Goal: Information Seeking & Learning: Learn about a topic

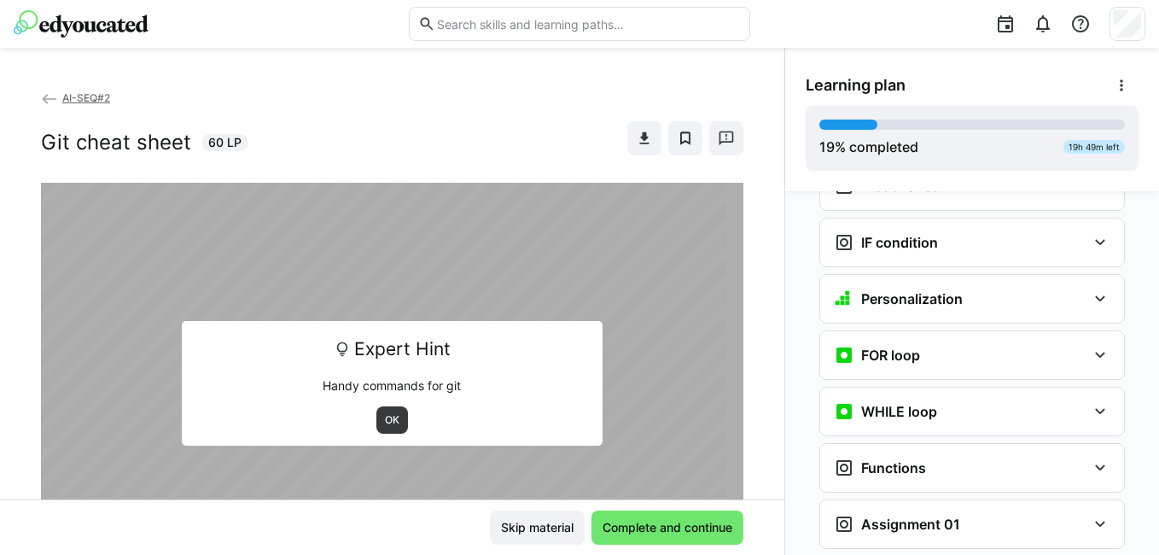
scroll to position [1213, 0]
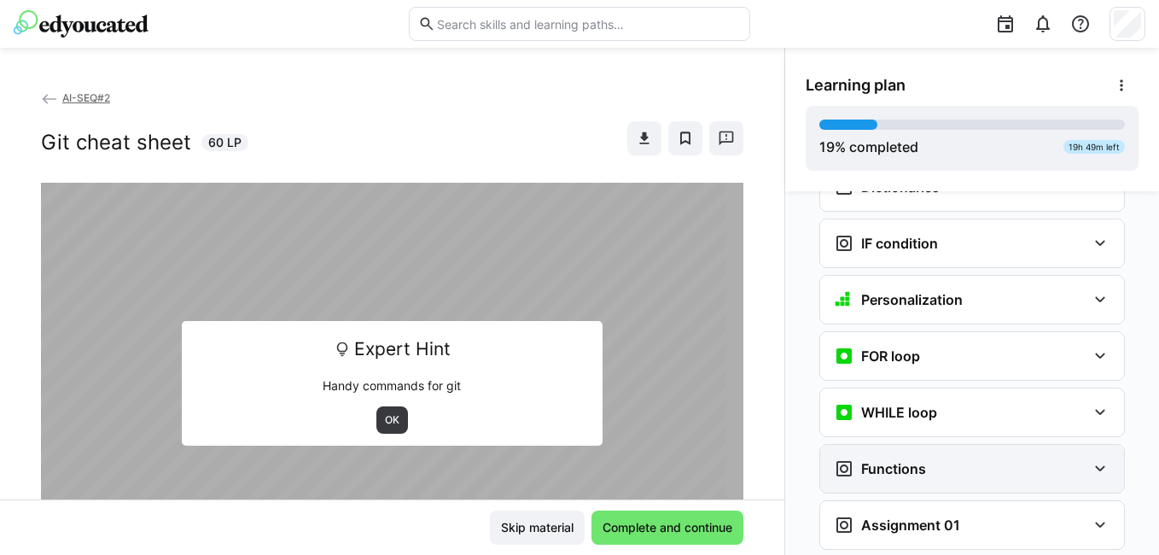
click at [947, 458] on div "Functions" at bounding box center [960, 468] width 253 height 20
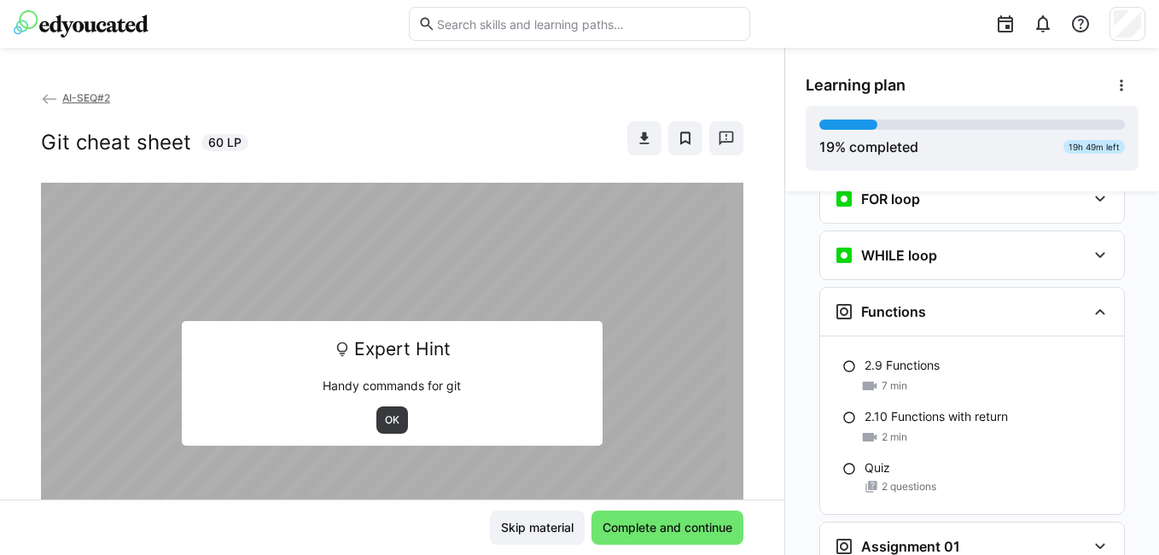
scroll to position [1384, 0]
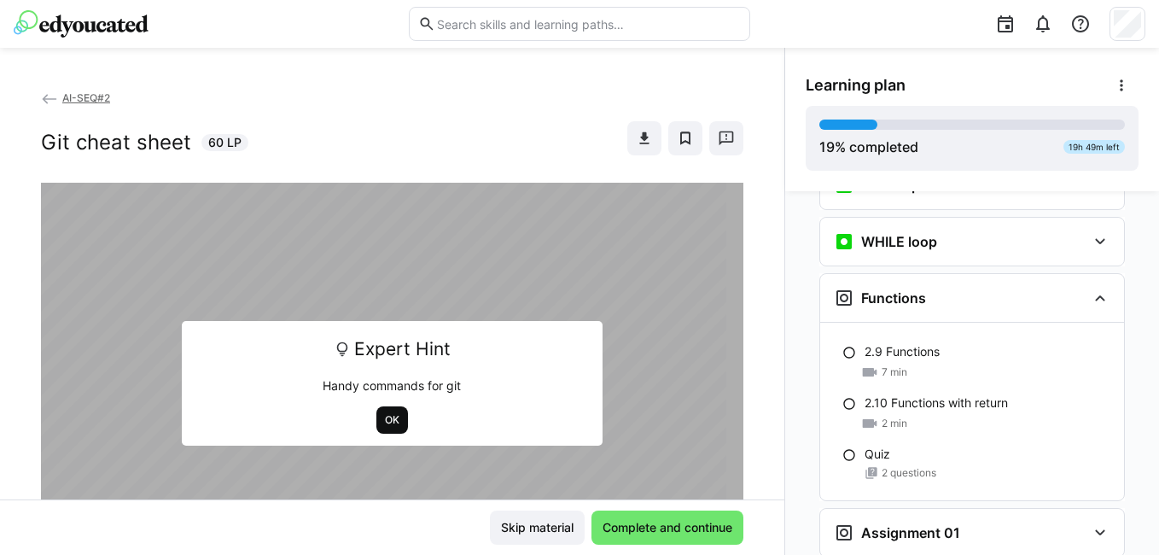
click at [383, 427] on span "OK" at bounding box center [392, 420] width 18 height 14
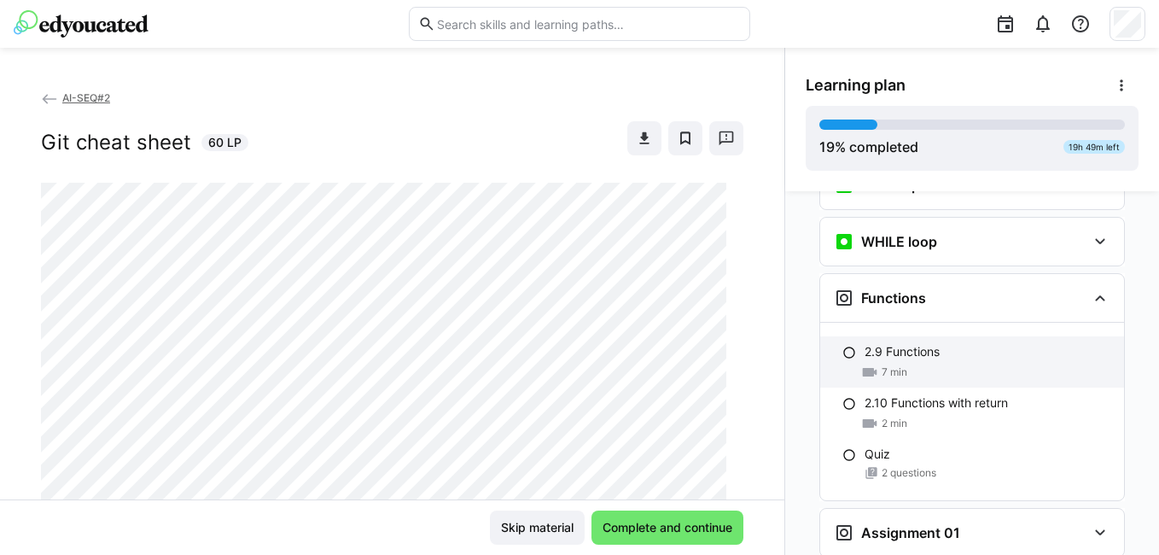
click at [1033, 343] on div "2.9 Functions" at bounding box center [988, 351] width 246 height 17
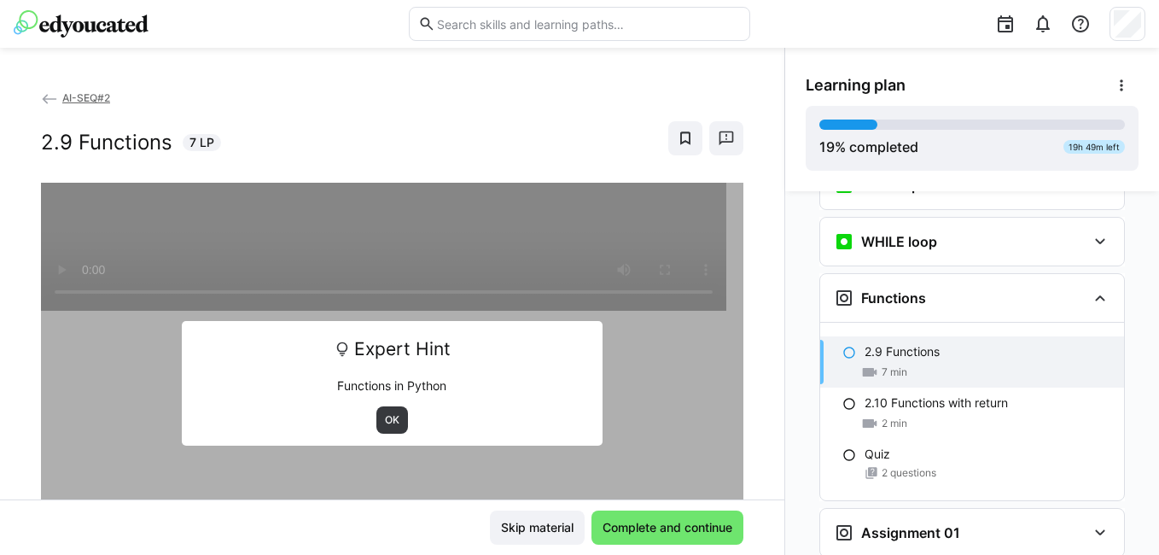
scroll to position [1439, 0]
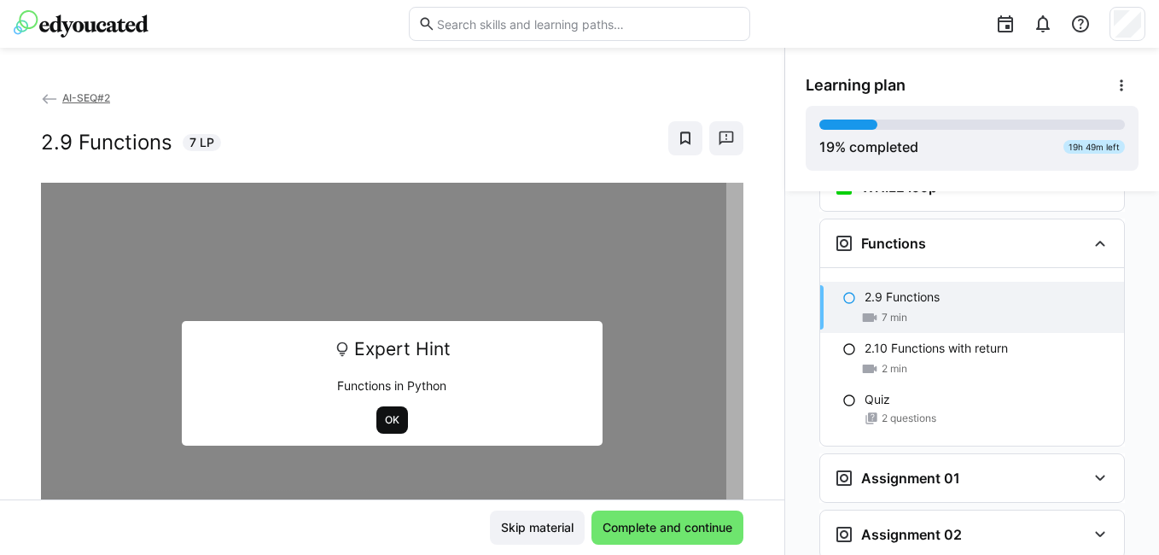
click at [383, 423] on span "OK" at bounding box center [392, 420] width 18 height 14
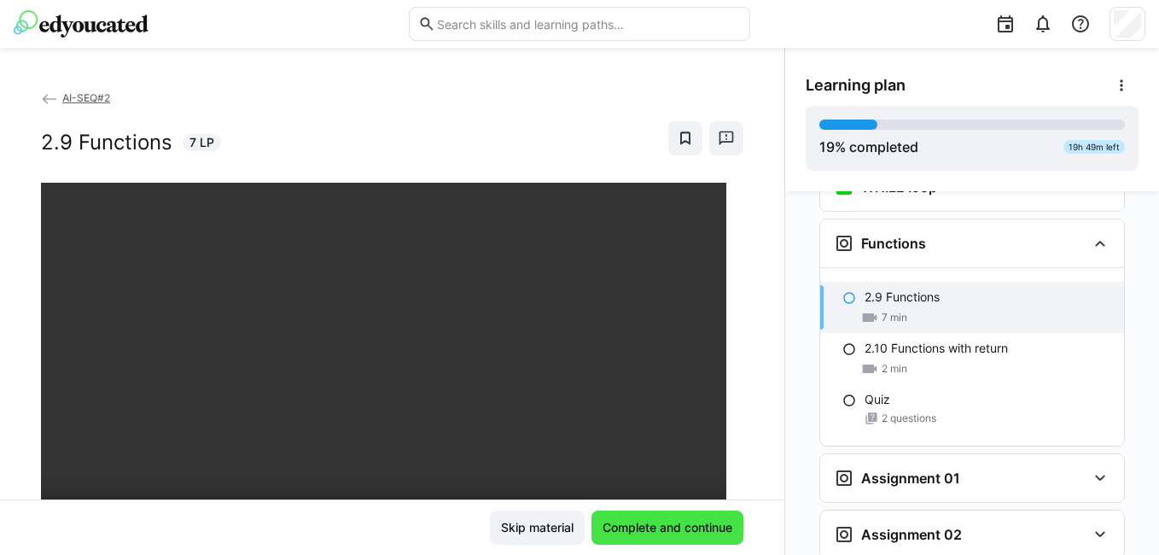
scroll to position [171, 0]
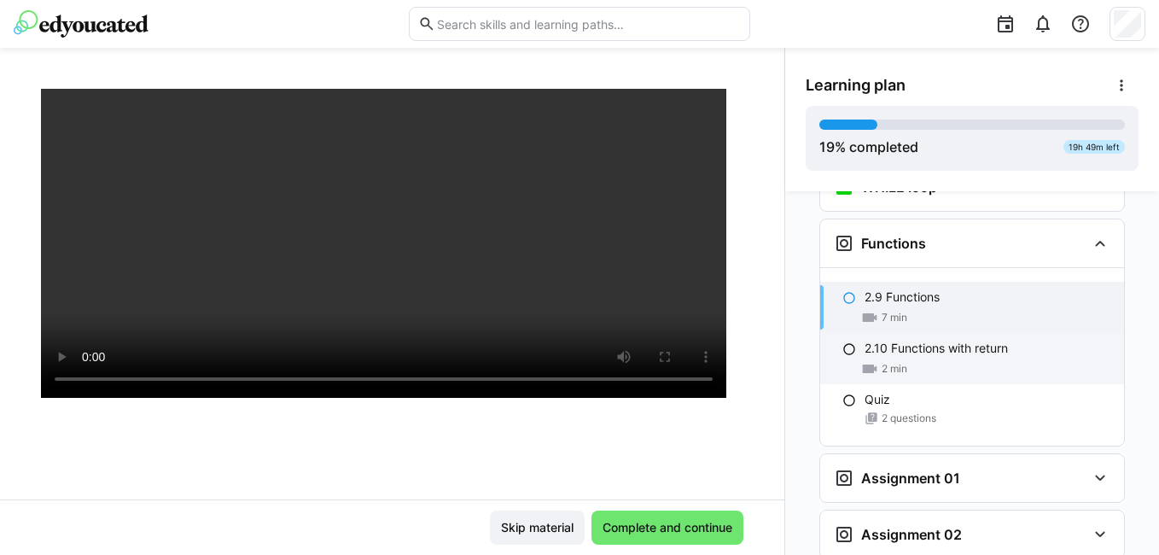
click at [982, 340] on p "2.10 Functions with return" at bounding box center [936, 348] width 143 height 17
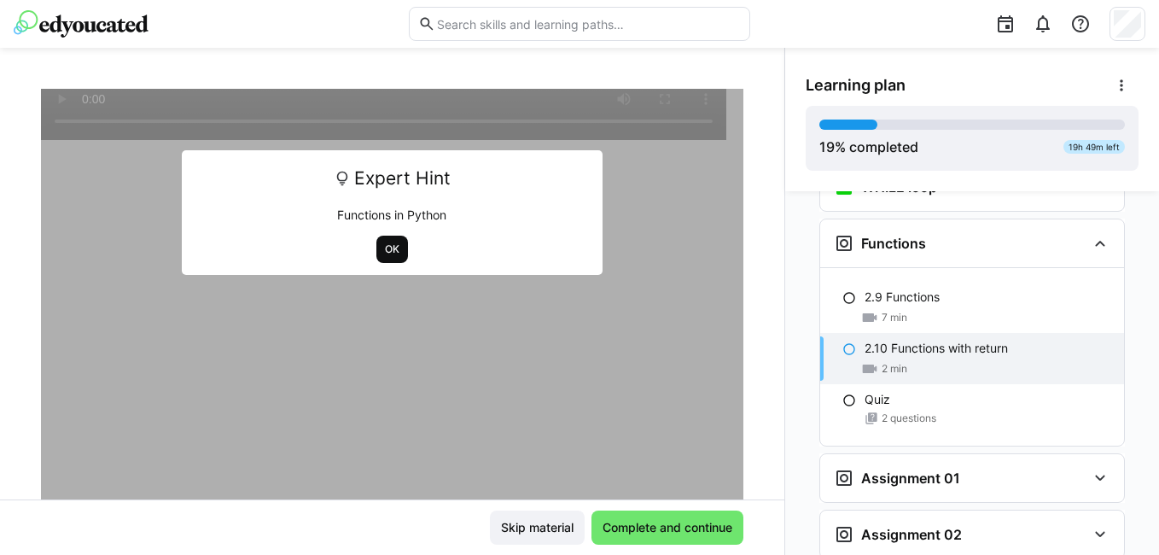
click at [376, 256] on span "OK" at bounding box center [392, 249] width 32 height 27
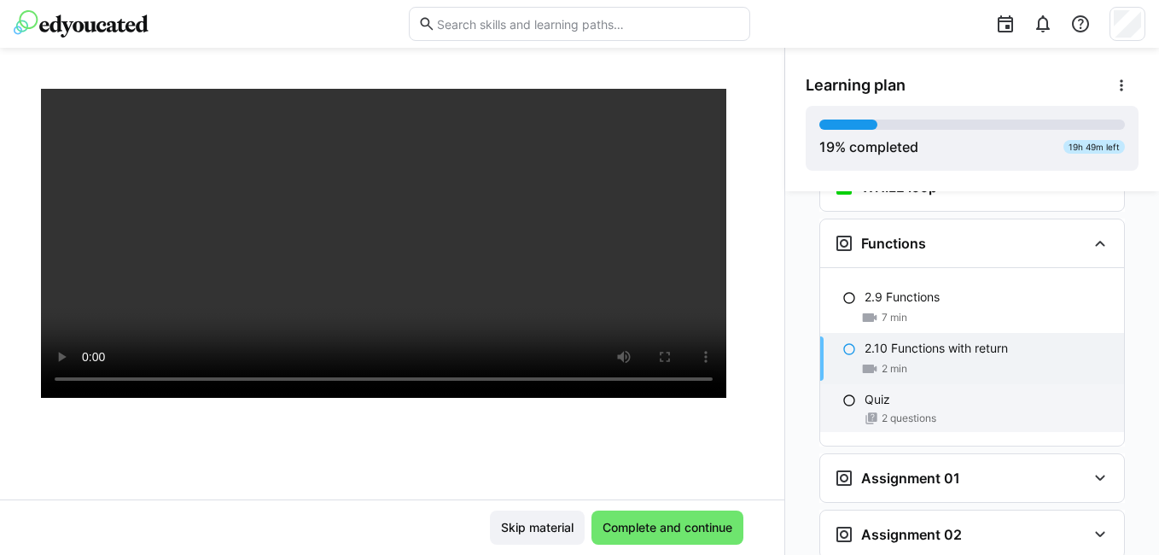
click at [930, 391] on div "Quiz" at bounding box center [988, 399] width 246 height 17
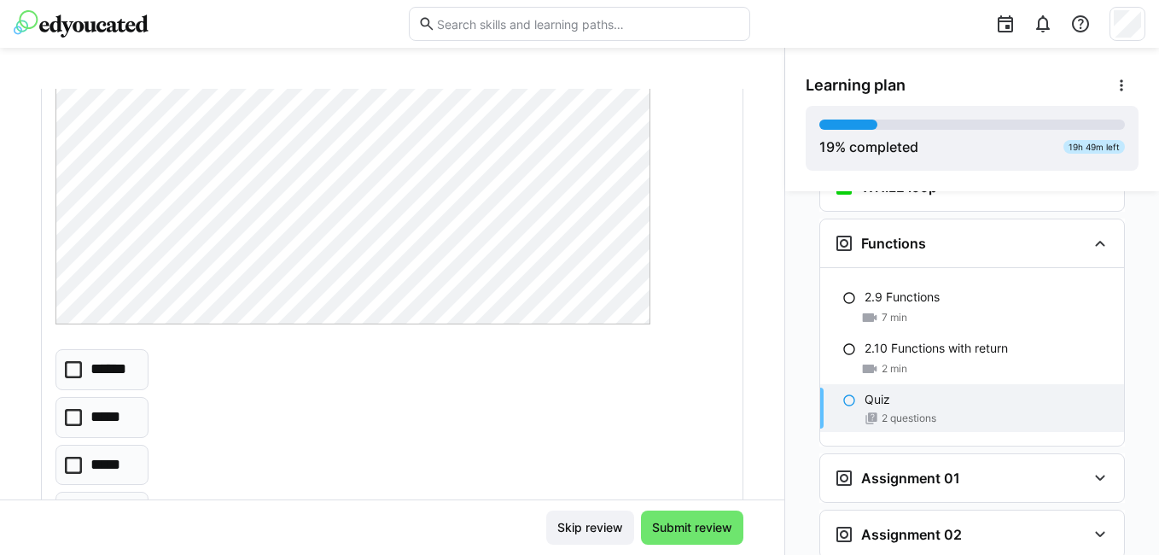
scroll to position [341, 0]
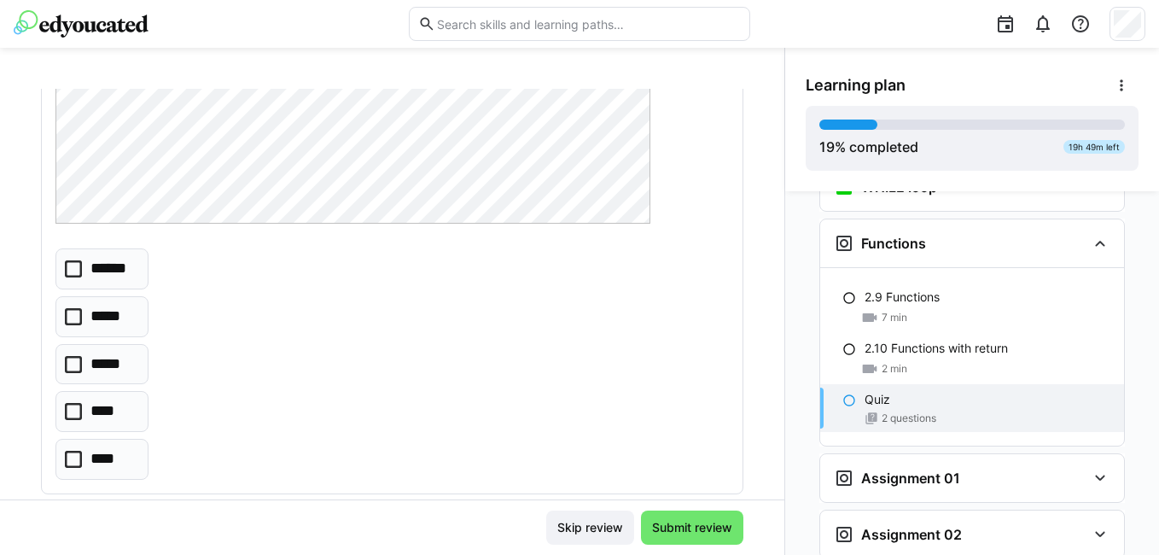
click at [103, 260] on p "******" at bounding box center [112, 269] width 45 height 22
click at [702, 525] on span "Submit review" at bounding box center [692, 527] width 85 height 17
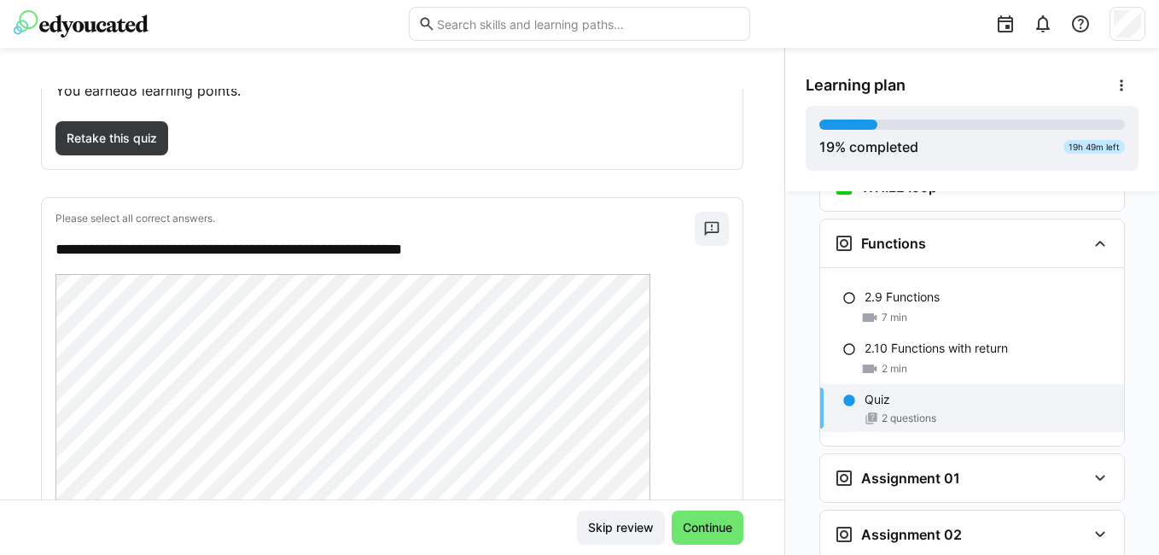
scroll to position [0, 0]
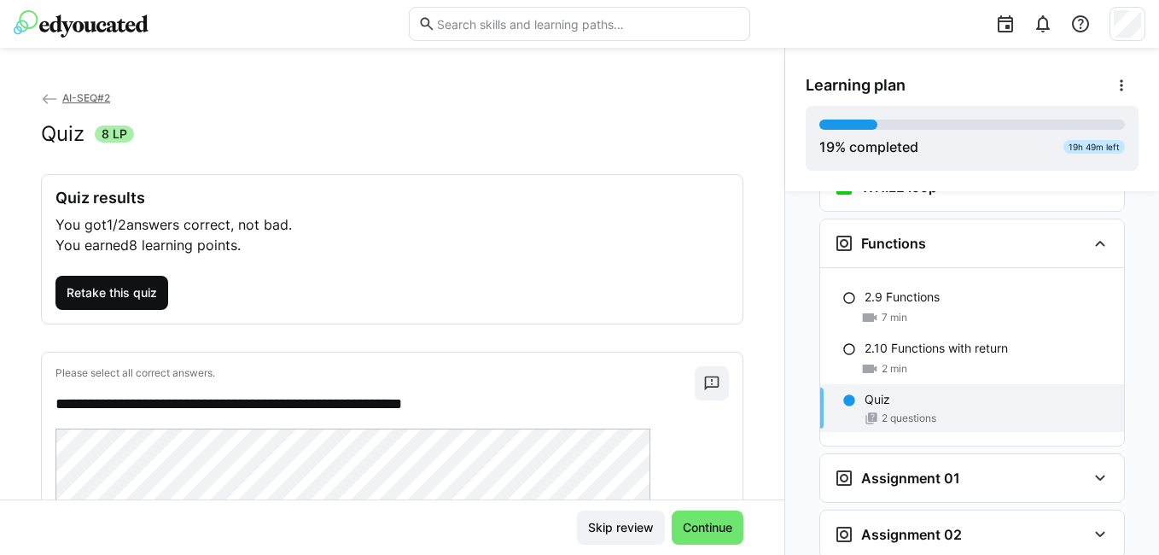
click at [130, 301] on span "Retake this quiz" at bounding box center [111, 293] width 113 height 34
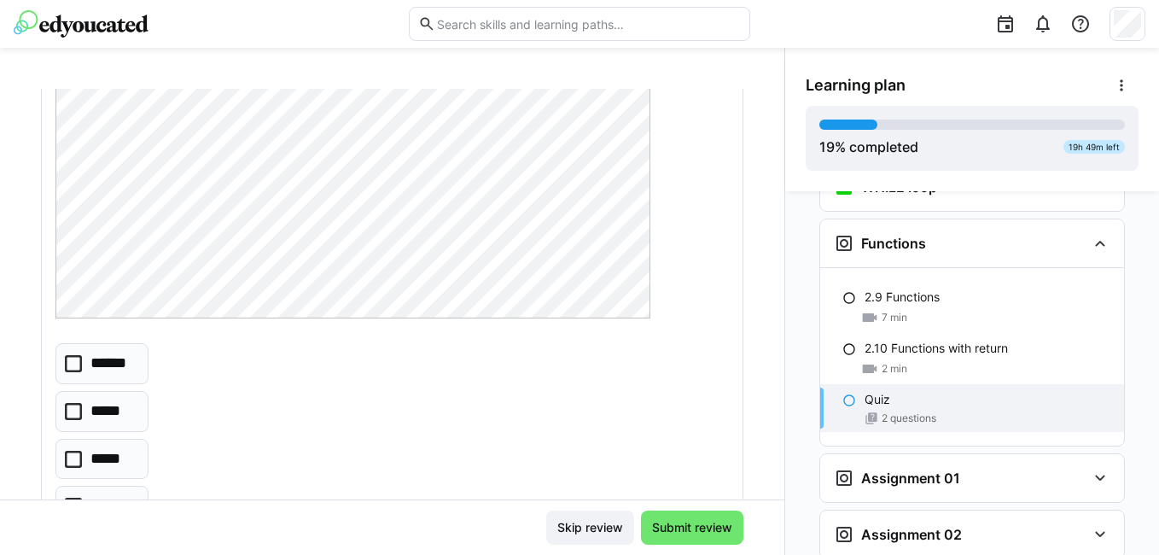
scroll to position [341, 0]
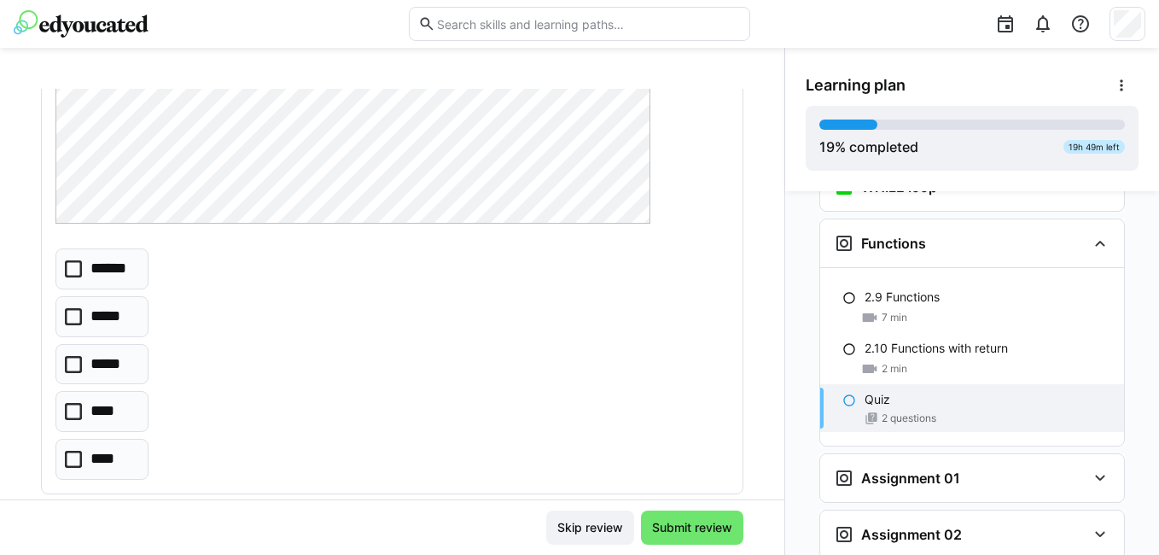
click at [108, 270] on p "******" at bounding box center [112, 269] width 45 height 22
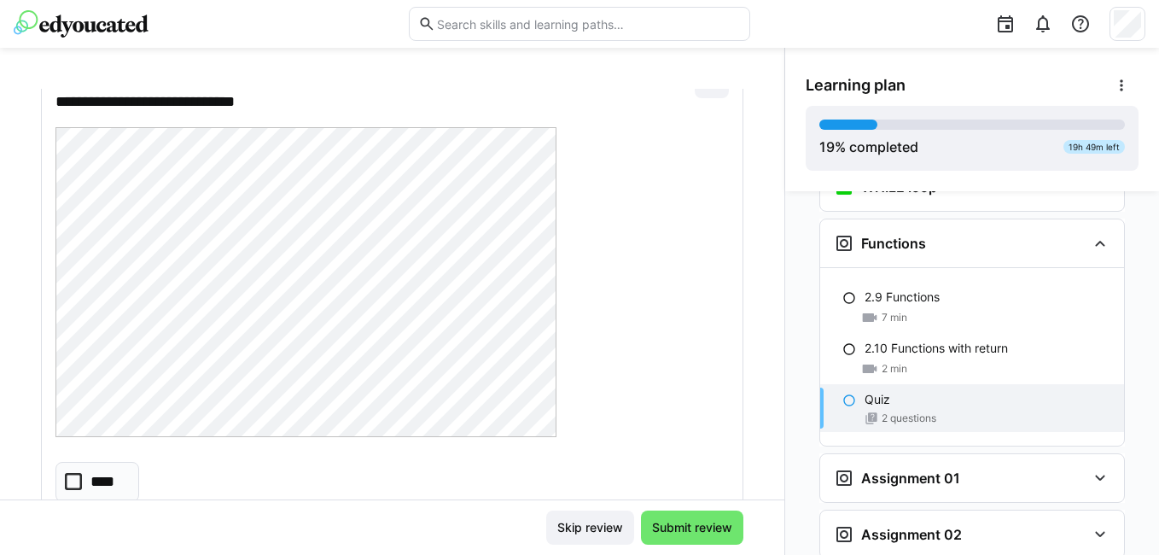
scroll to position [939, 0]
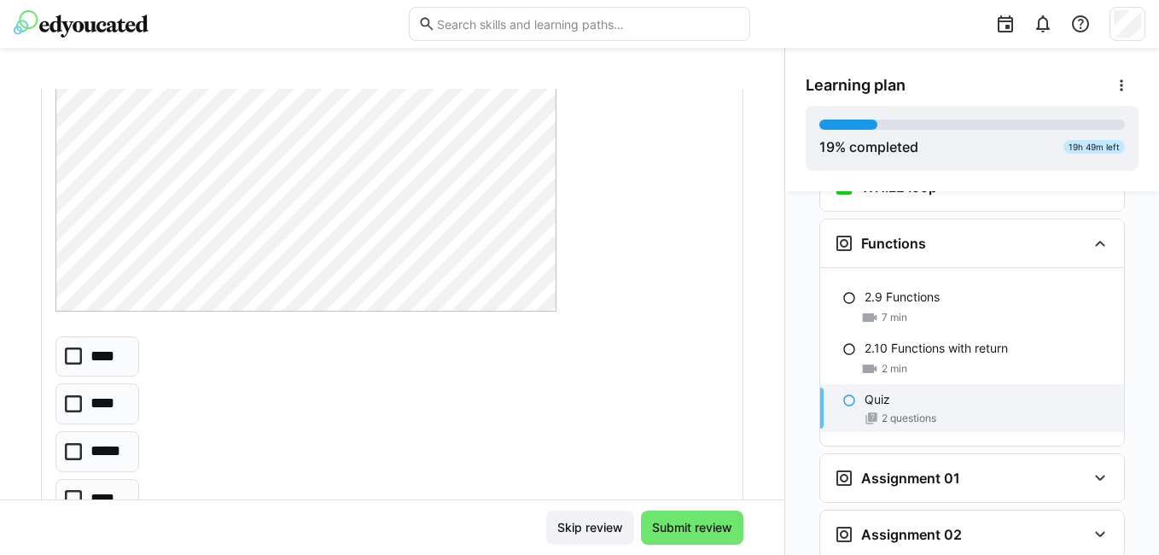
click at [125, 451] on p "*****" at bounding box center [108, 452] width 36 height 22
click at [681, 526] on span "Submit review" at bounding box center [692, 527] width 85 height 17
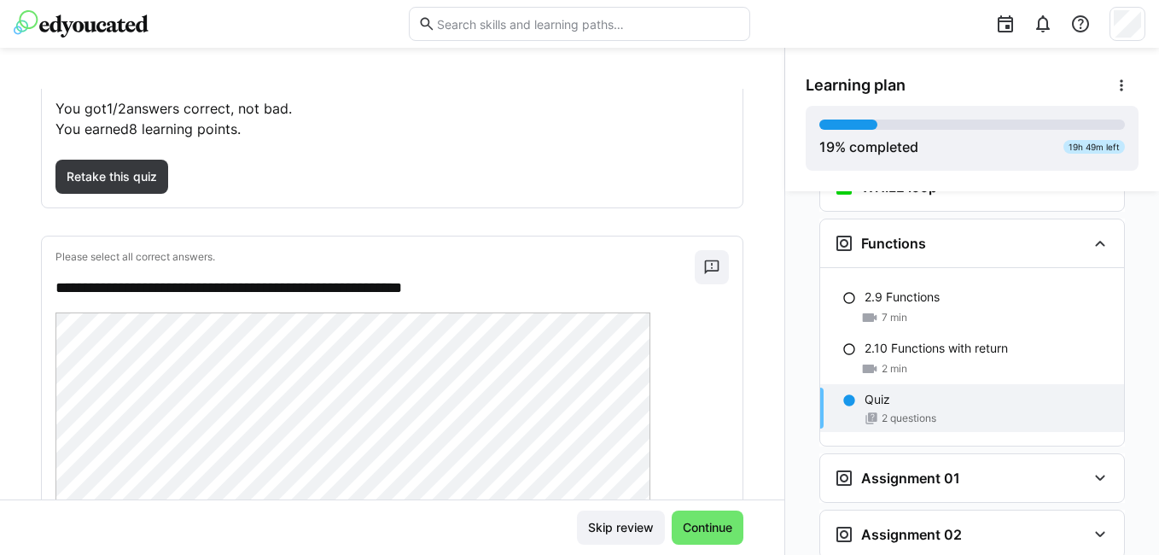
scroll to position [0, 0]
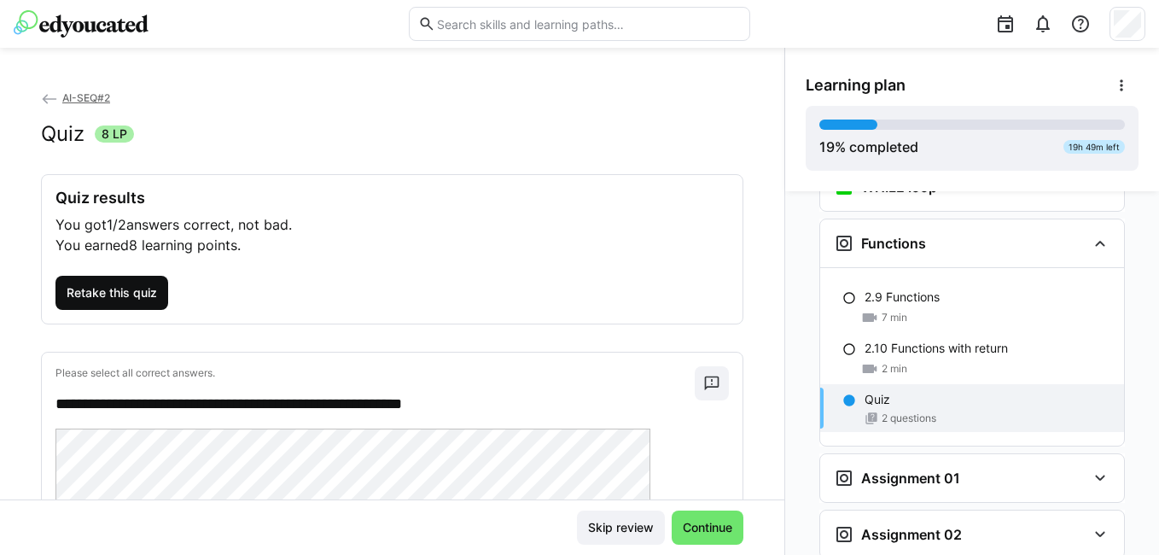
click at [138, 293] on span "Retake this quiz" at bounding box center [112, 292] width 96 height 17
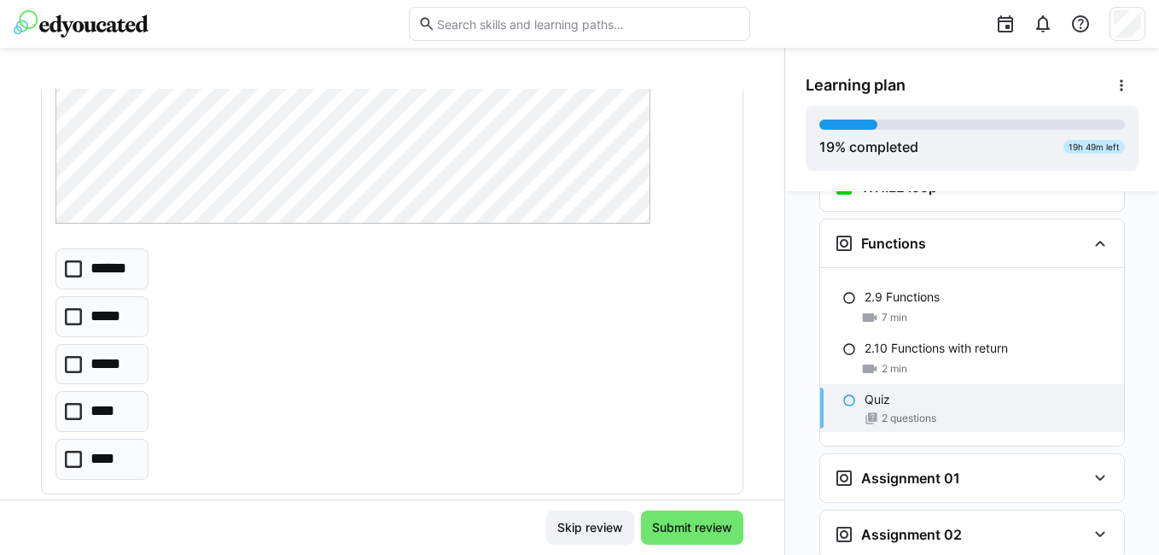
scroll to position [512, 0]
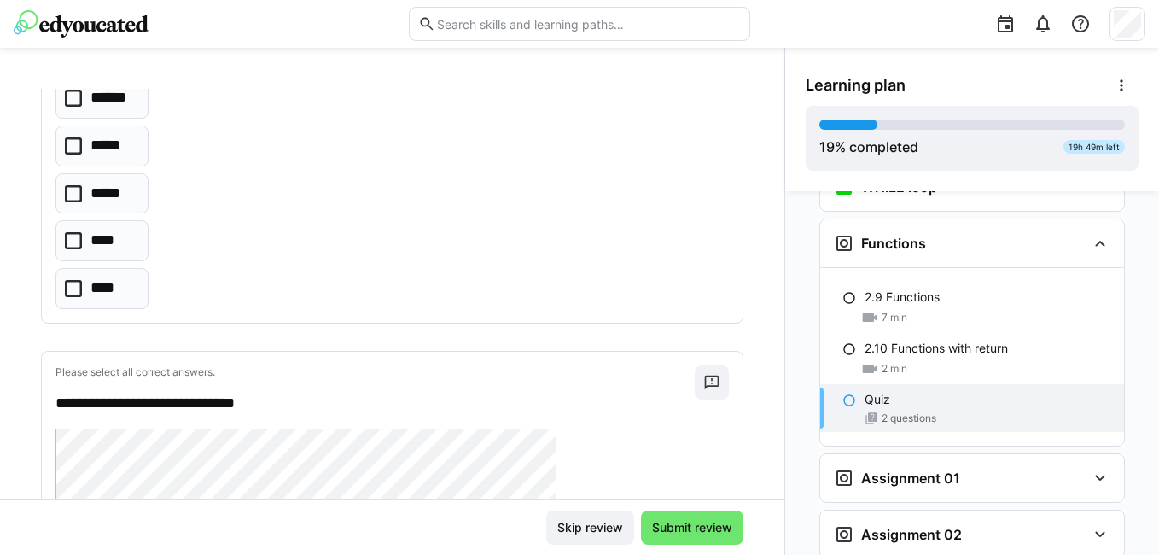
click at [86, 98] on eds-checkbox "******" at bounding box center [101, 98] width 93 height 41
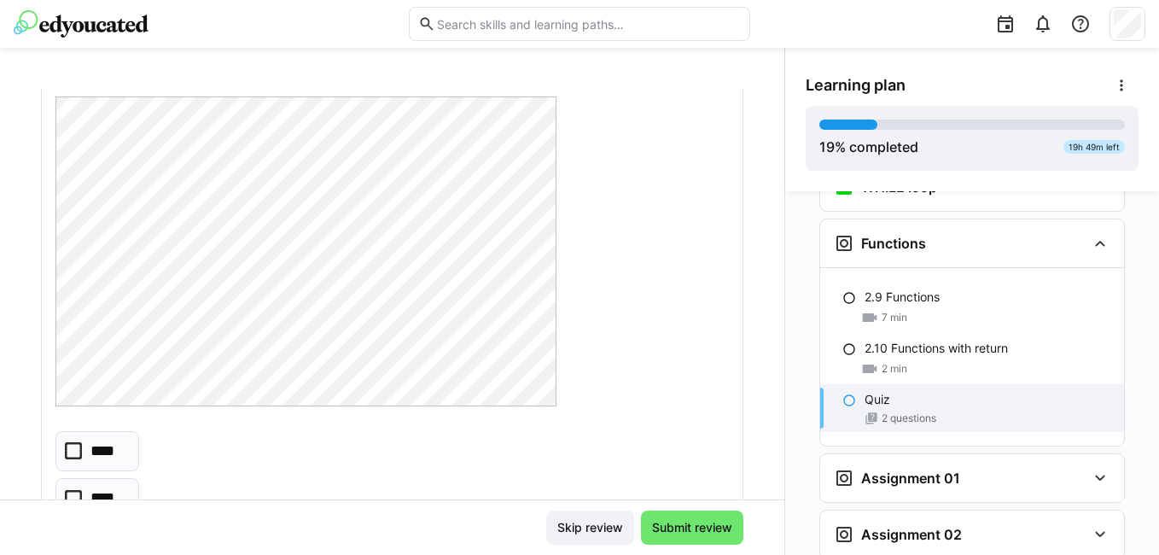
scroll to position [930, 0]
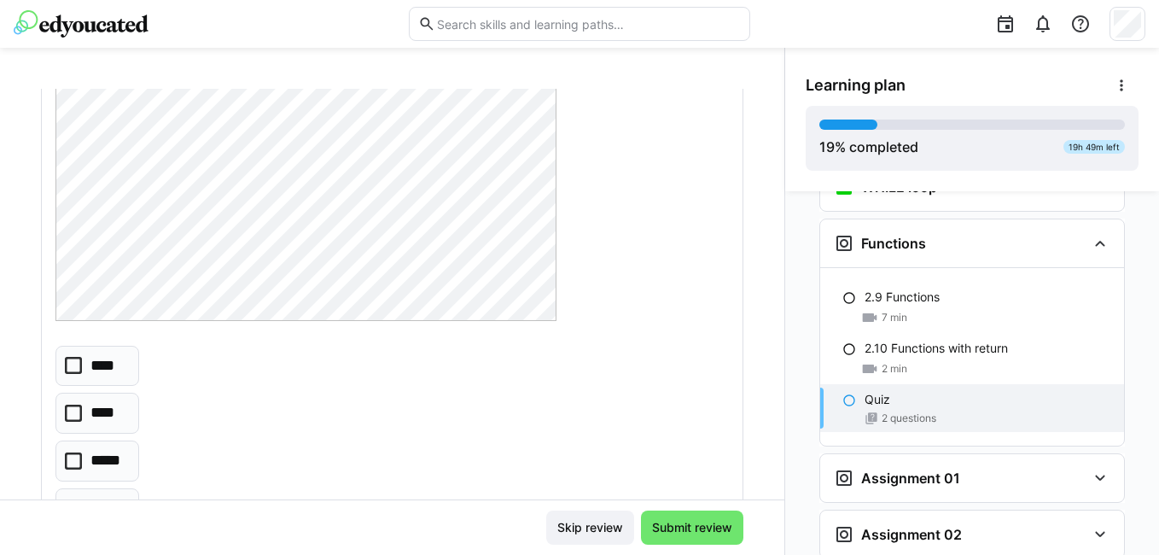
click at [103, 363] on p "****" at bounding box center [104, 366] width 28 height 22
click at [651, 515] on span "Submit review" at bounding box center [692, 528] width 102 height 34
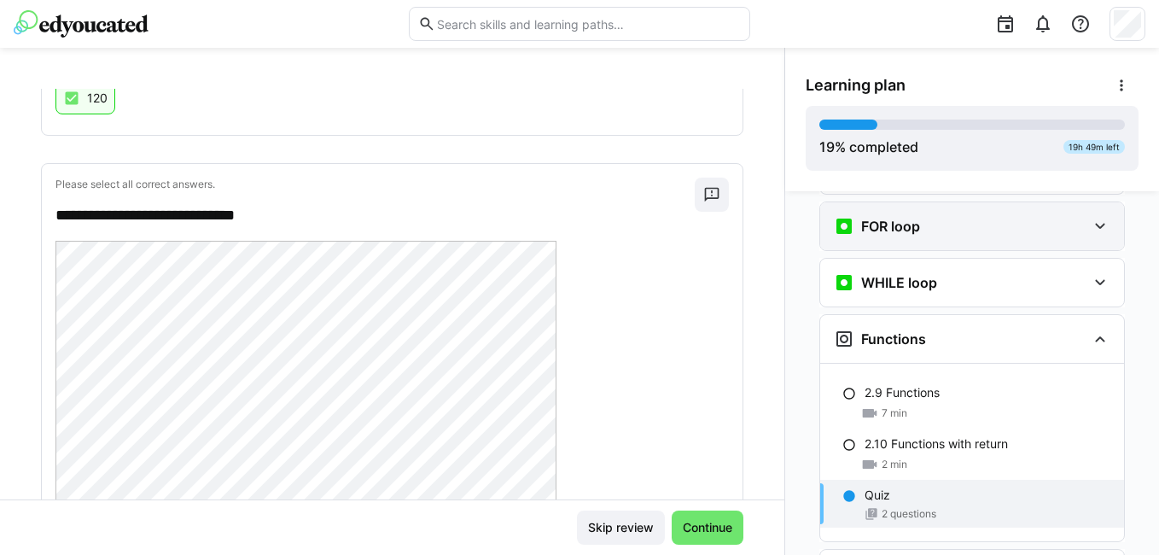
scroll to position [1439, 0]
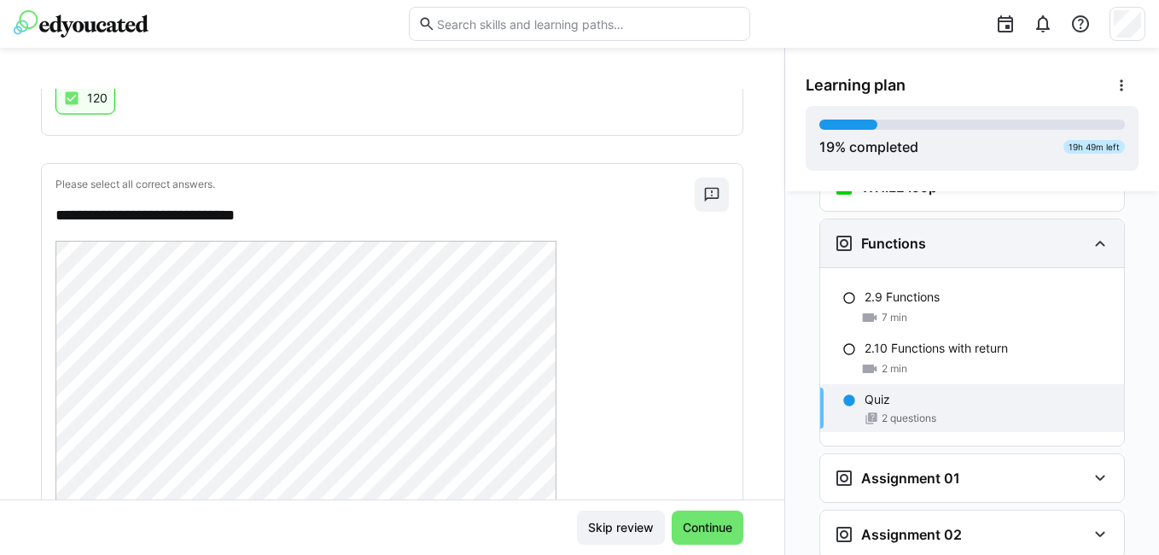
click at [936, 226] on div "Functions" at bounding box center [972, 243] width 304 height 48
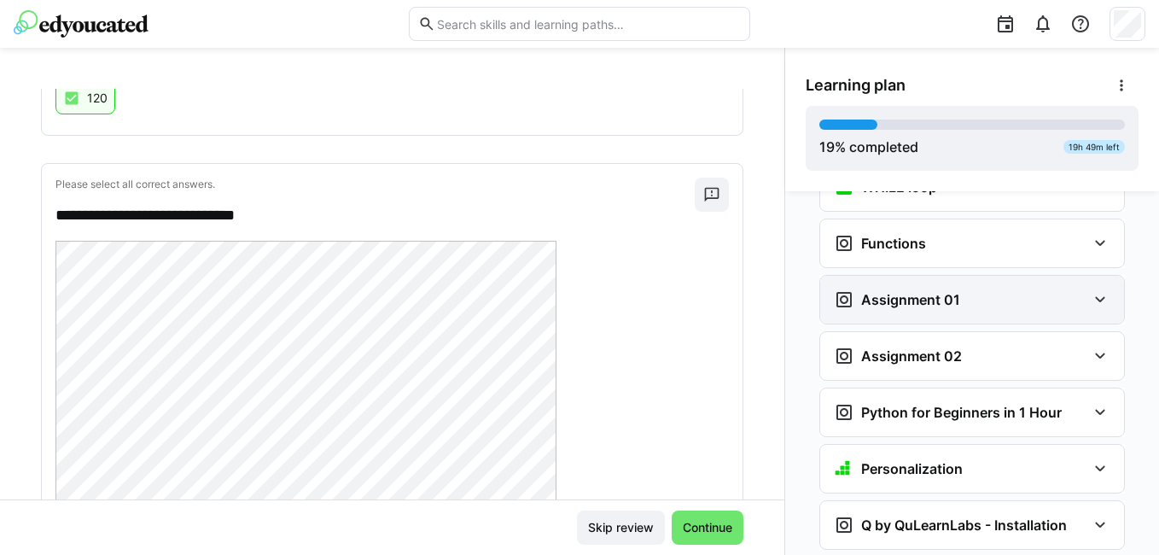
click at [936, 291] on h3 "Assignment 01" at bounding box center [910, 299] width 99 height 17
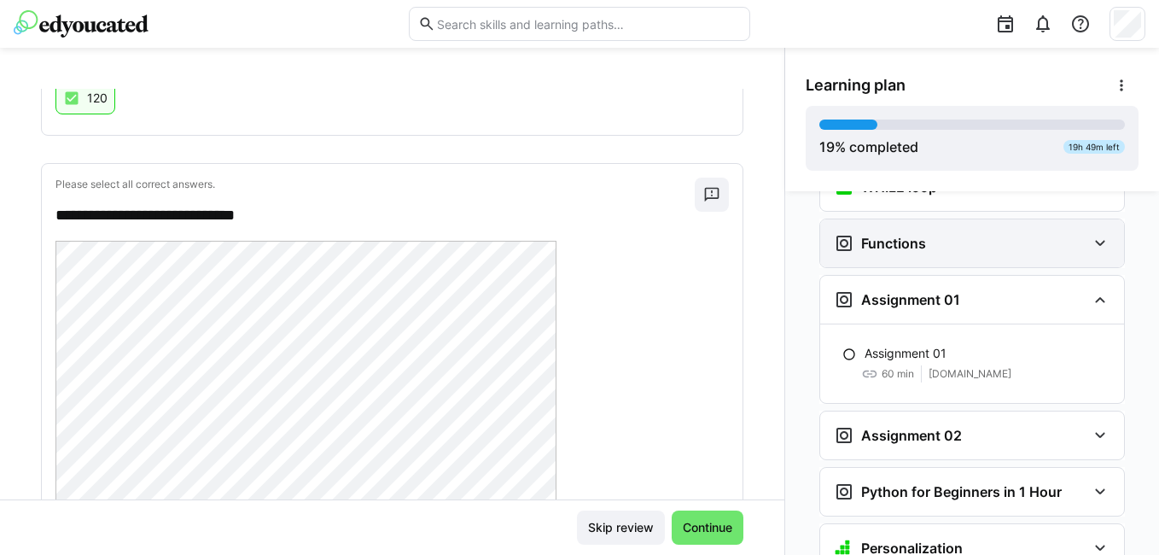
click at [917, 235] on h3 "Functions" at bounding box center [893, 243] width 65 height 17
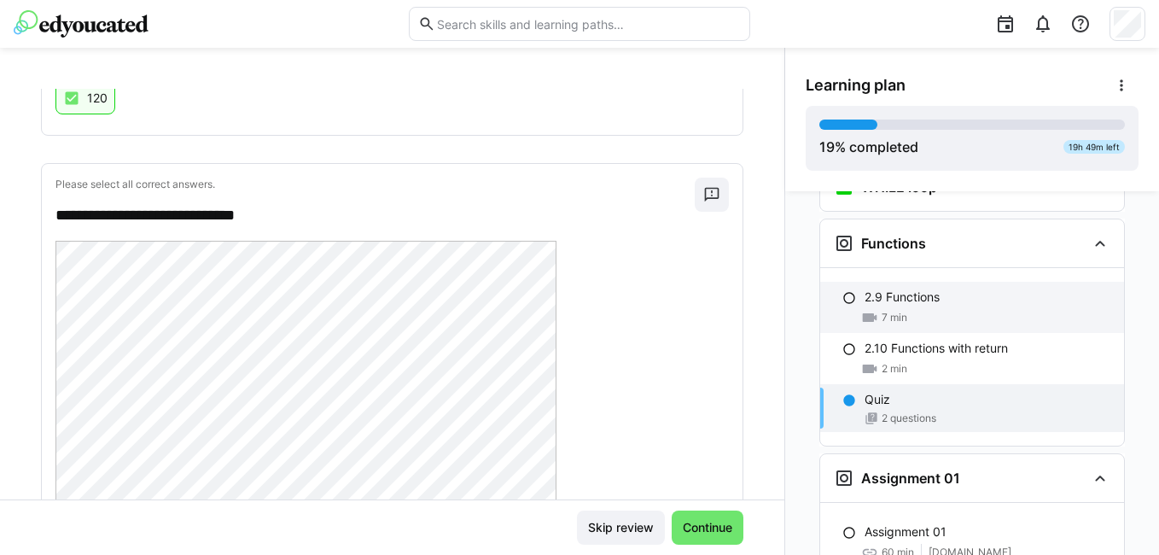
click at [897, 289] on p "2.9 Functions" at bounding box center [902, 297] width 75 height 17
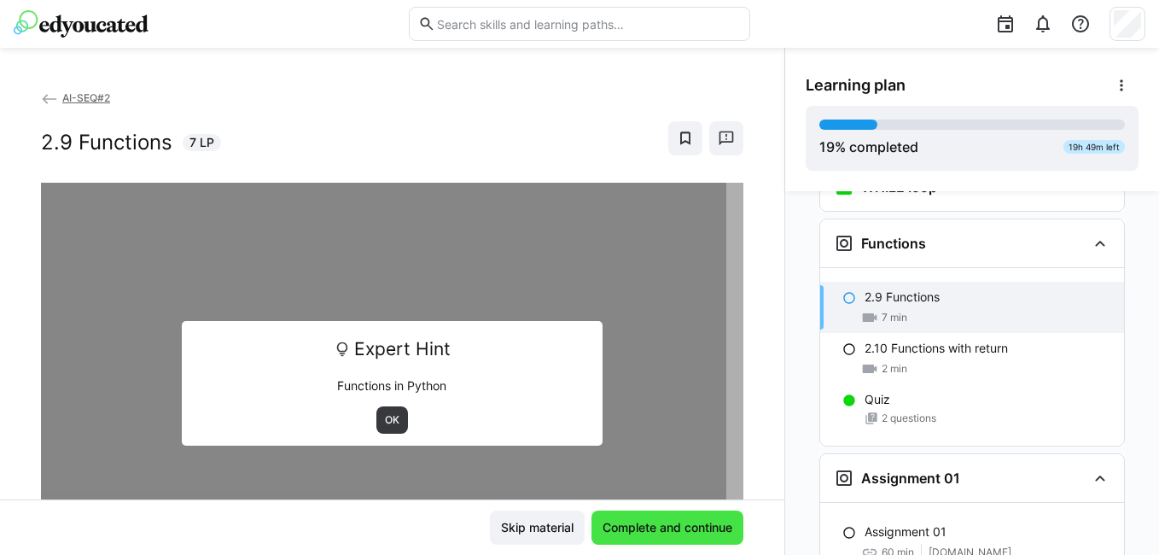
click at [616, 517] on span "Complete and continue" at bounding box center [668, 528] width 152 height 34
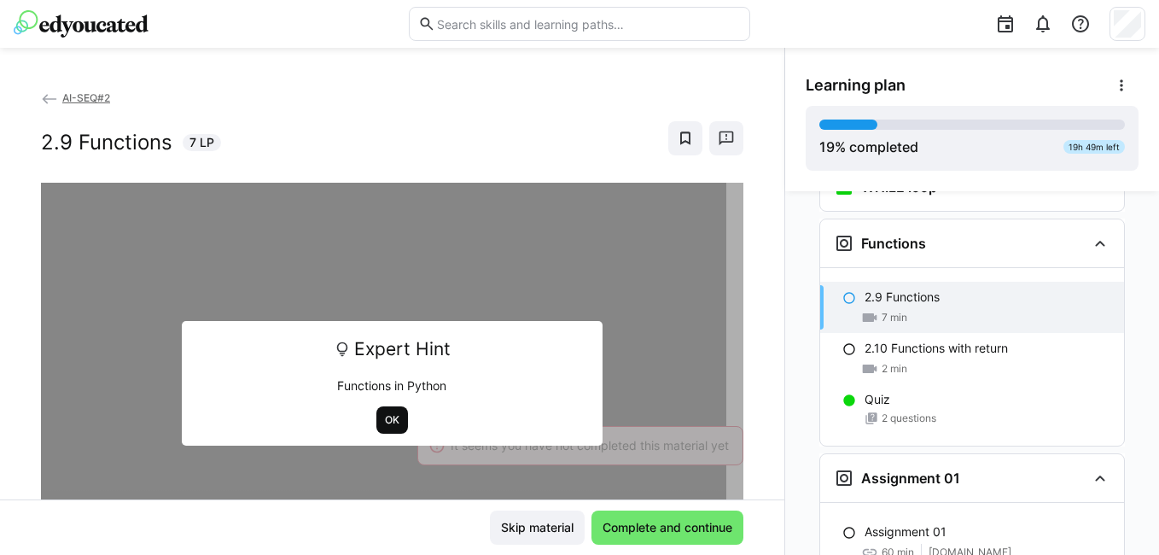
click at [387, 420] on span "OK" at bounding box center [392, 420] width 18 height 14
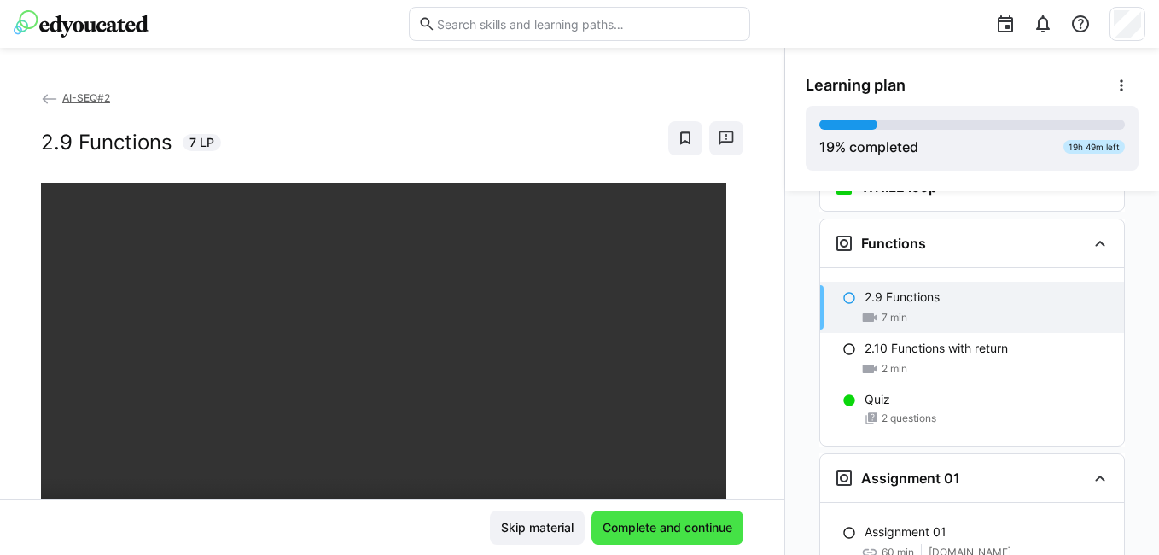
click at [678, 518] on span "Complete and continue" at bounding box center [668, 528] width 152 height 34
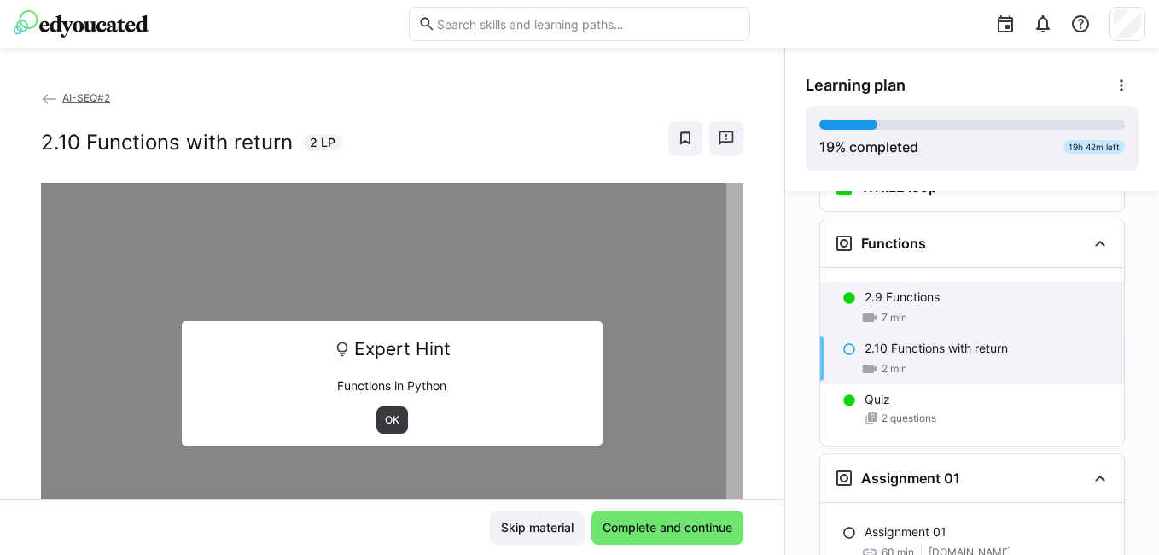
click at [919, 289] on p "2.9 Functions" at bounding box center [902, 297] width 75 height 17
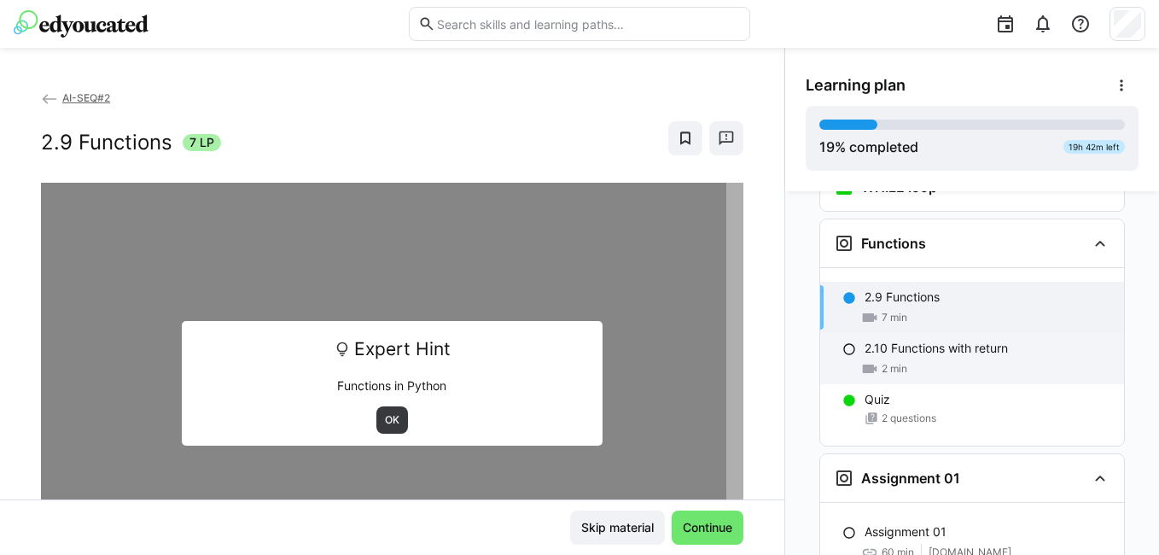
click at [921, 333] on div "2.10 Functions with return 2 min" at bounding box center [972, 358] width 304 height 51
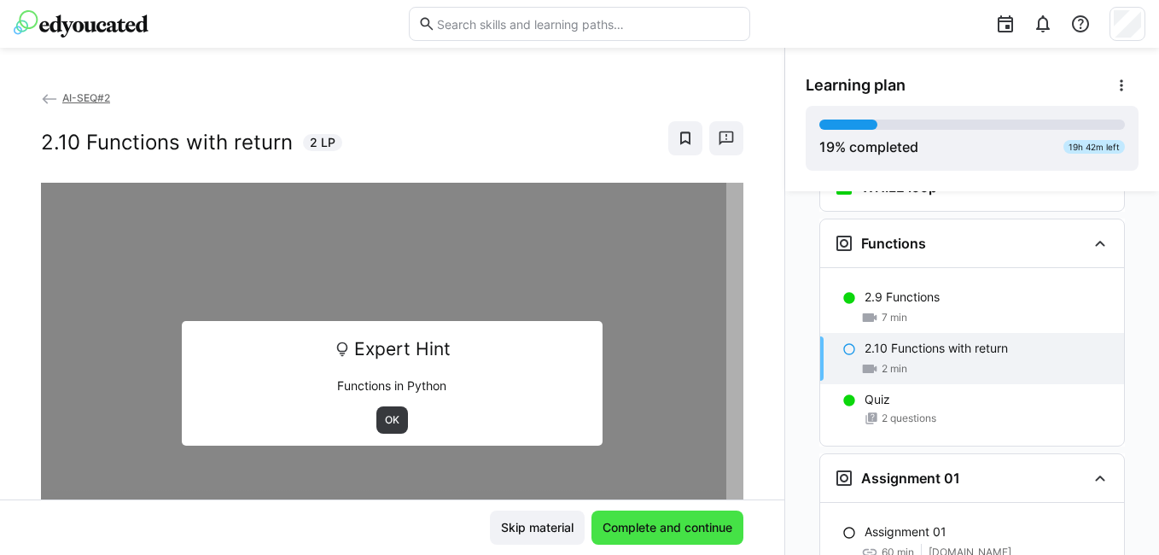
click at [656, 540] on span "Complete and continue" at bounding box center [668, 528] width 152 height 34
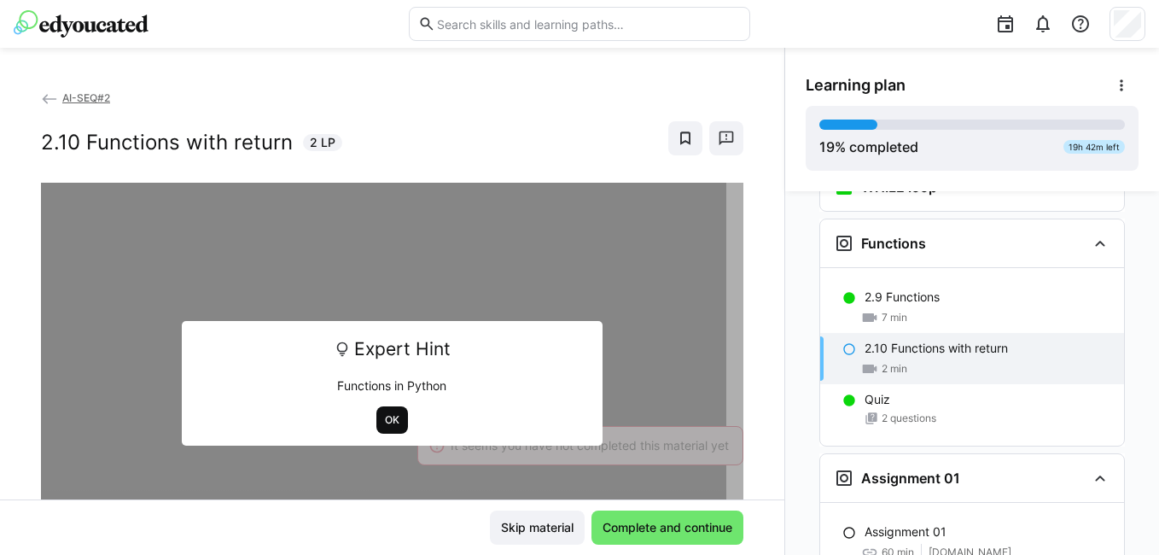
click at [383, 423] on span "OK" at bounding box center [392, 420] width 18 height 14
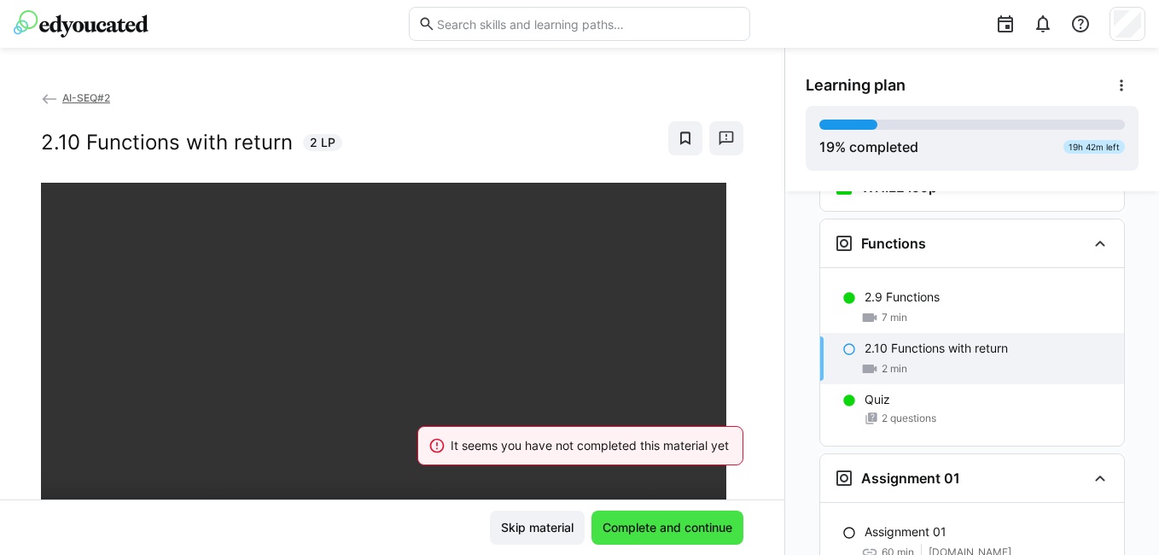
click at [606, 525] on span "Complete and continue" at bounding box center [667, 527] width 135 height 17
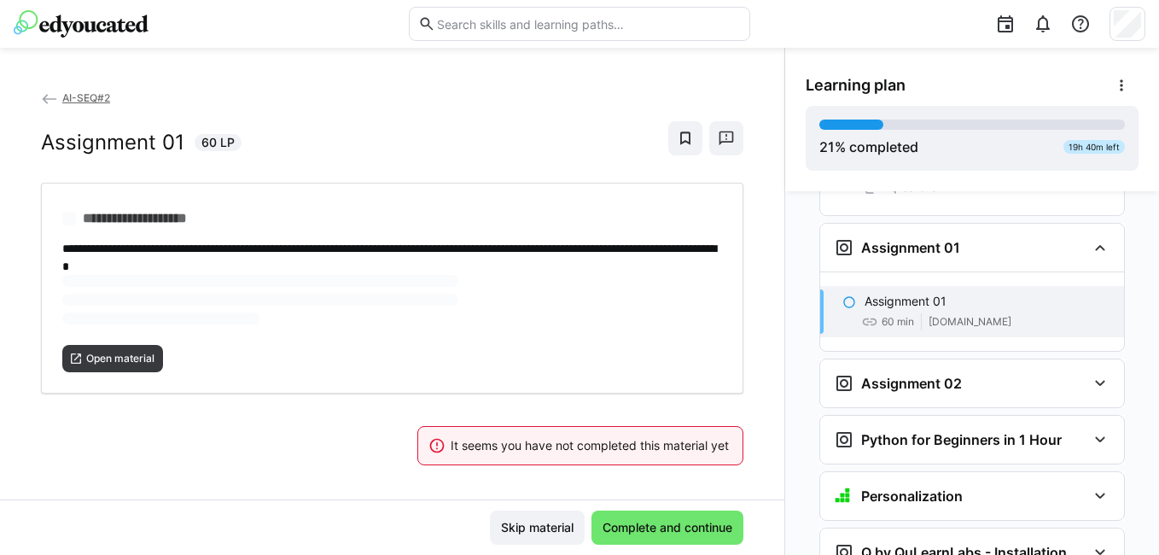
scroll to position [1673, 0]
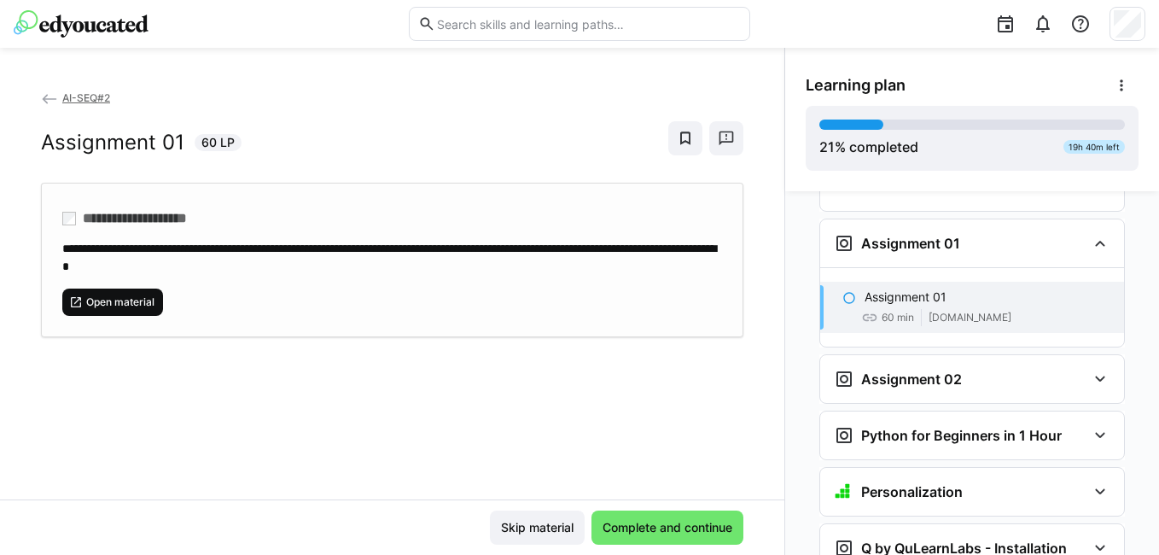
click at [109, 292] on span "Open material" at bounding box center [112, 302] width 101 height 27
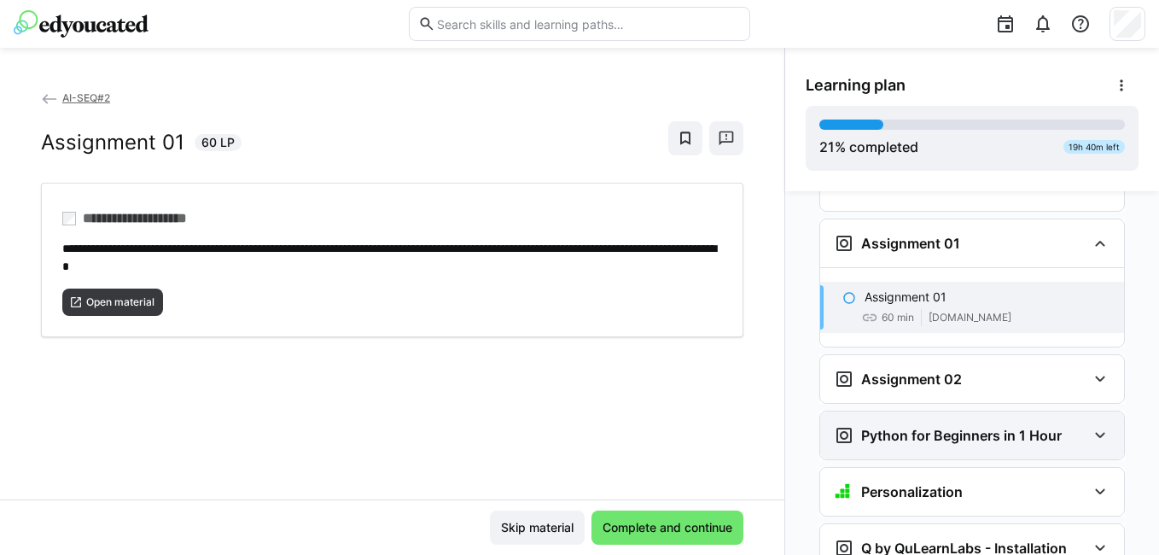
click at [941, 427] on h3 "Python for Beginners in 1 Hour" at bounding box center [961, 435] width 201 height 17
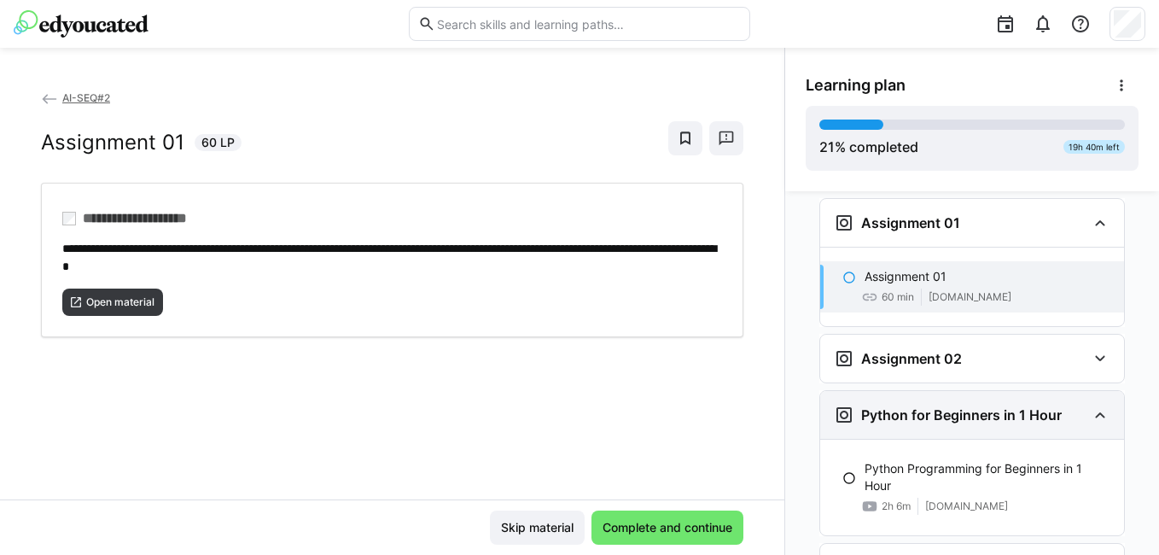
scroll to position [1813, 0]
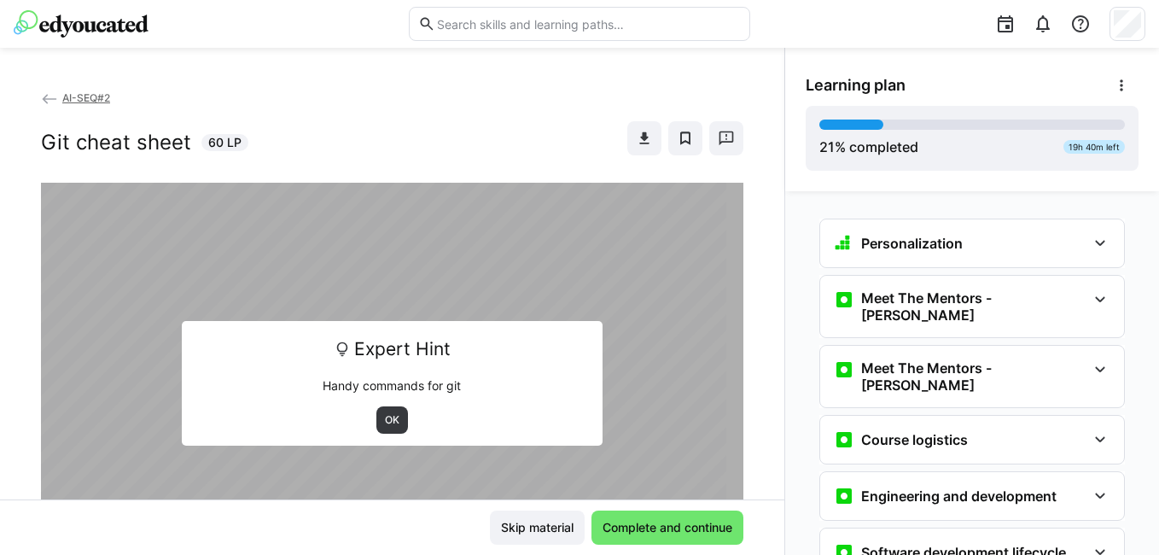
scroll to position [492, 0]
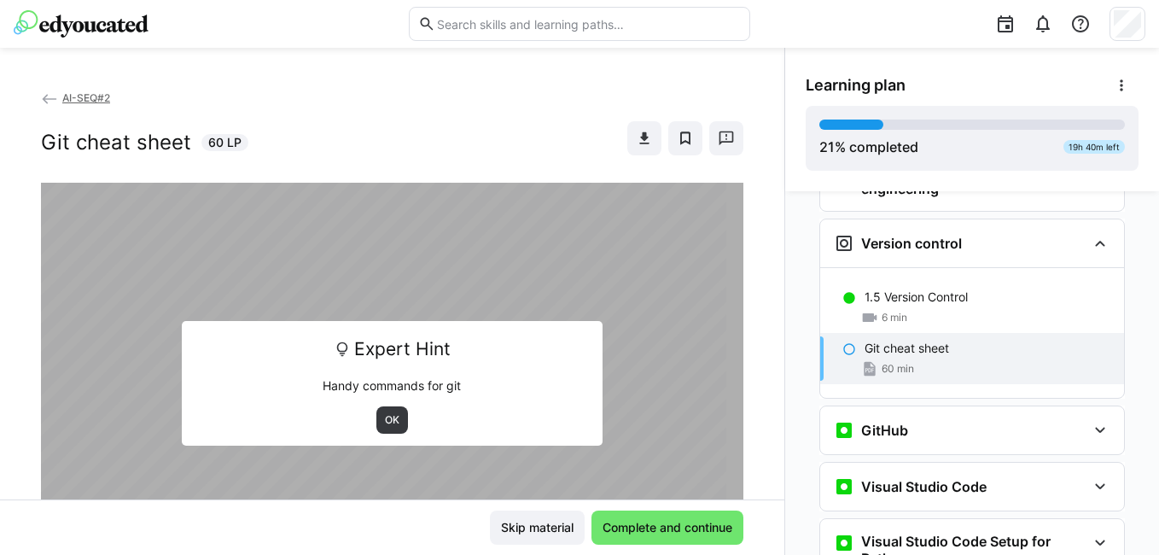
click at [995, 360] on div "60 min" at bounding box center [988, 368] width 246 height 17
click at [622, 537] on span "Complete and continue" at bounding box center [668, 528] width 152 height 34
click at [383, 427] on span "OK" at bounding box center [392, 420] width 18 height 14
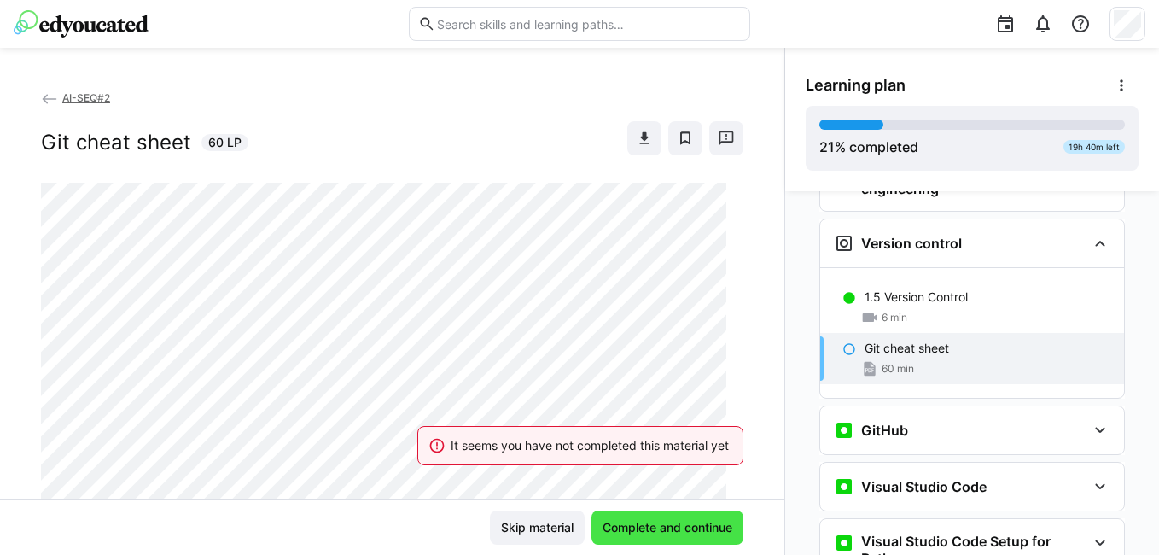
click at [635, 517] on span "Complete and continue" at bounding box center [668, 528] width 152 height 34
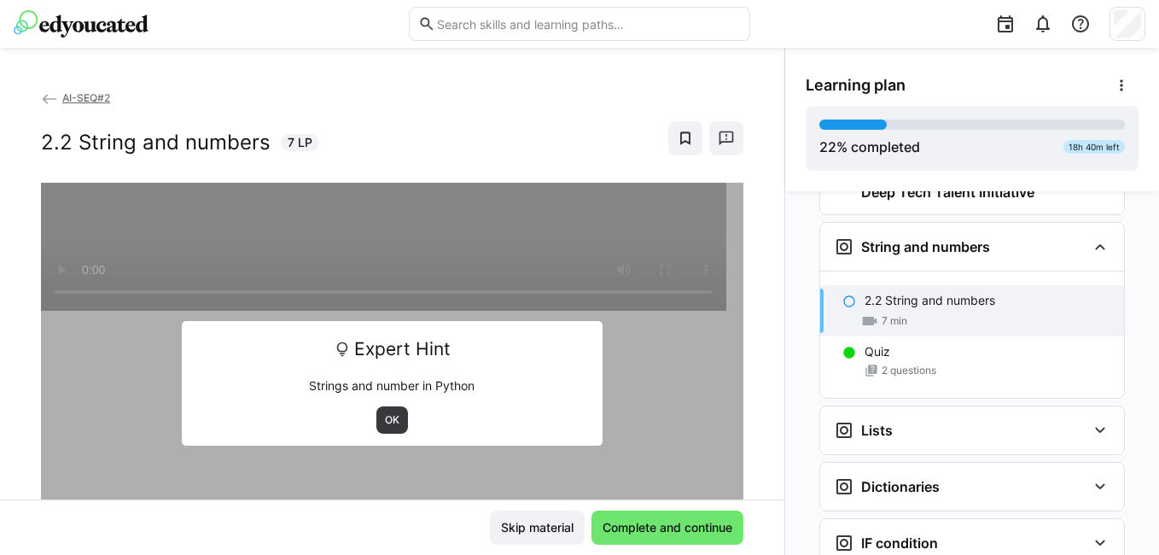
scroll to position [1044, 0]
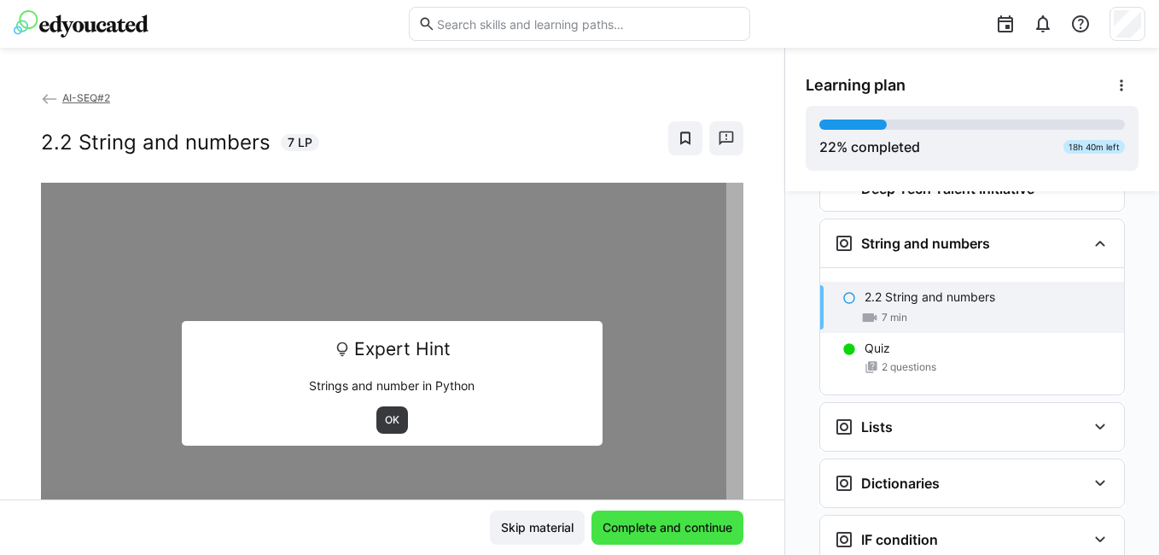
click at [665, 522] on span "Complete and continue" at bounding box center [667, 527] width 135 height 17
click at [382, 408] on span "OK" at bounding box center [392, 419] width 32 height 27
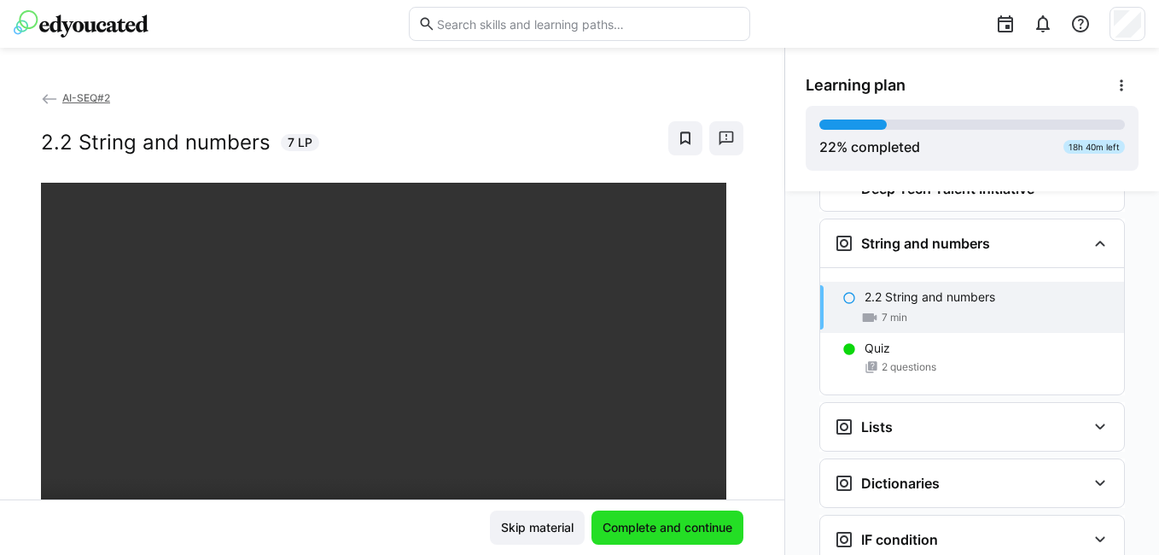
click at [684, 531] on span "Complete and continue" at bounding box center [667, 527] width 135 height 17
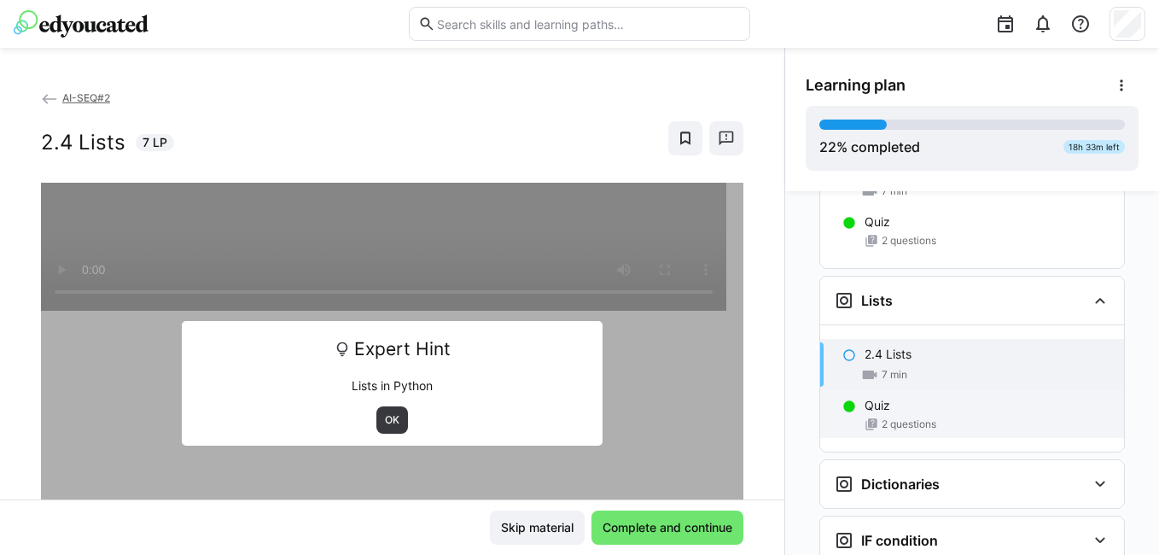
scroll to position [1228, 0]
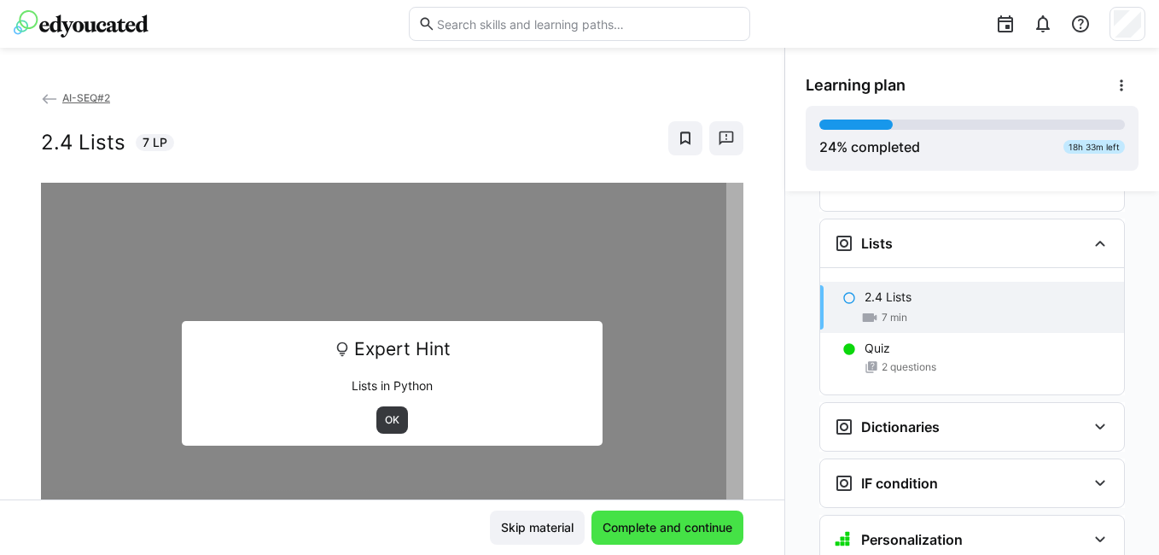
click at [659, 522] on span "Complete and continue" at bounding box center [667, 527] width 135 height 17
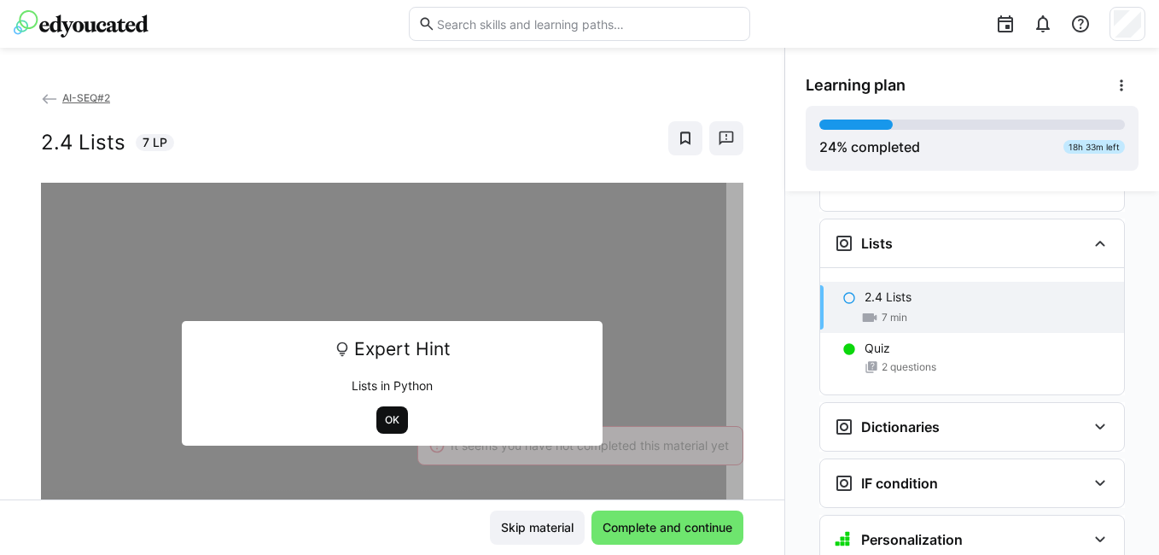
click at [387, 423] on span "OK" at bounding box center [392, 420] width 18 height 14
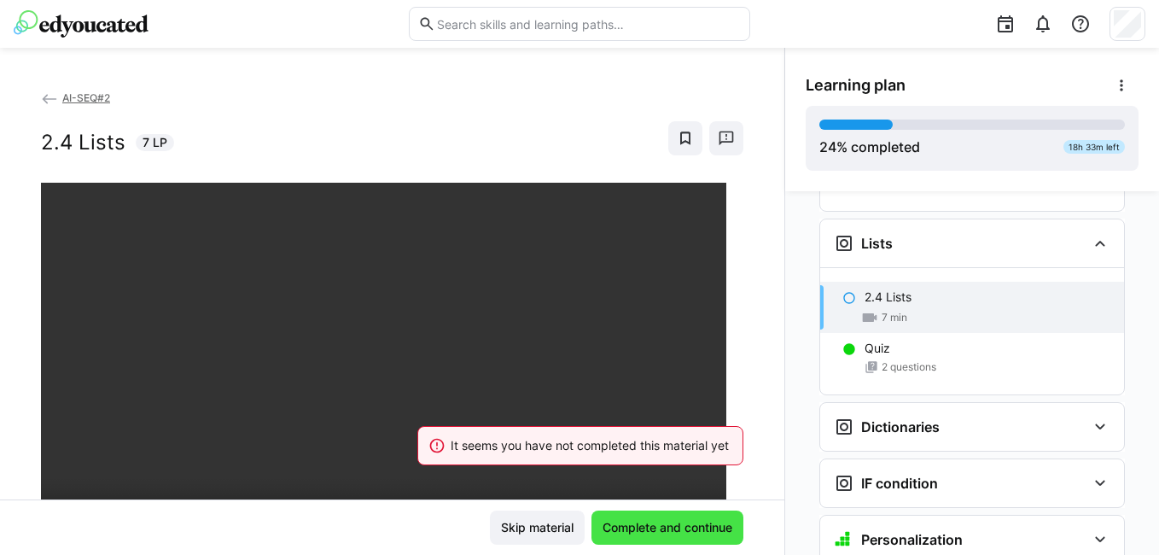
click at [664, 540] on span "Complete and continue" at bounding box center [668, 528] width 152 height 34
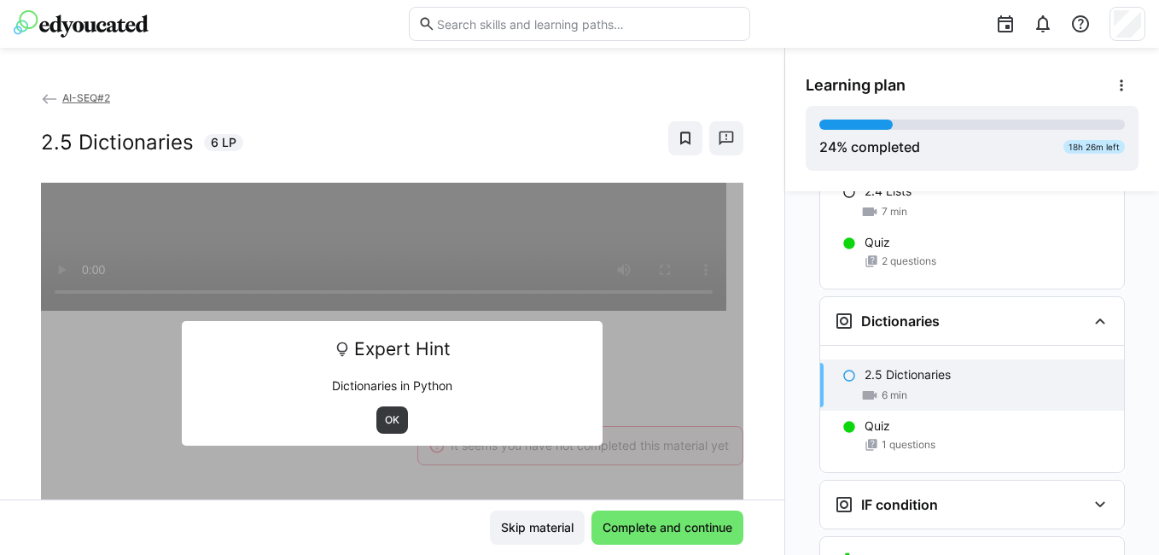
scroll to position [1411, 0]
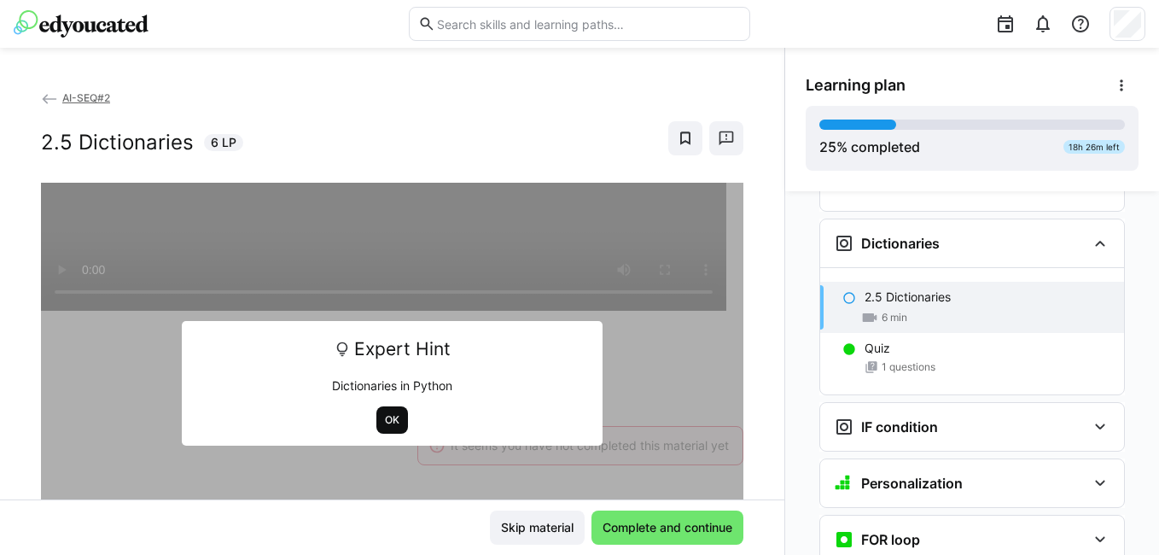
click at [388, 423] on span "OK" at bounding box center [392, 420] width 18 height 14
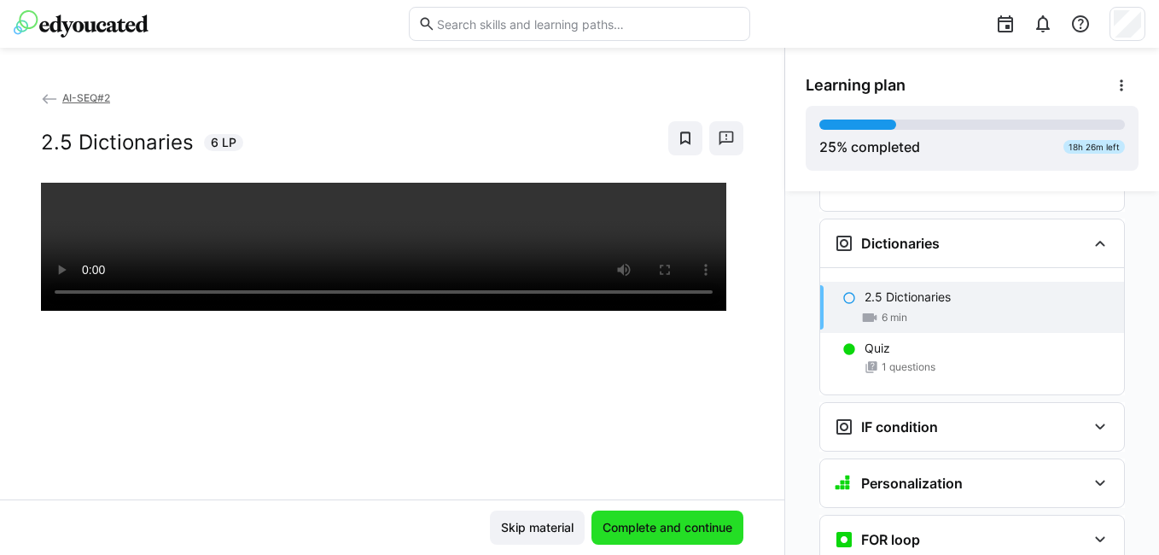
click at [626, 531] on span "Complete and continue" at bounding box center [667, 527] width 135 height 17
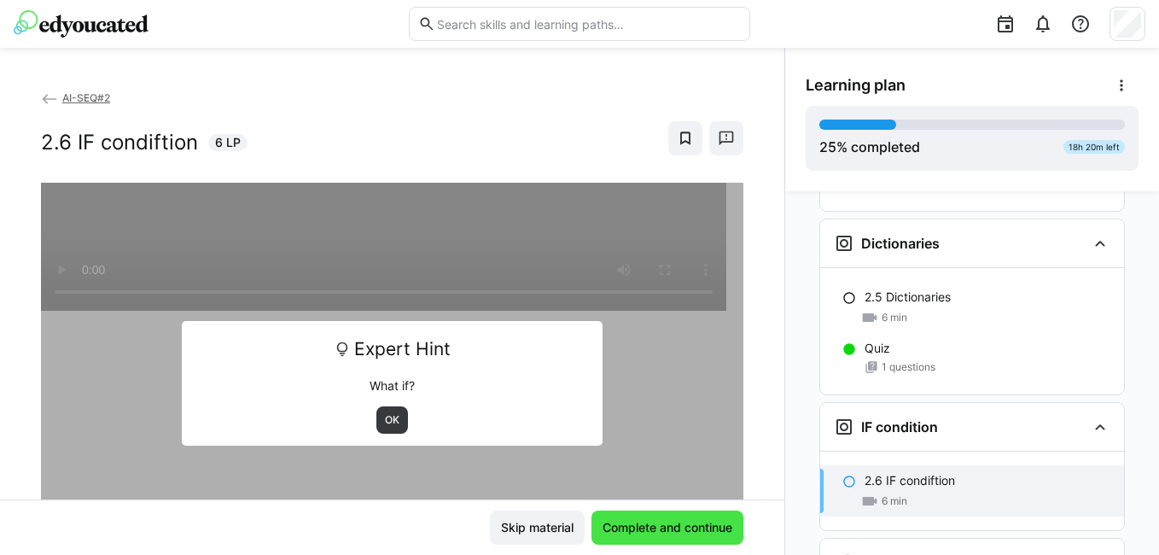
scroll to position [1595, 0]
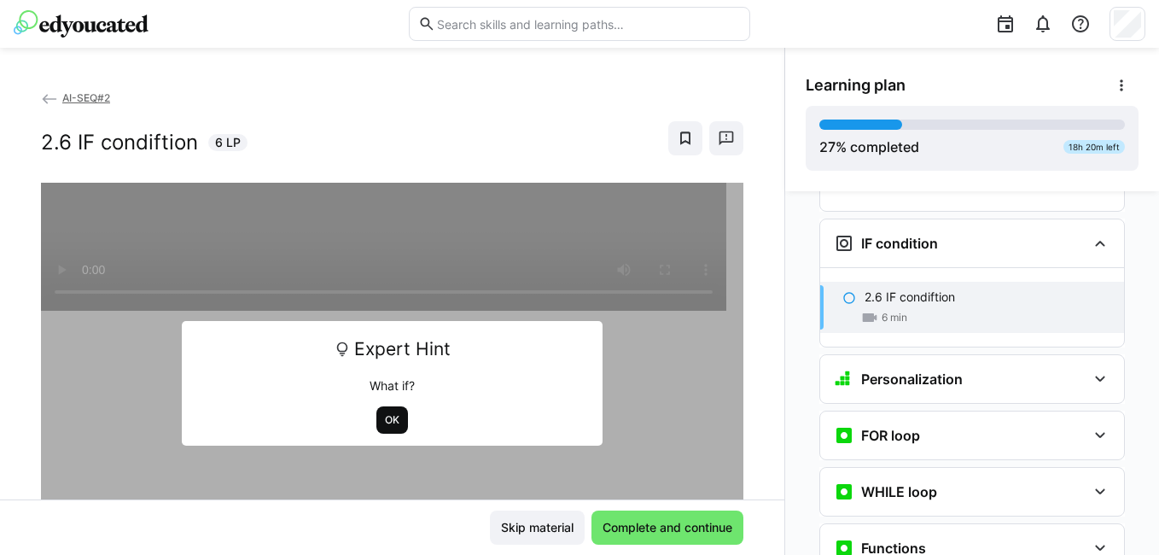
click at [383, 419] on span "OK" at bounding box center [392, 420] width 18 height 14
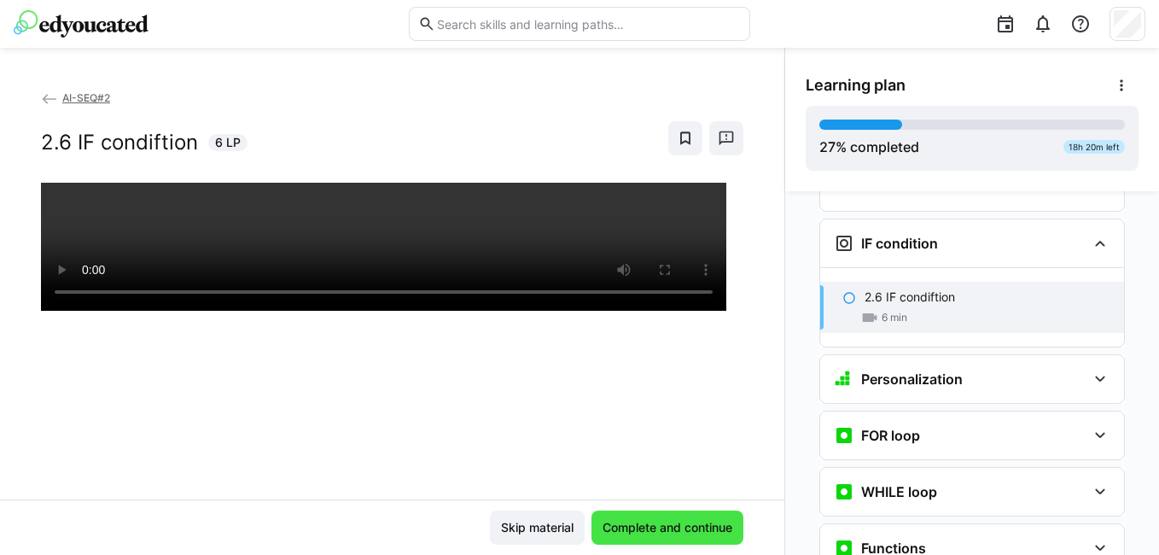
click at [655, 523] on span "Complete and continue" at bounding box center [667, 527] width 135 height 17
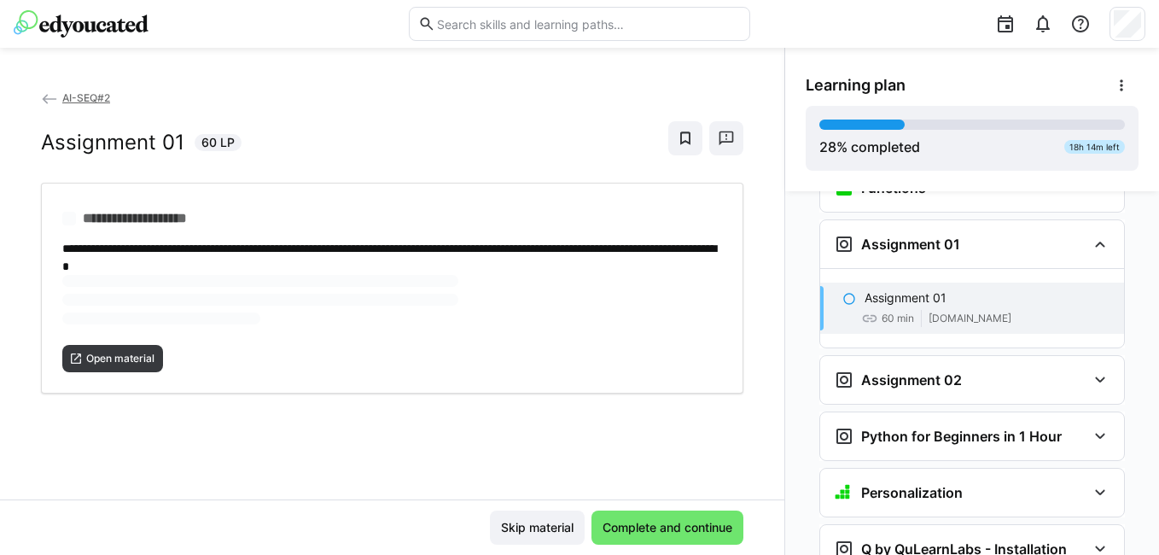
scroll to position [1956, 0]
click at [1014, 362] on div "Assignment 02" at bounding box center [972, 379] width 304 height 48
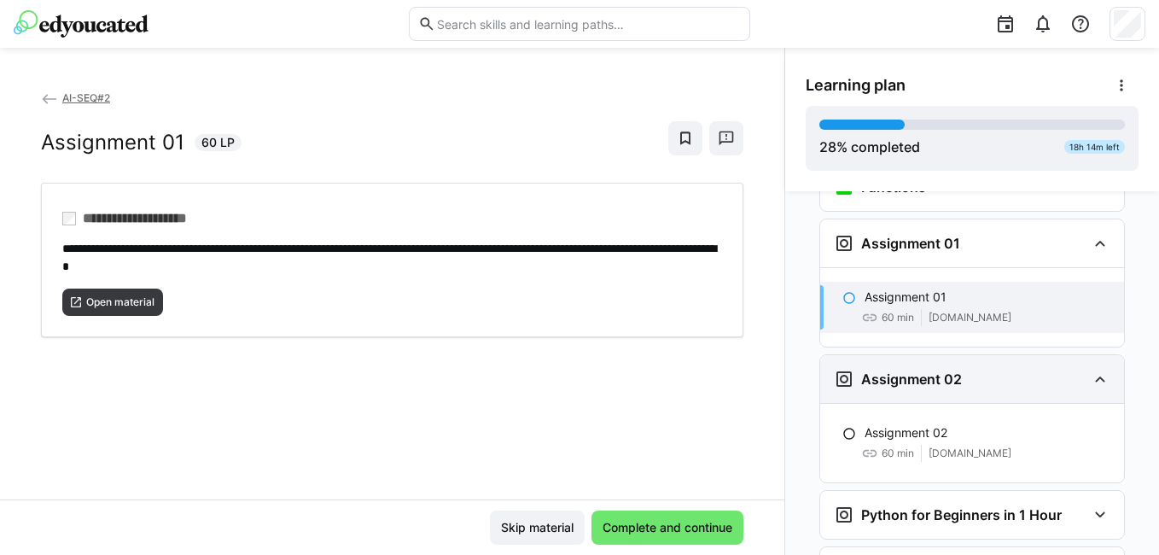
click at [1014, 362] on div "Assignment 02" at bounding box center [972, 379] width 304 height 48
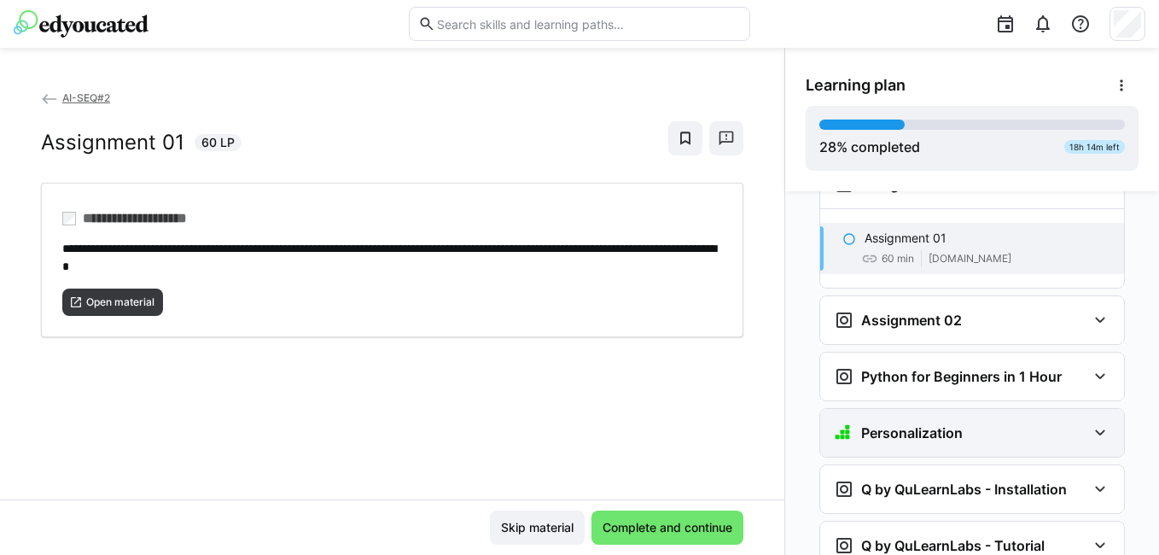
scroll to position [2041, 0]
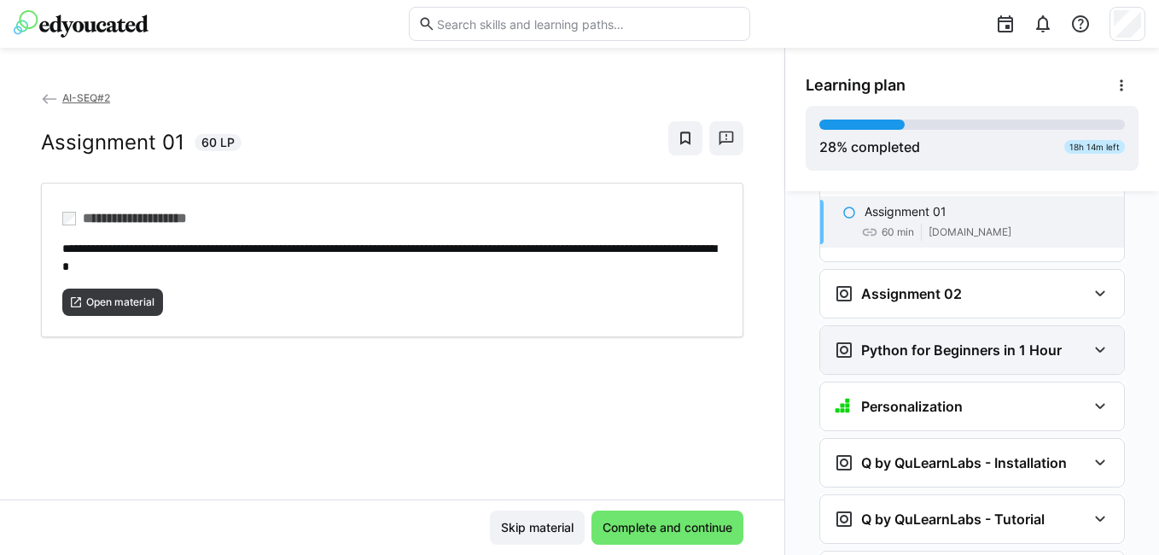
click at [972, 341] on h3 "Python for Beginners in 1 Hour" at bounding box center [961, 349] width 201 height 17
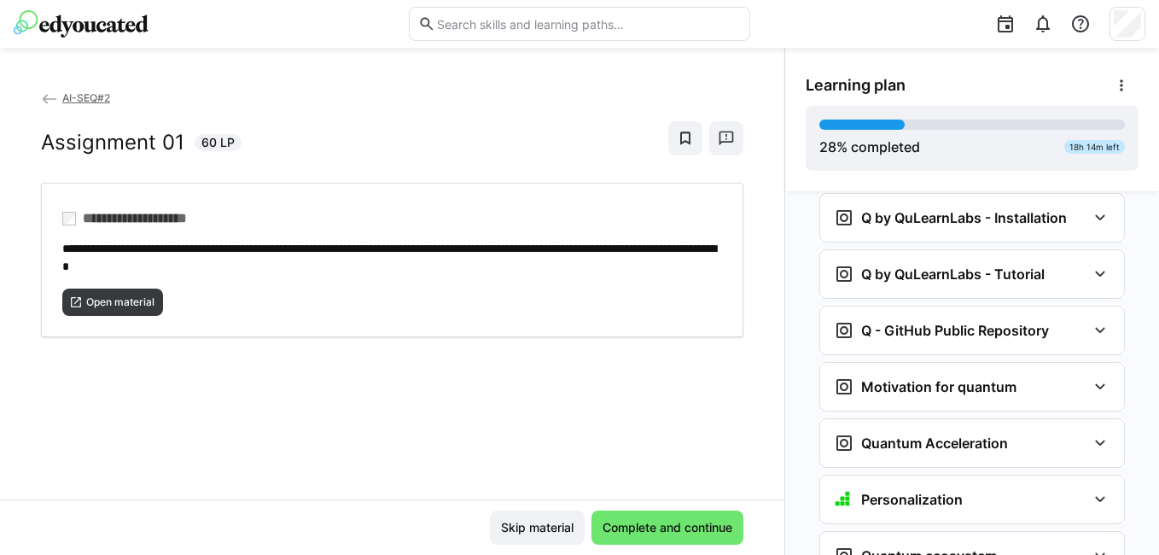
scroll to position [2127, 0]
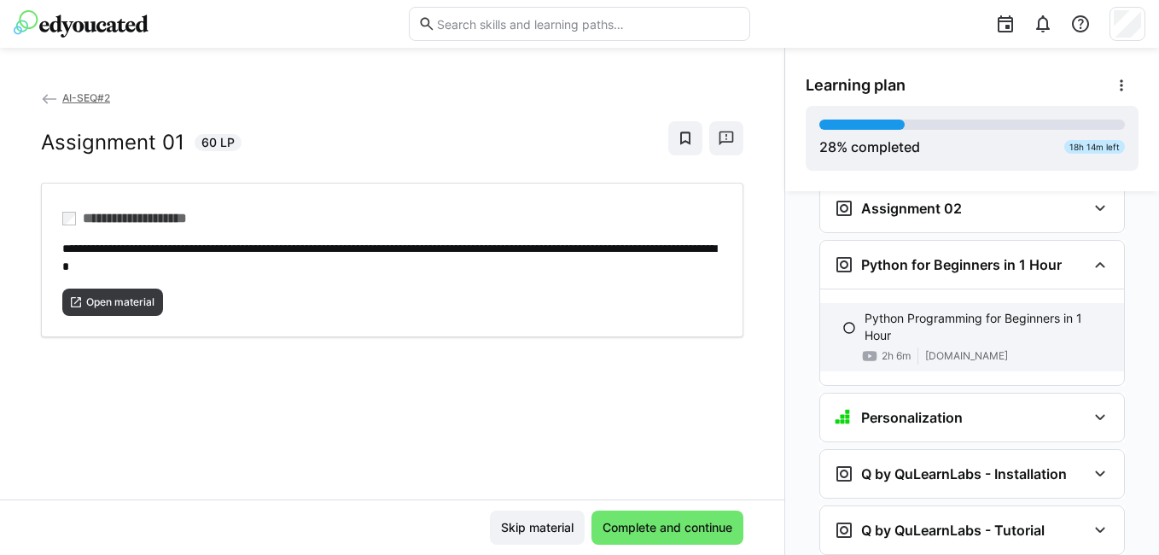
click at [949, 409] on h3 "Personalization" at bounding box center [912, 417] width 102 height 17
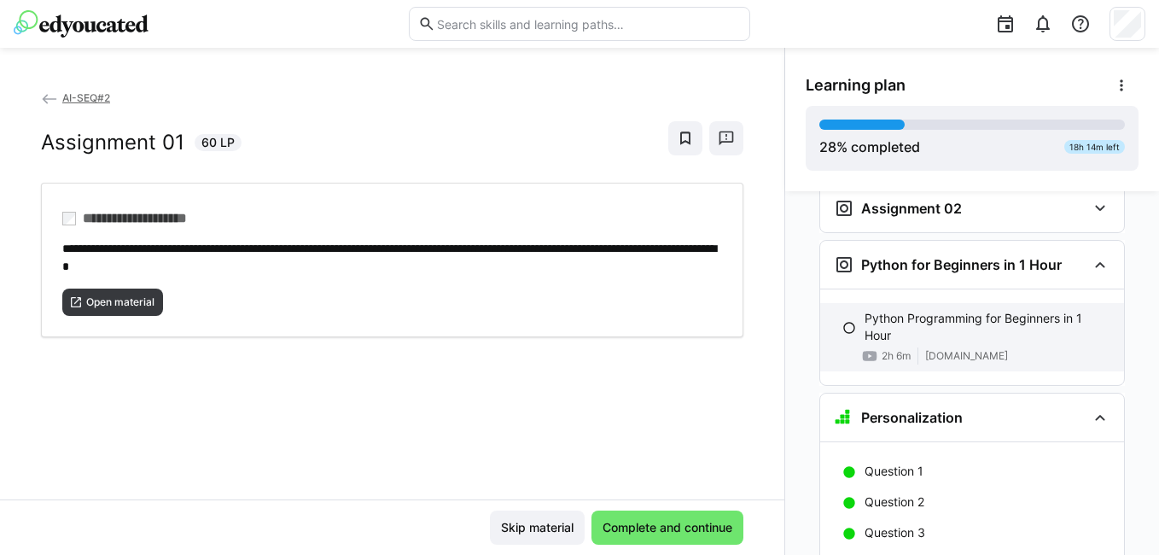
click at [949, 409] on h3 "Personalization" at bounding box center [912, 417] width 102 height 17
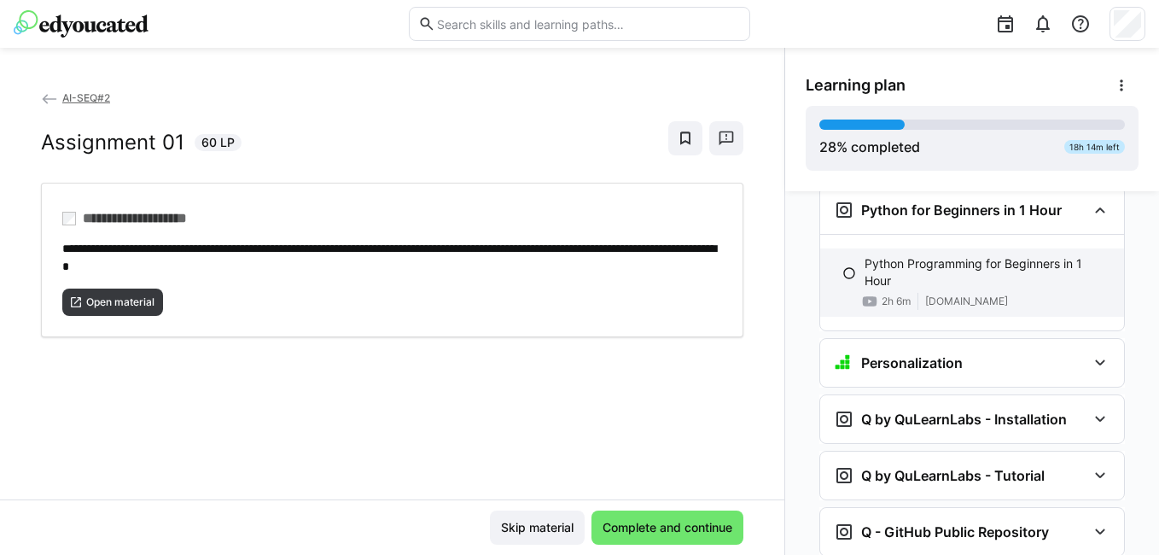
scroll to position [2212, 0]
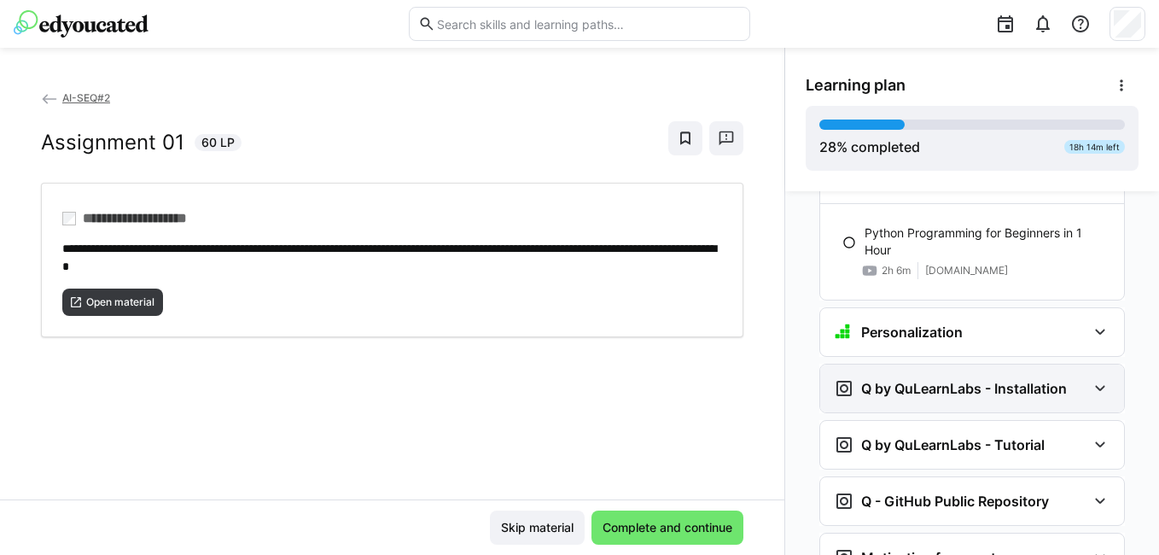
click at [946, 380] on h3 "Q by QuLearnLabs - Installation" at bounding box center [964, 388] width 206 height 17
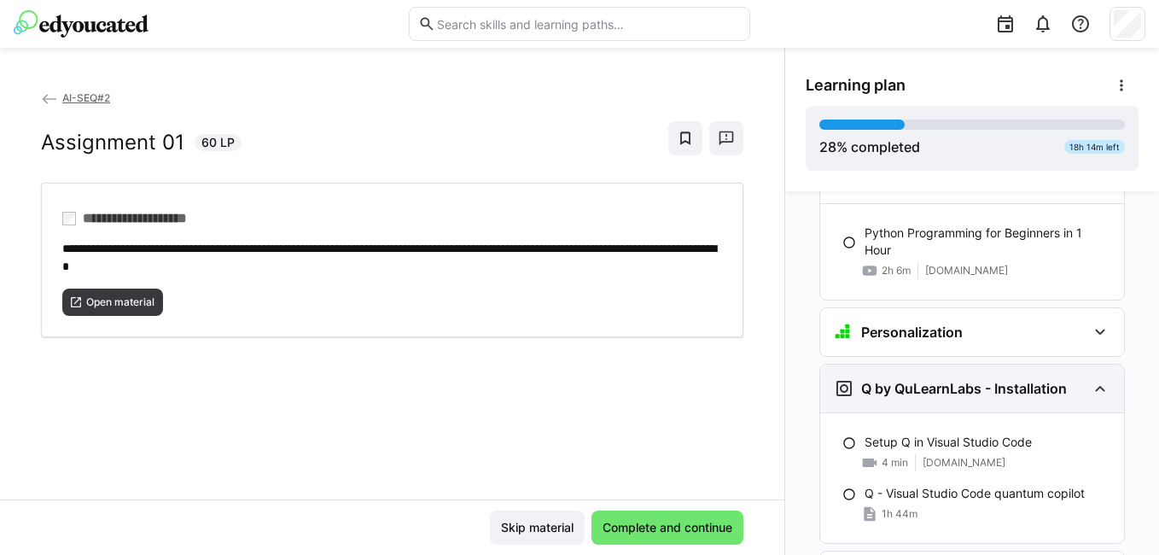
click at [946, 380] on h3 "Q by QuLearnLabs - Installation" at bounding box center [964, 388] width 206 height 17
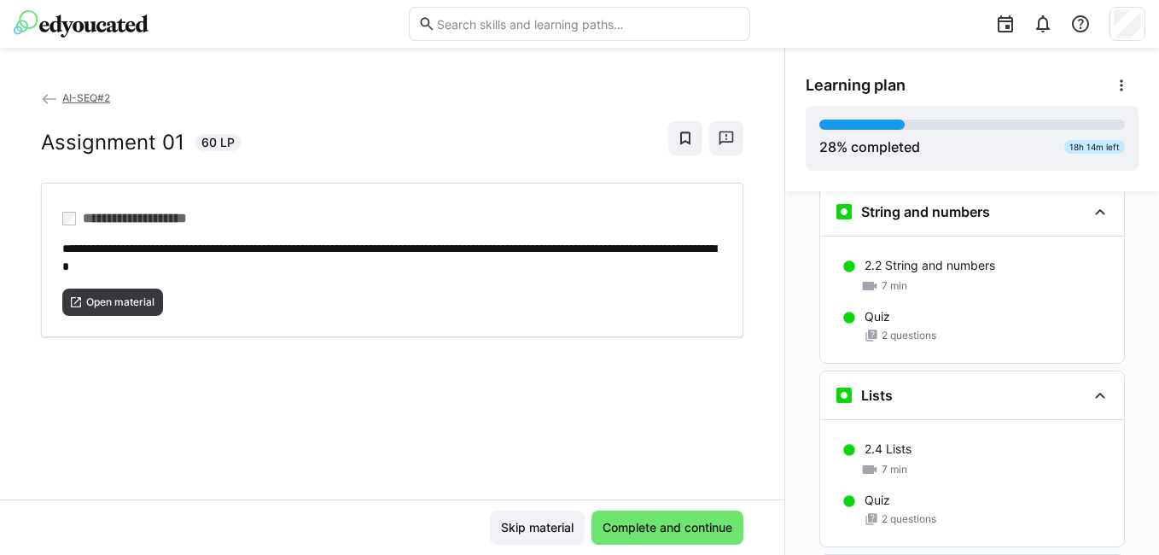
scroll to position [1062, 0]
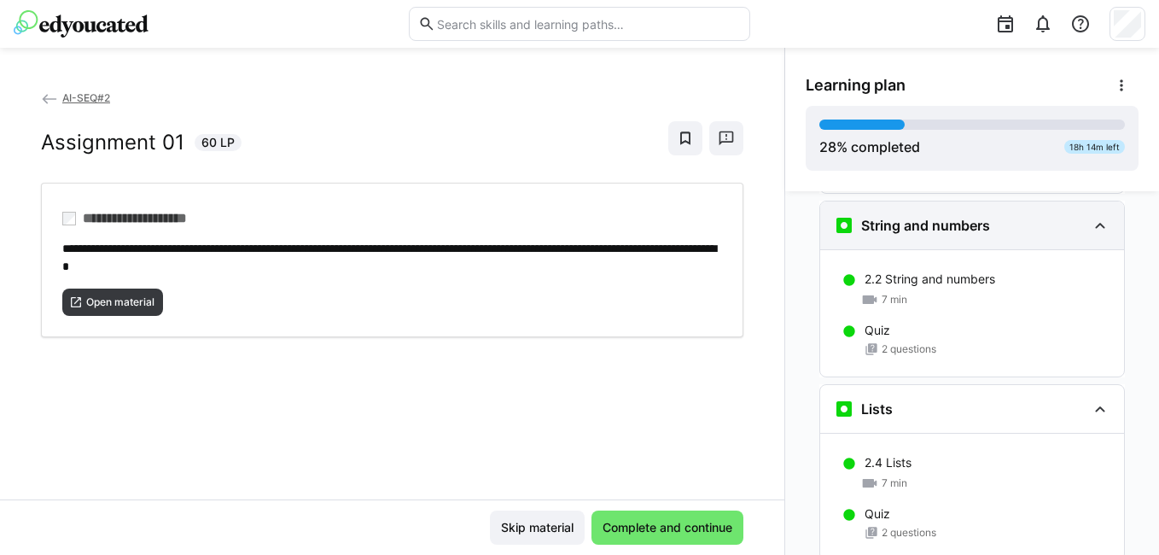
click at [1018, 215] on div "String and numbers" at bounding box center [960, 225] width 253 height 20
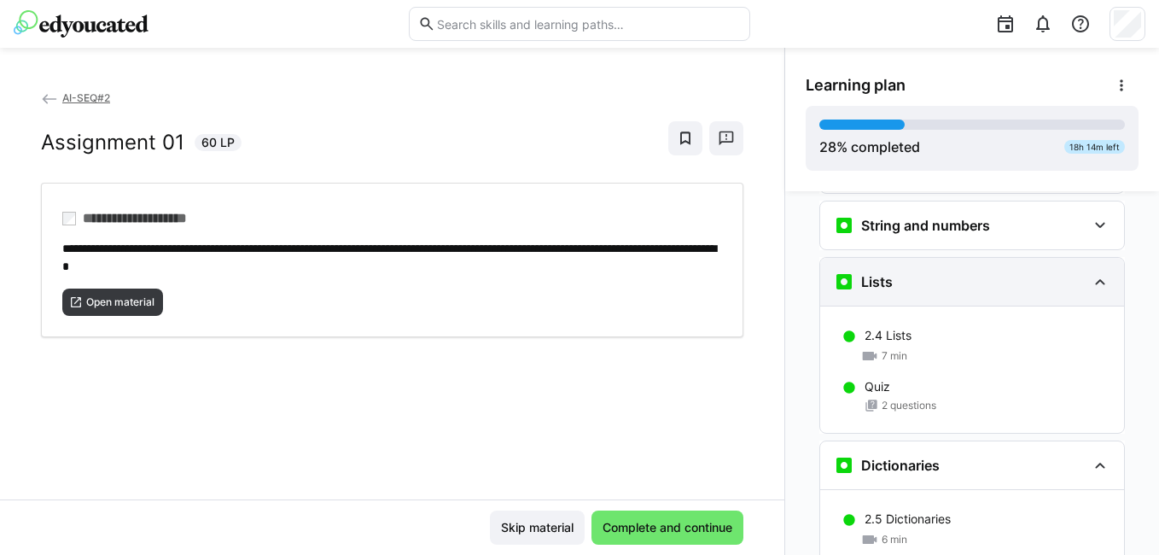
click at [1007, 258] on div "Lists" at bounding box center [972, 282] width 304 height 48
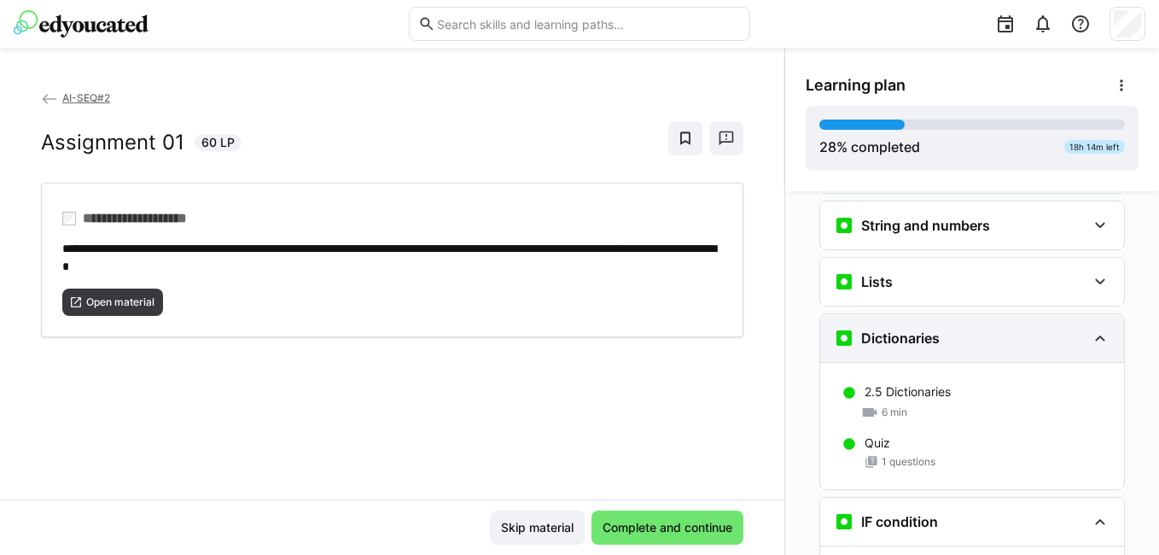
click at [1000, 328] on div "Dictionaries" at bounding box center [960, 338] width 253 height 20
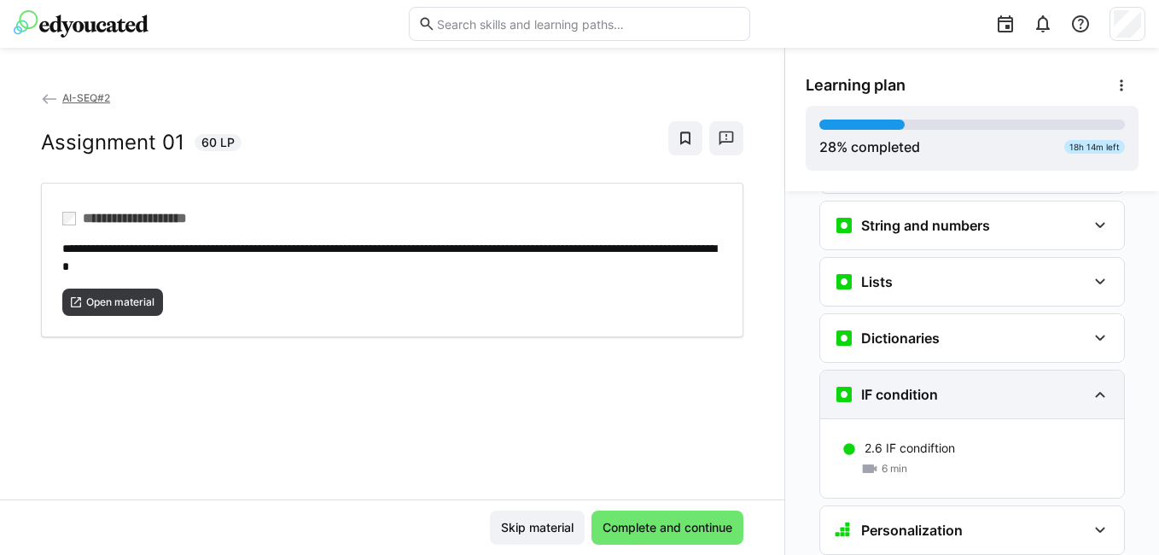
click at [974, 384] on div "IF condition" at bounding box center [960, 394] width 253 height 20
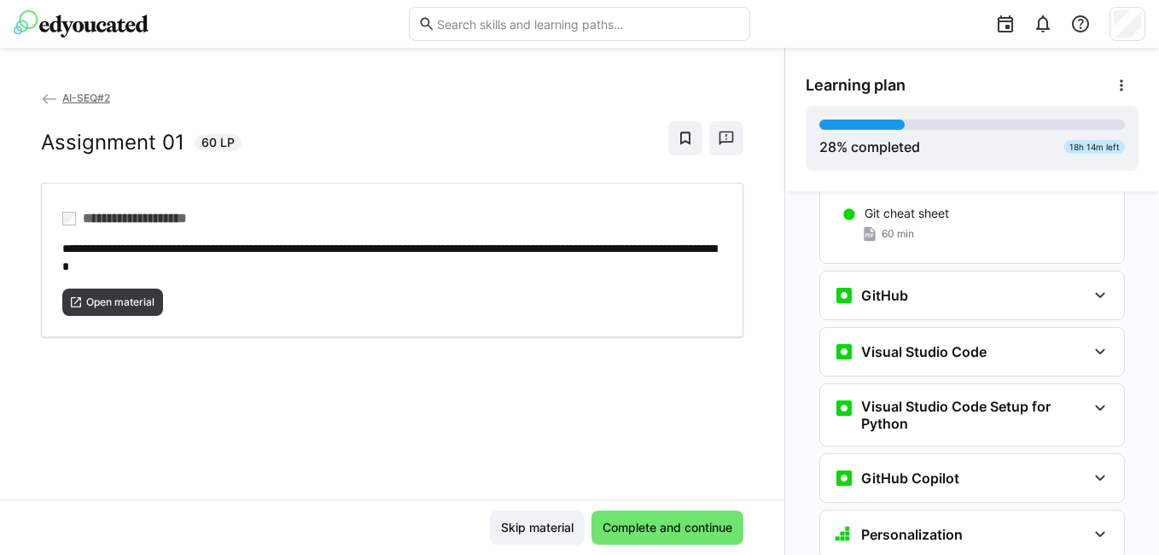
scroll to position [512, 0]
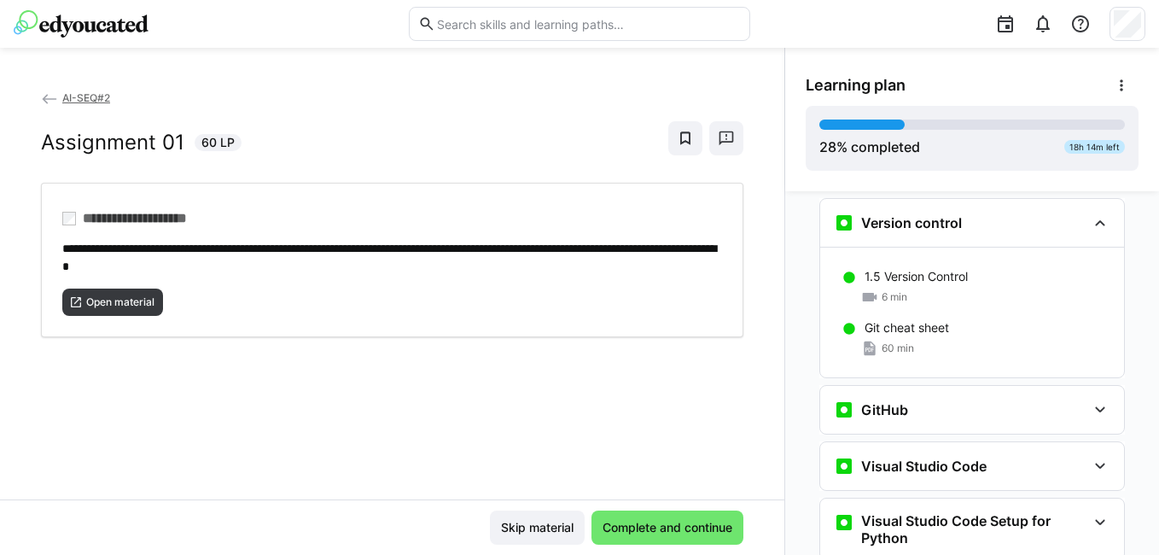
click at [929, 186] on div "Learning plan 28 % completed 18h 14m left" at bounding box center [972, 119] width 374 height 143
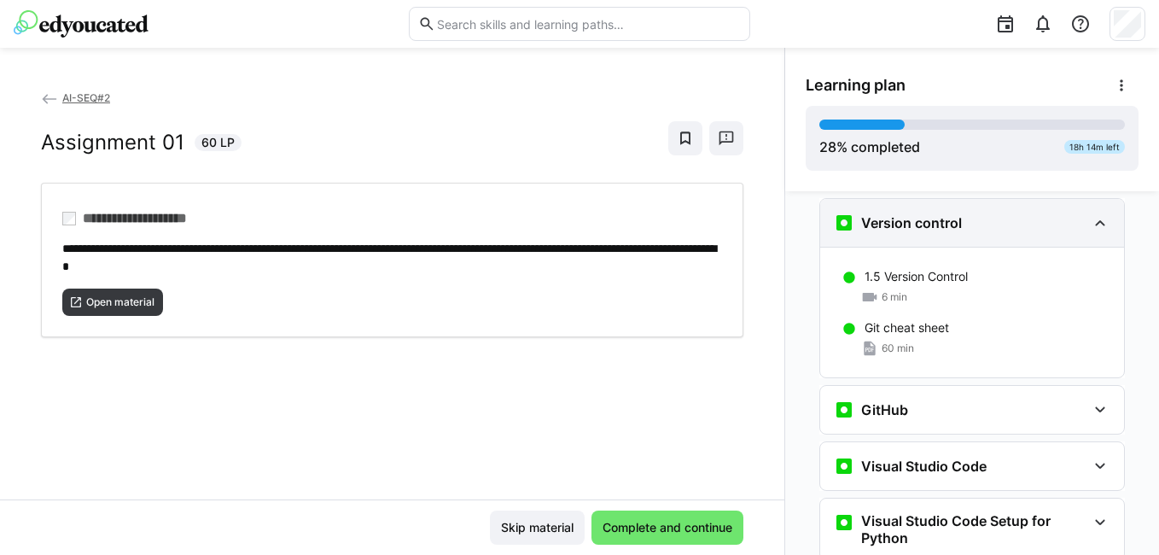
click at [931, 214] on h3 "Version control" at bounding box center [911, 222] width 101 height 17
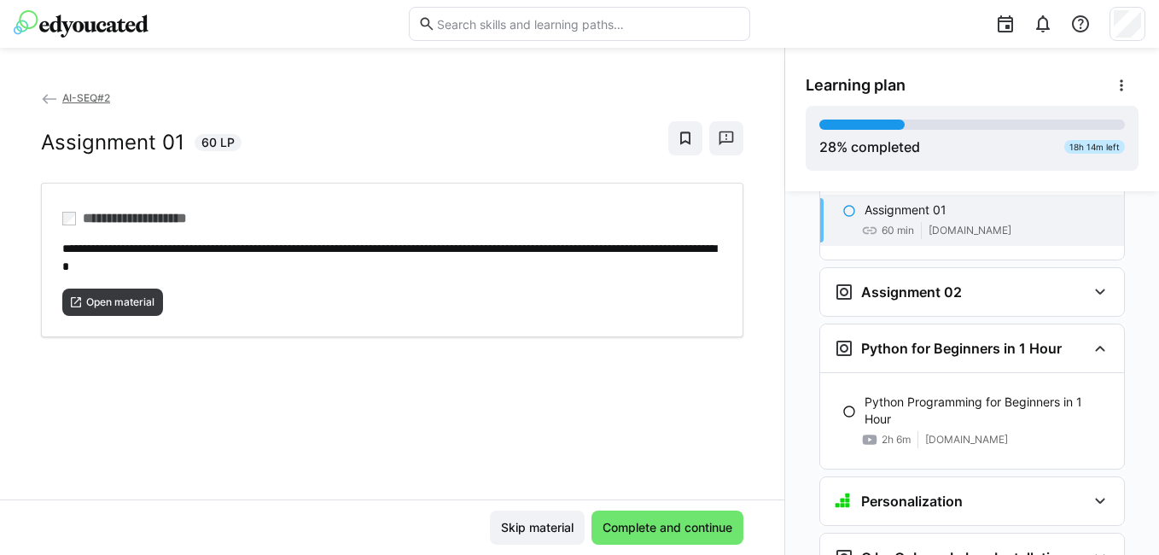
scroll to position [1366, 0]
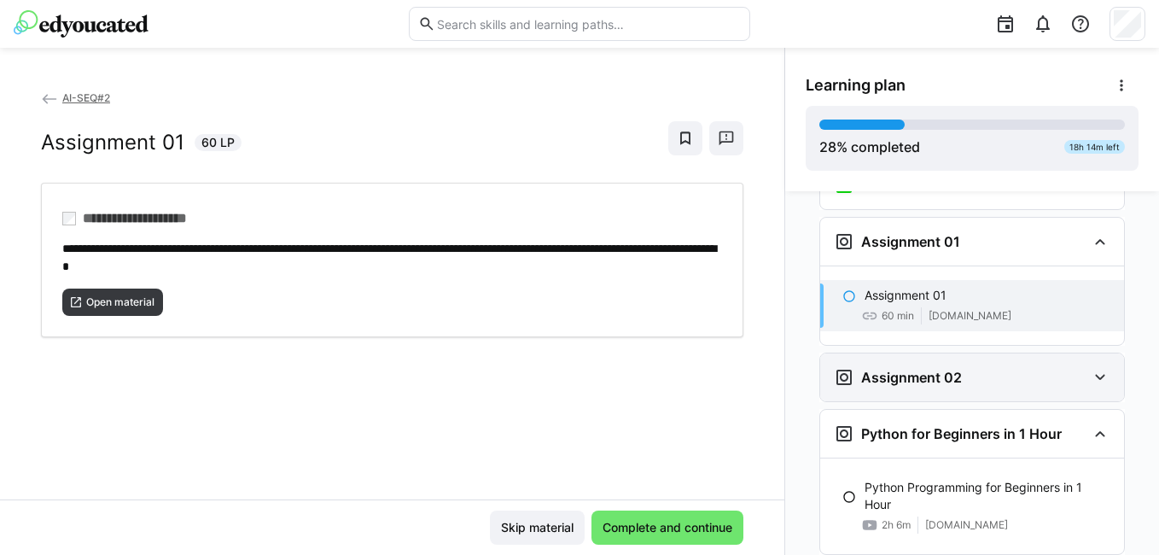
click at [999, 362] on div "Assignment 02" at bounding box center [972, 377] width 304 height 48
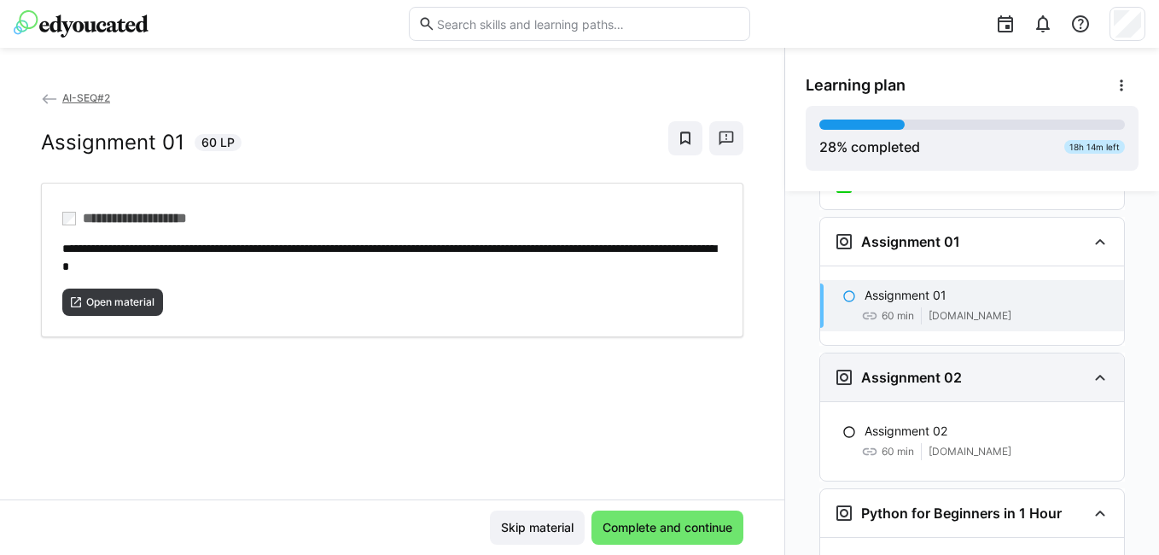
click at [976, 370] on div "Assignment 02" at bounding box center [972, 377] width 304 height 48
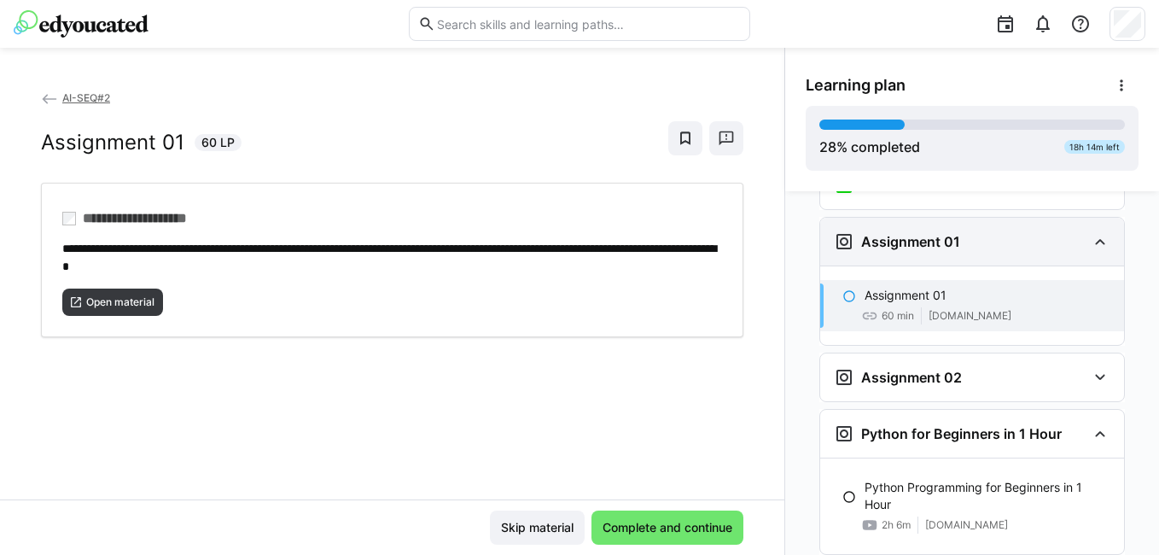
click at [937, 233] on h3 "Assignment 01" at bounding box center [910, 241] width 99 height 17
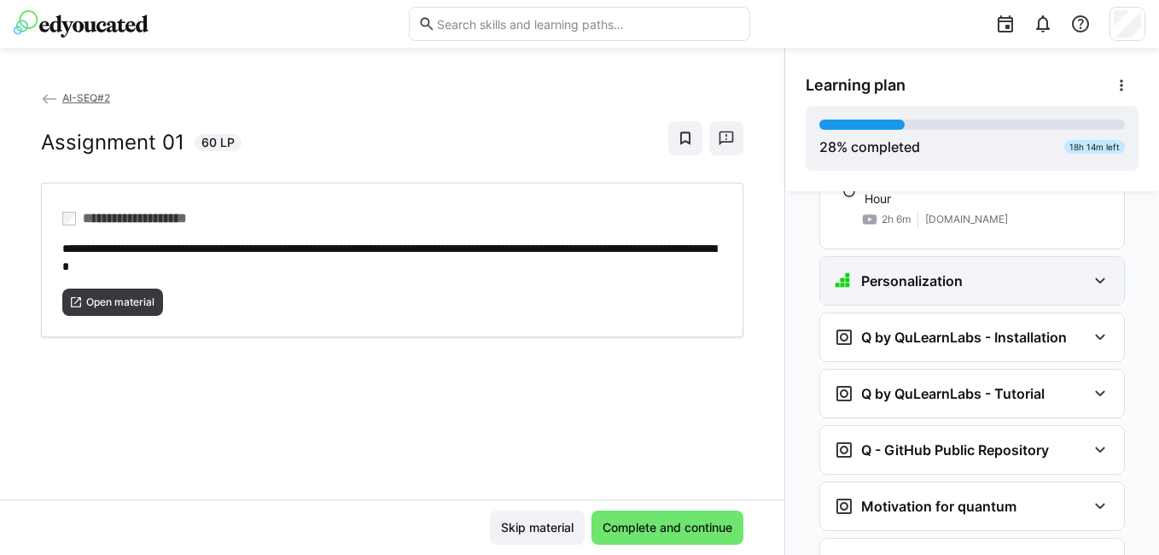
scroll to position [1622, 0]
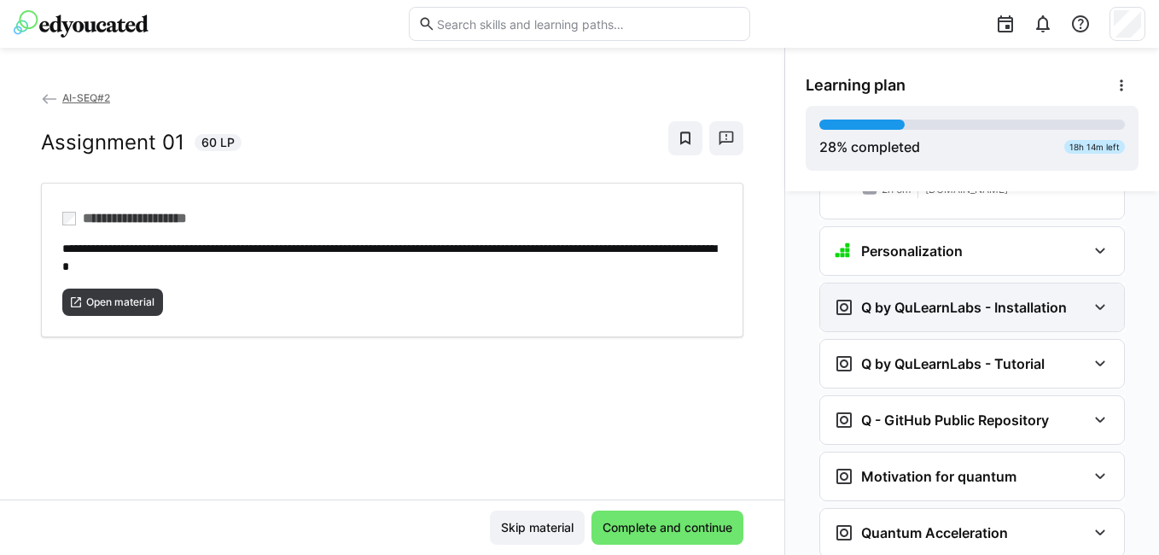
click at [911, 299] on h3 "Q by QuLearnLabs - Installation" at bounding box center [964, 307] width 206 height 17
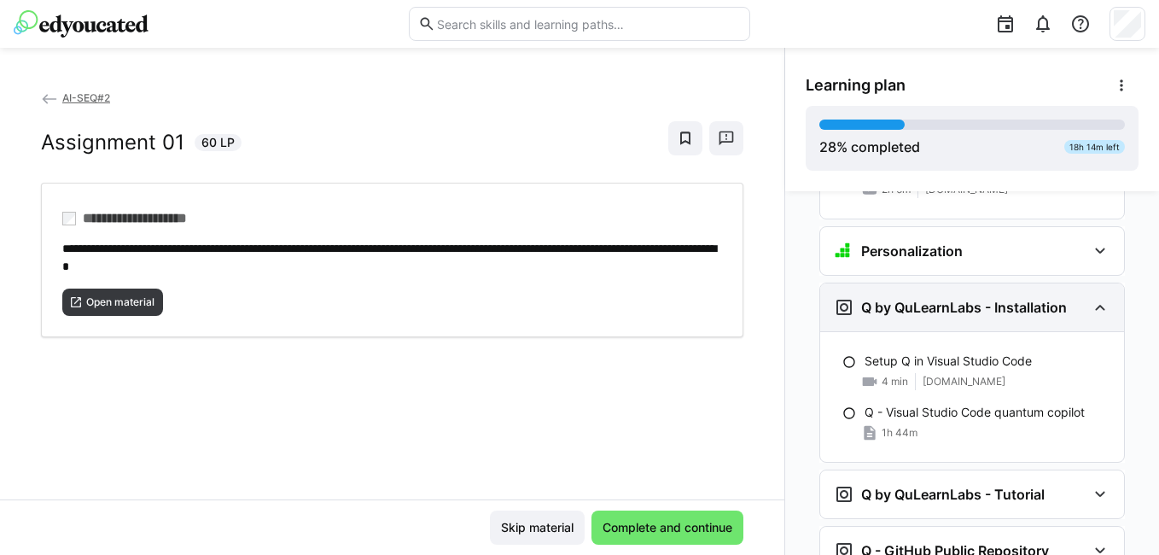
click at [911, 299] on h3 "Q by QuLearnLabs - Installation" at bounding box center [964, 307] width 206 height 17
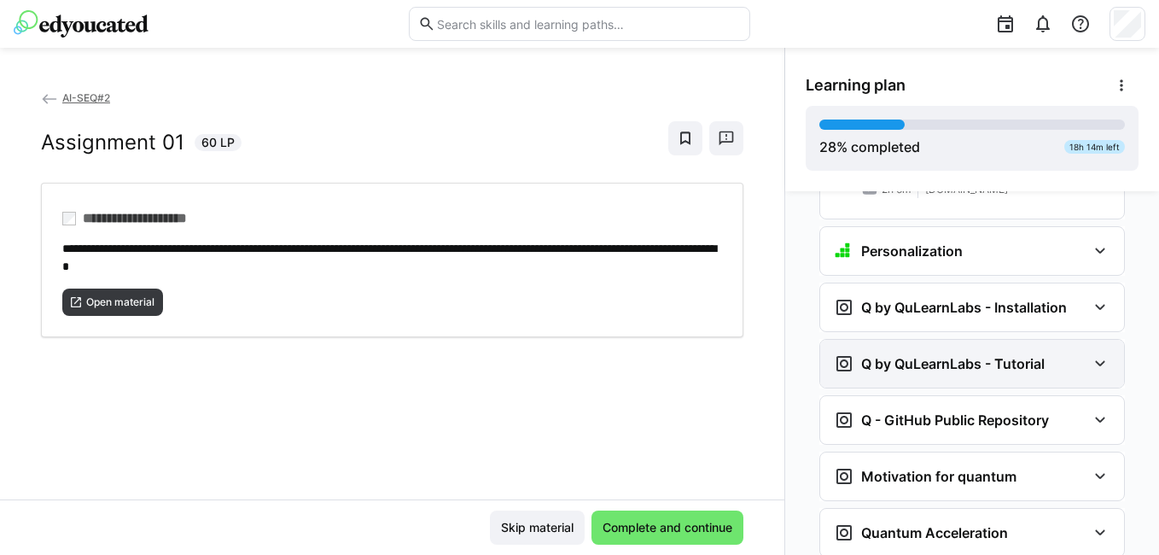
click at [913, 355] on h3 "Q by QuLearnLabs - Tutorial" at bounding box center [953, 363] width 184 height 17
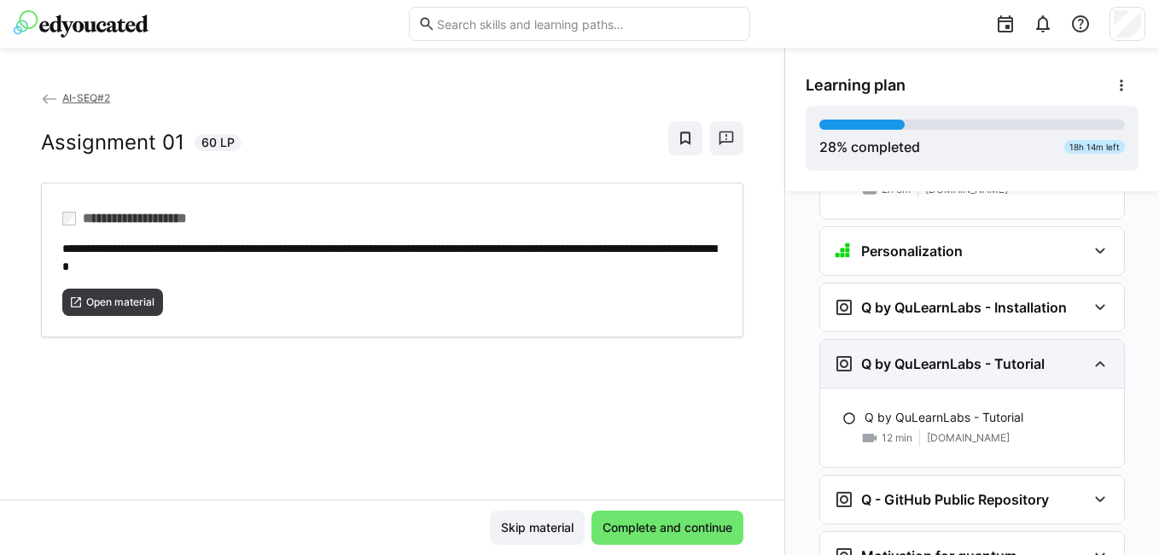
click at [913, 355] on h3 "Q by QuLearnLabs - Tutorial" at bounding box center [953, 363] width 184 height 17
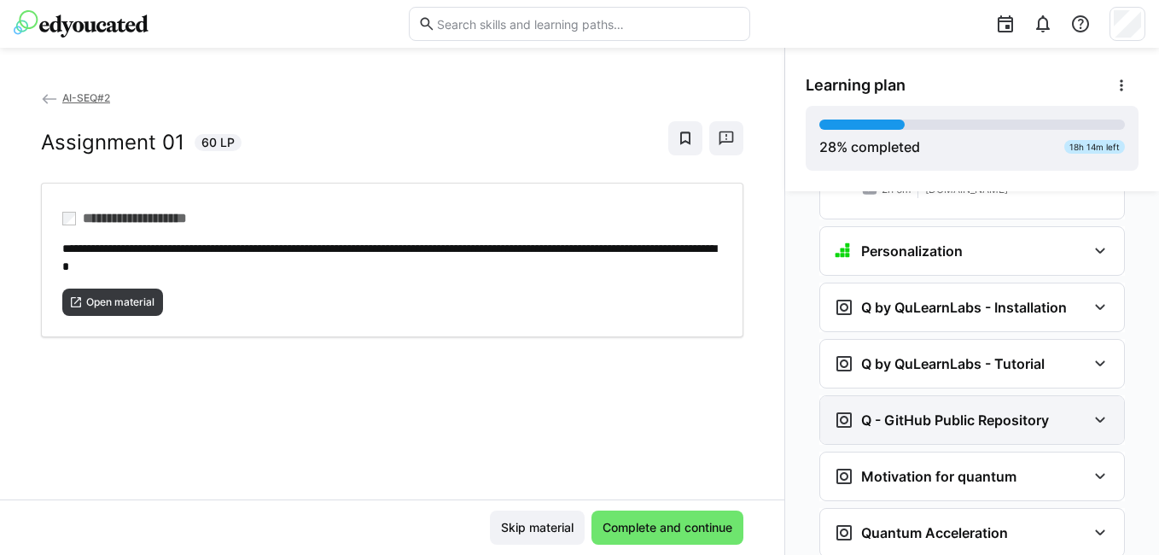
click at [912, 412] on h3 "Q - GitHub Public Repository" at bounding box center [955, 420] width 188 height 17
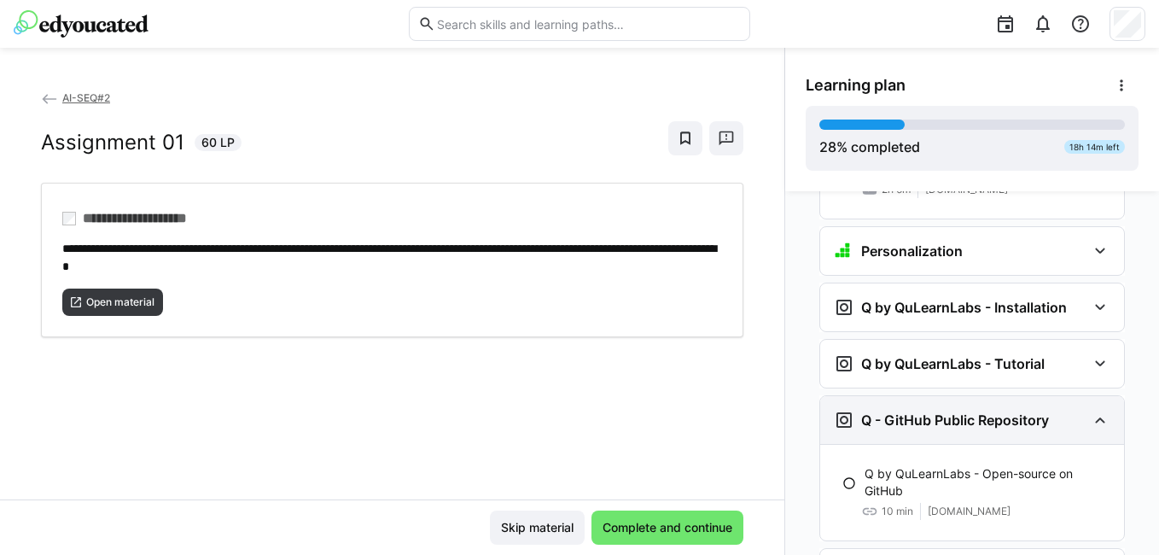
click at [912, 412] on h3 "Q - GitHub Public Repository" at bounding box center [955, 420] width 188 height 17
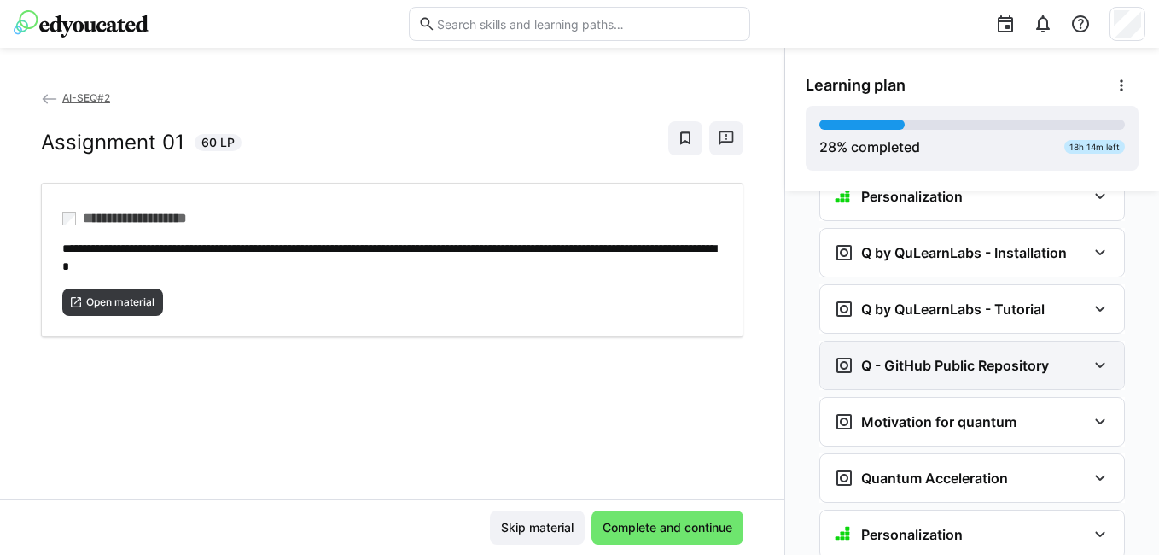
scroll to position [1707, 0]
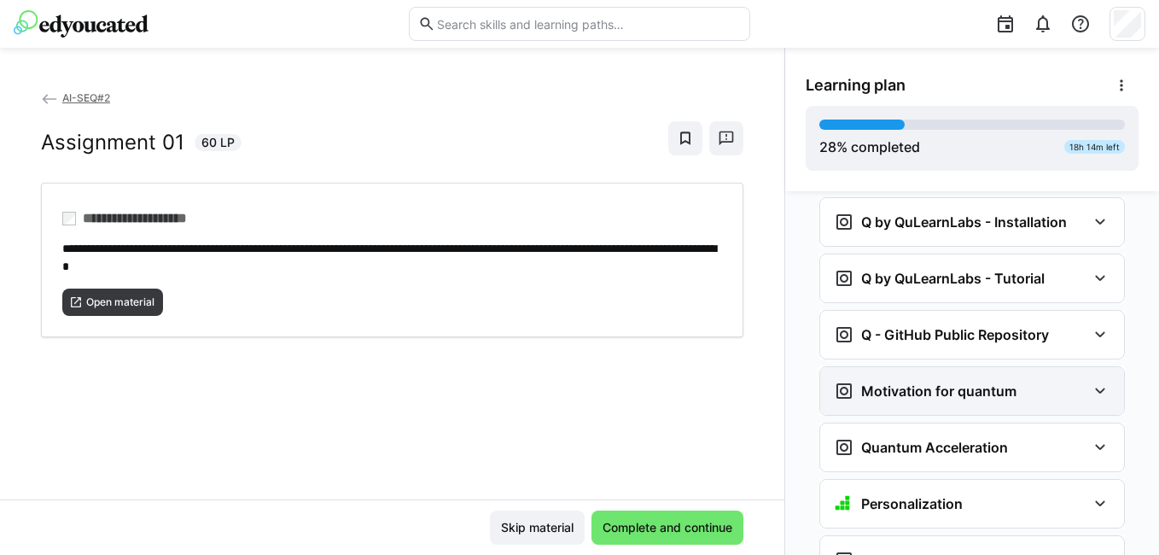
click at [912, 382] on h3 "Motivation for quantum" at bounding box center [938, 390] width 155 height 17
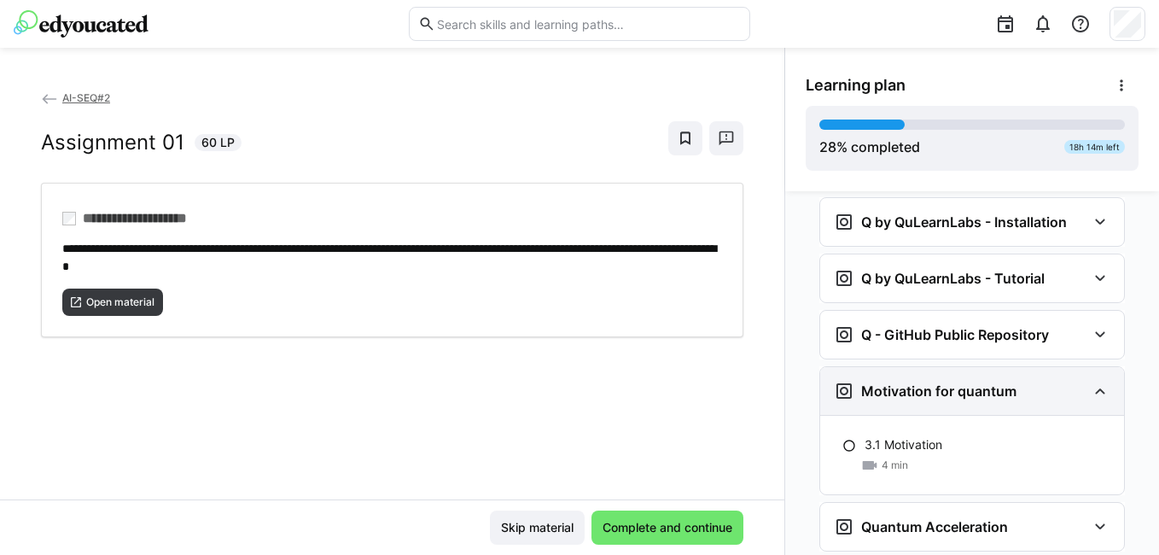
click at [912, 382] on h3 "Motivation for quantum" at bounding box center [938, 390] width 155 height 17
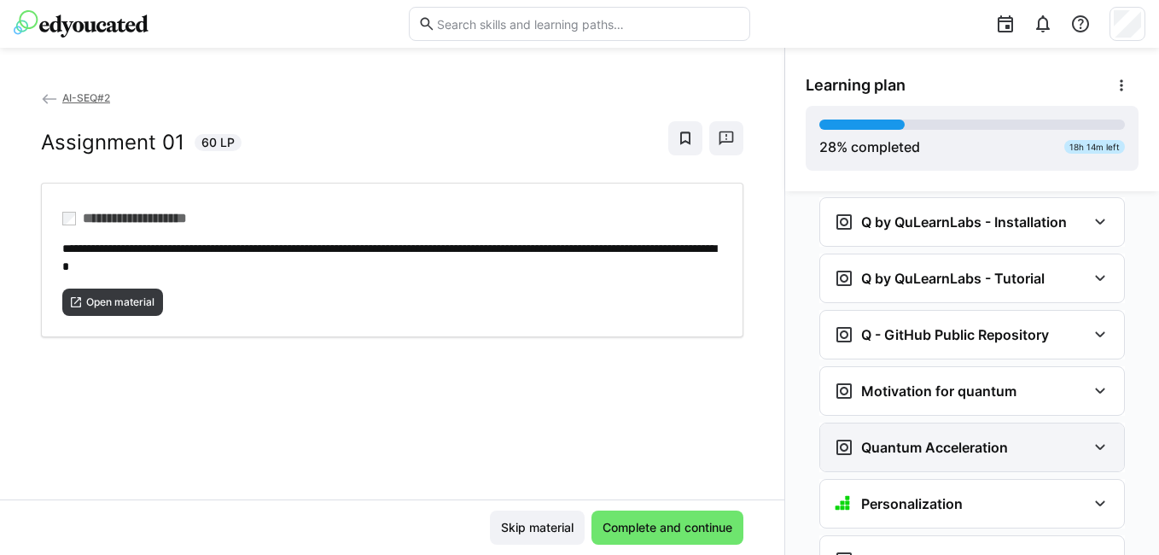
click at [911, 423] on div "Quantum Acceleration" at bounding box center [972, 447] width 304 height 48
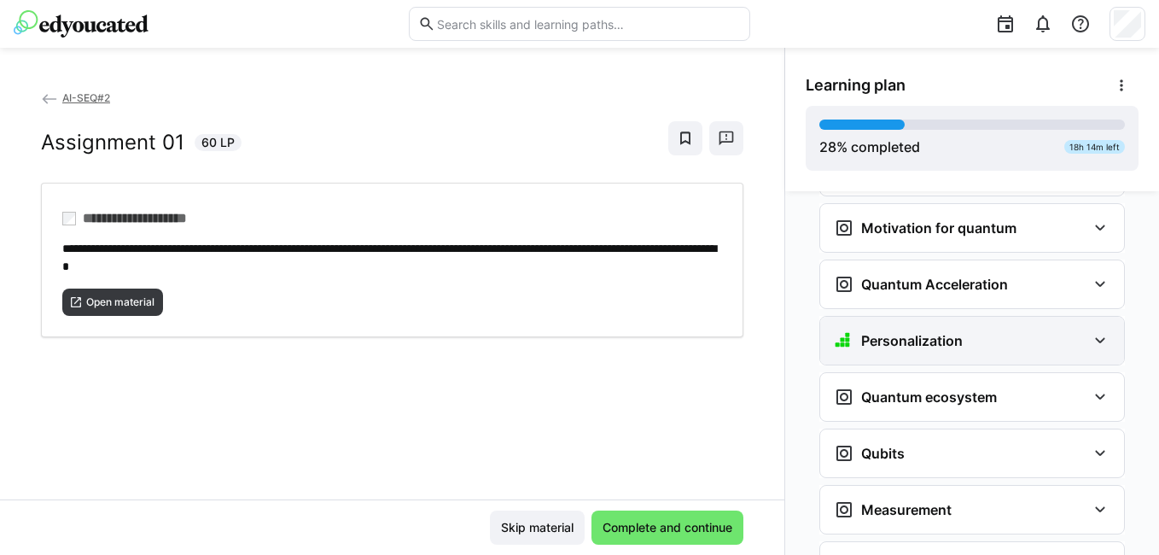
scroll to position [1878, 0]
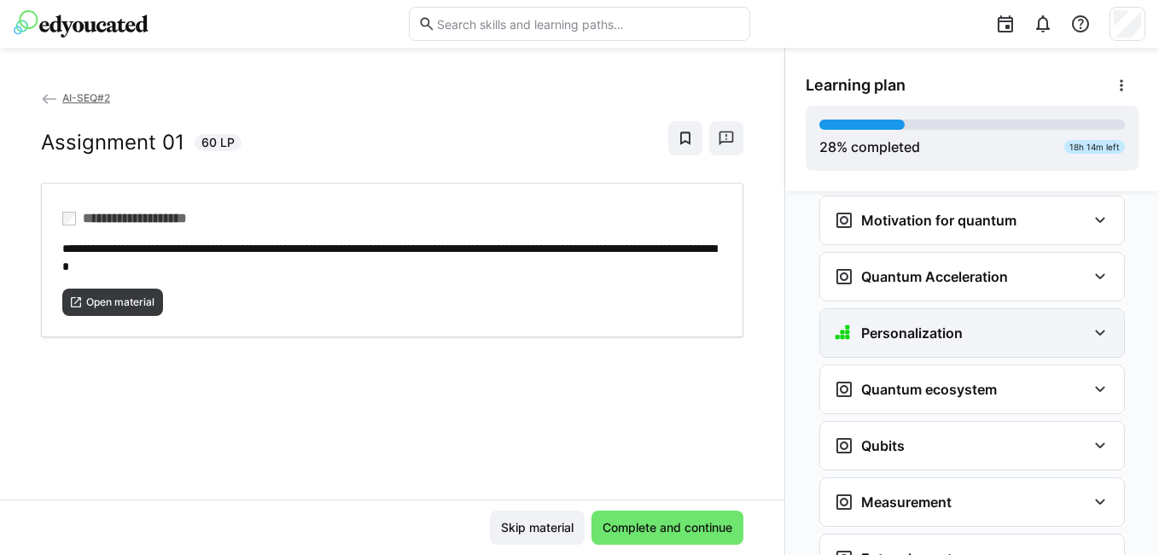
click at [908, 309] on div "Personalization" at bounding box center [972, 333] width 304 height 48
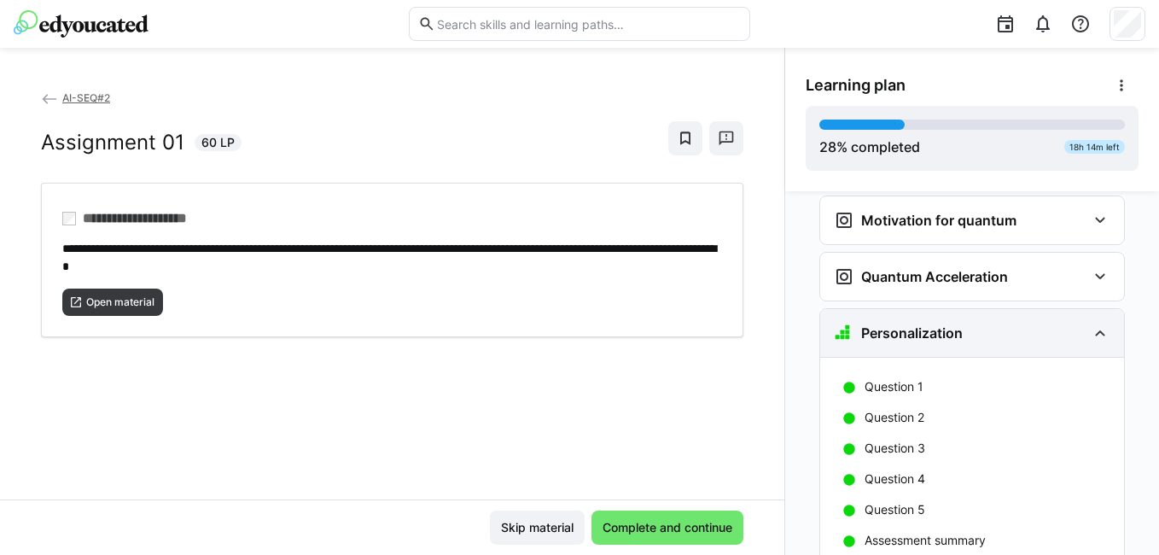
click at [908, 309] on div "Personalization" at bounding box center [972, 333] width 304 height 48
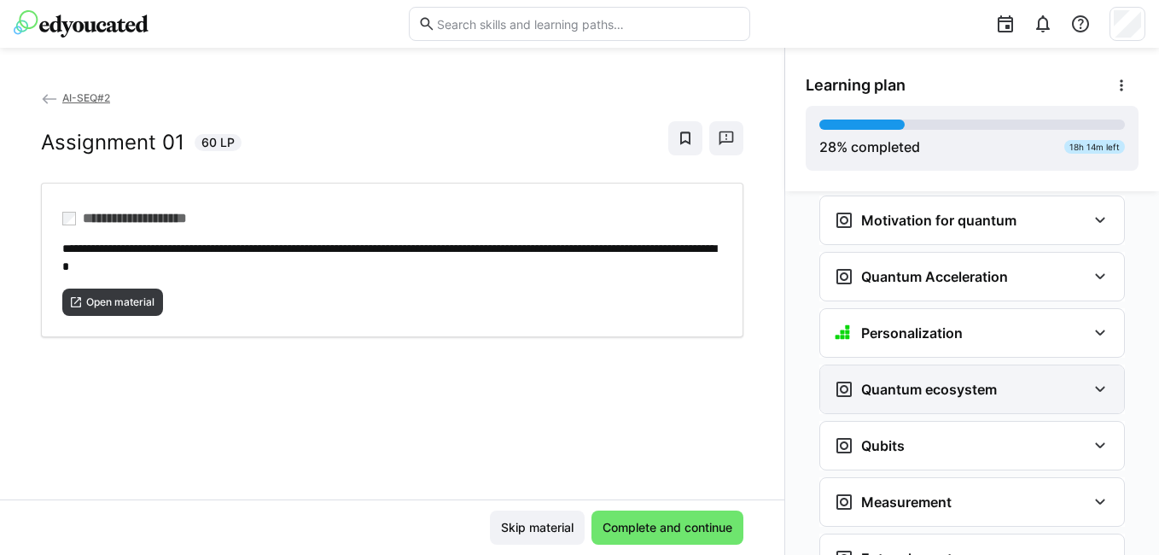
click at [921, 381] on h3 "Quantum ecosystem" at bounding box center [929, 389] width 136 height 17
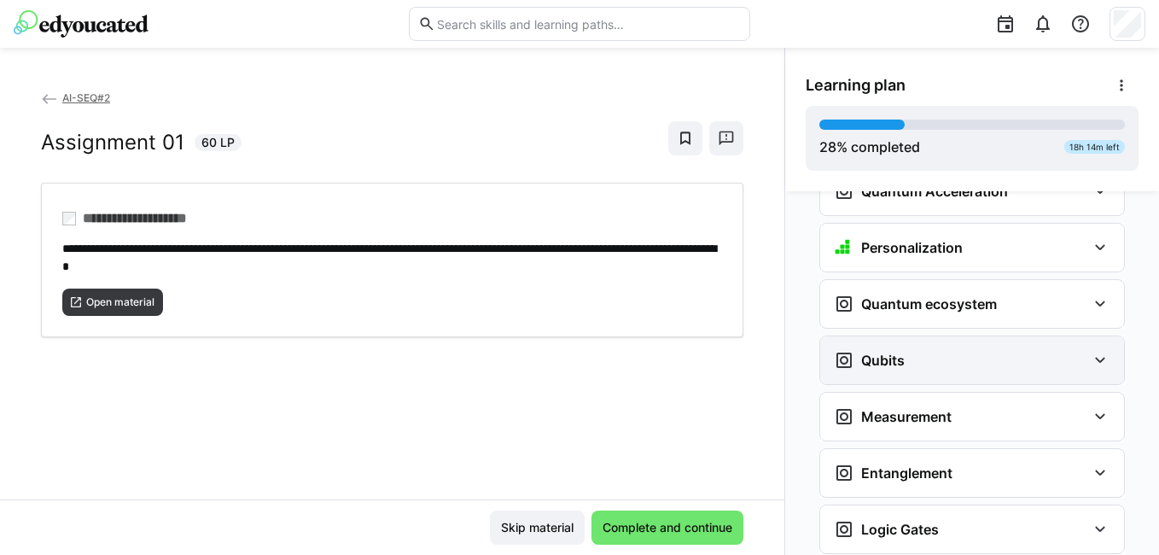
click at [919, 350] on div "Qubits" at bounding box center [960, 360] width 253 height 20
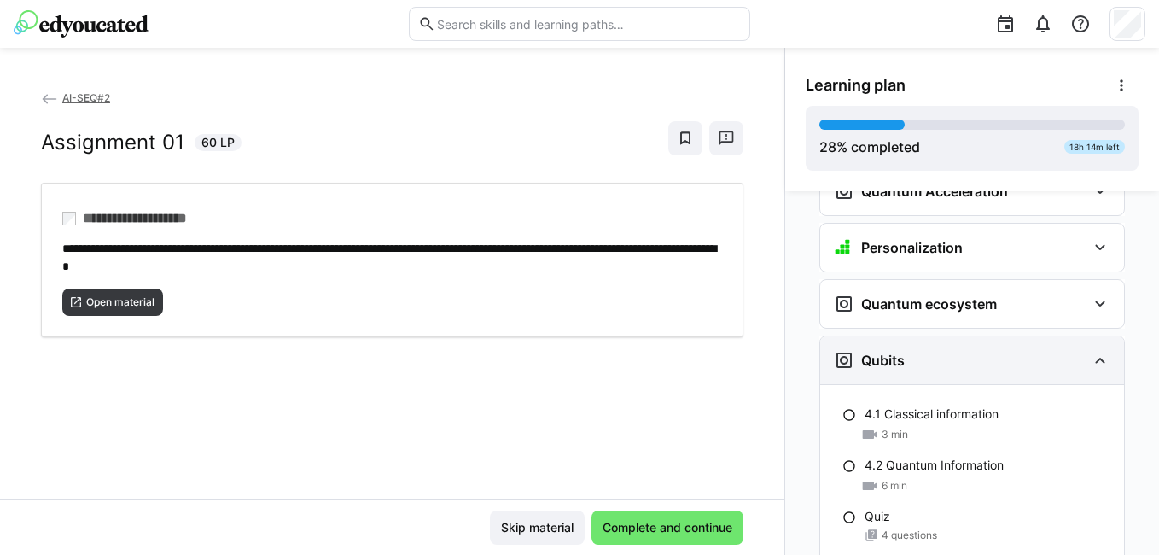
click at [919, 350] on div "Qubits" at bounding box center [960, 360] width 253 height 20
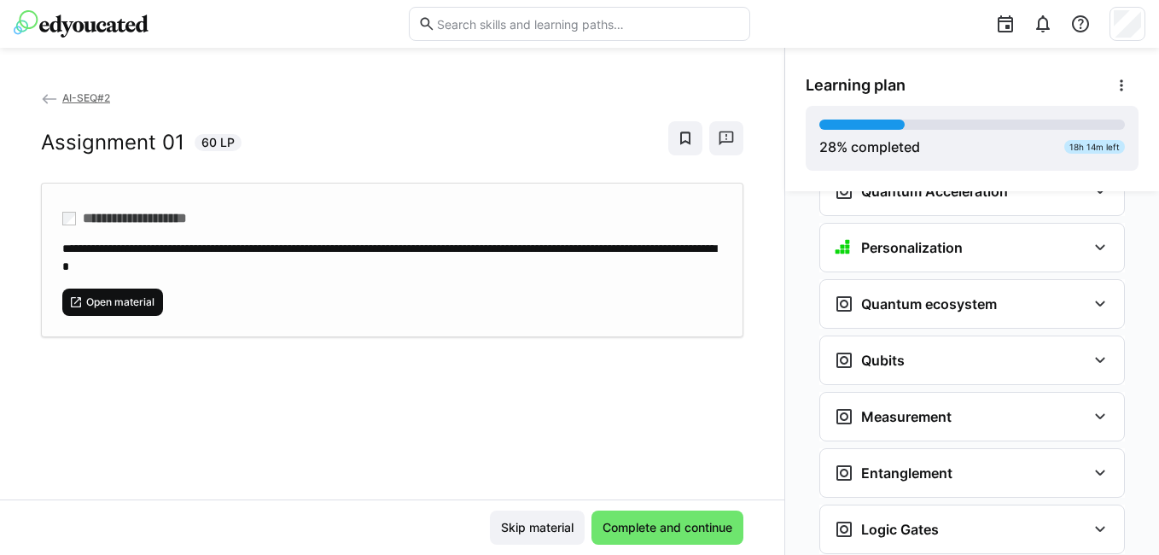
click at [139, 301] on span "Open material" at bounding box center [121, 302] width 72 height 14
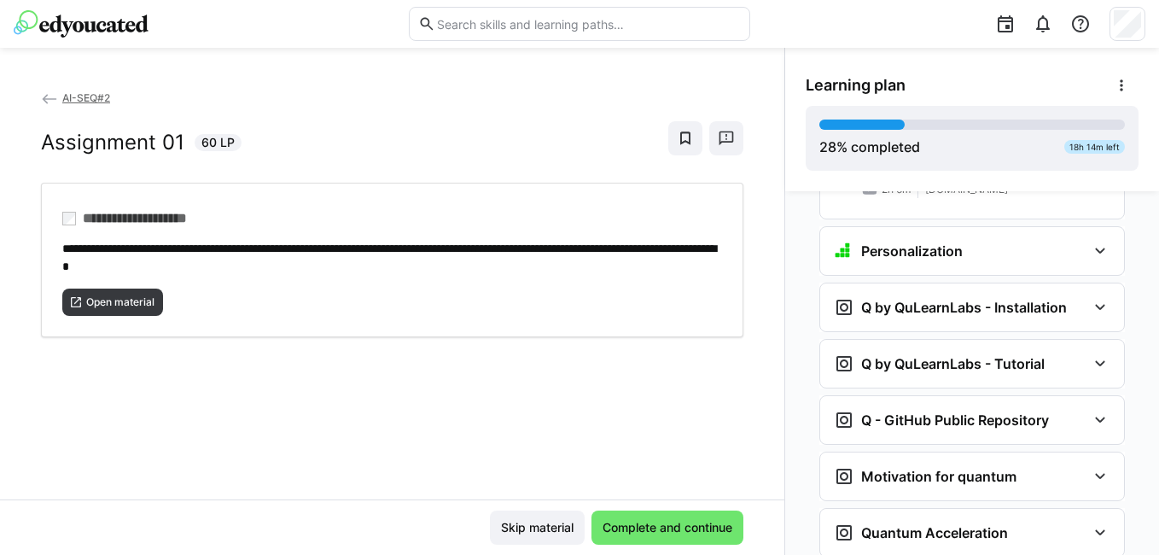
scroll to position [1451, 0]
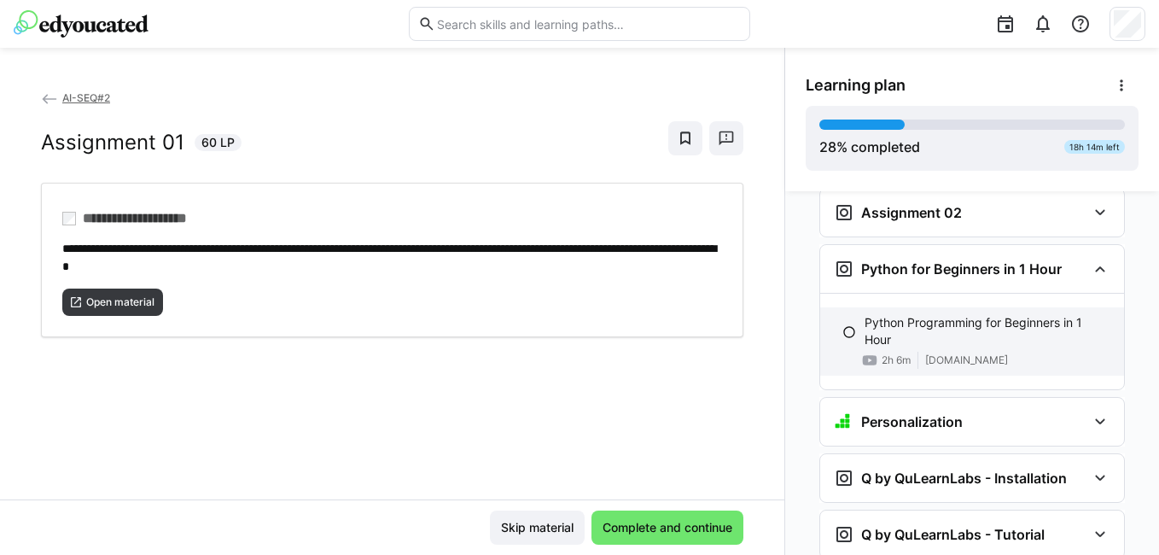
click at [984, 314] on p "Python Programming for Beginners in 1 Hour" at bounding box center [988, 331] width 246 height 34
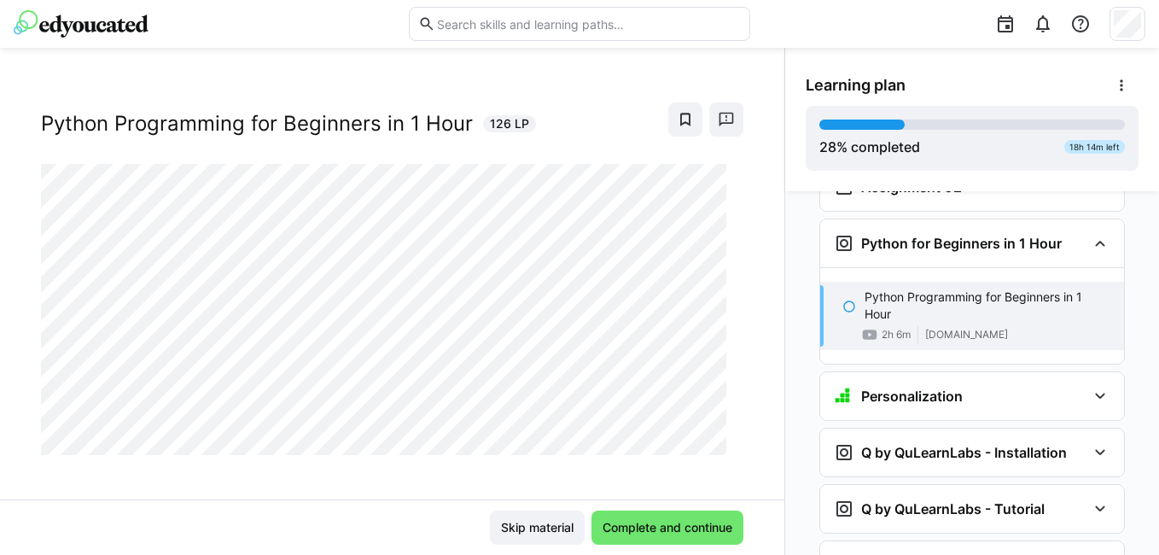
scroll to position [29, 0]
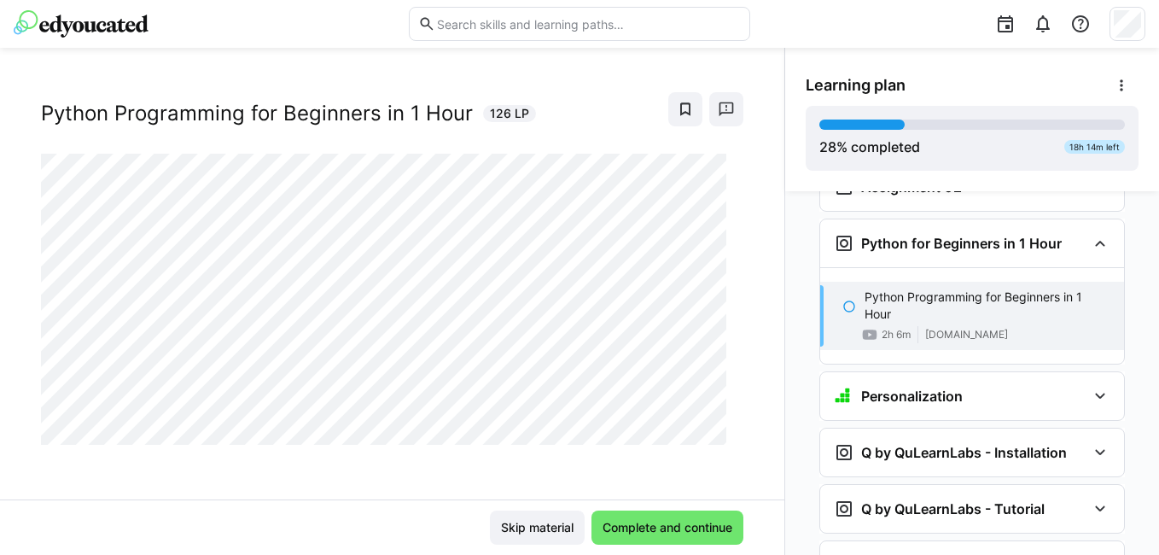
click at [306, 486] on div "AI-SEQ#2 Python Programming for Beginners in 1 Hour 126 LP" at bounding box center [392, 294] width 785 height 411
click at [399, 471] on div "AI-SEQ#2 Python Programming for Beginners in 1 Hour 126 LP" at bounding box center [392, 294] width 785 height 411
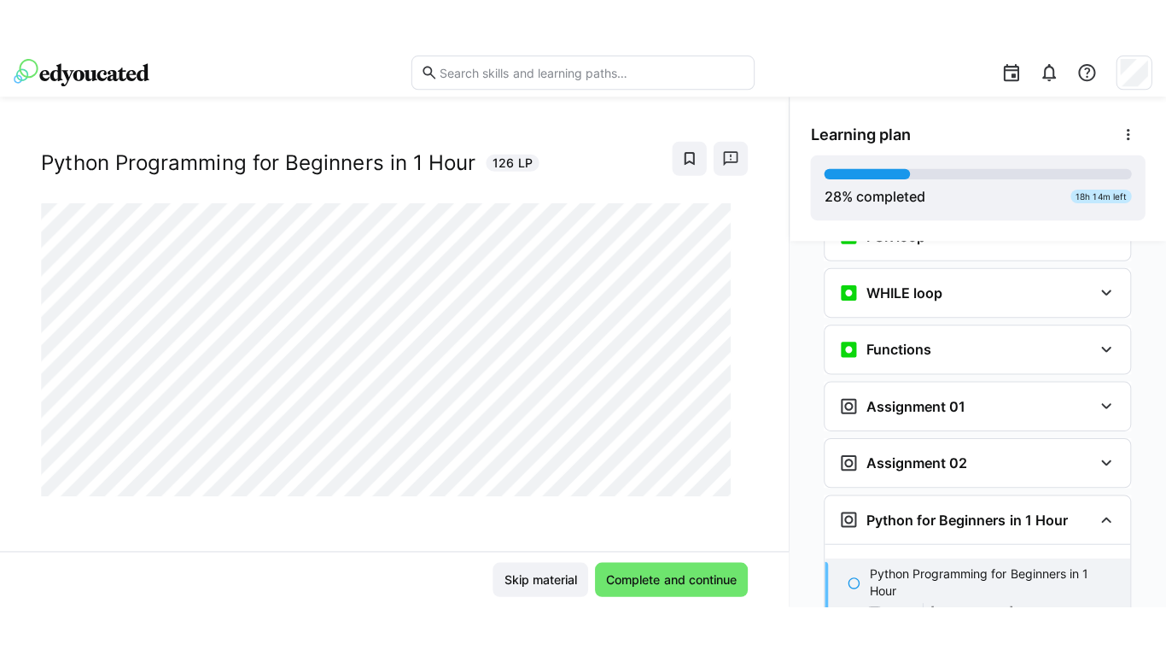
scroll to position [1350, 0]
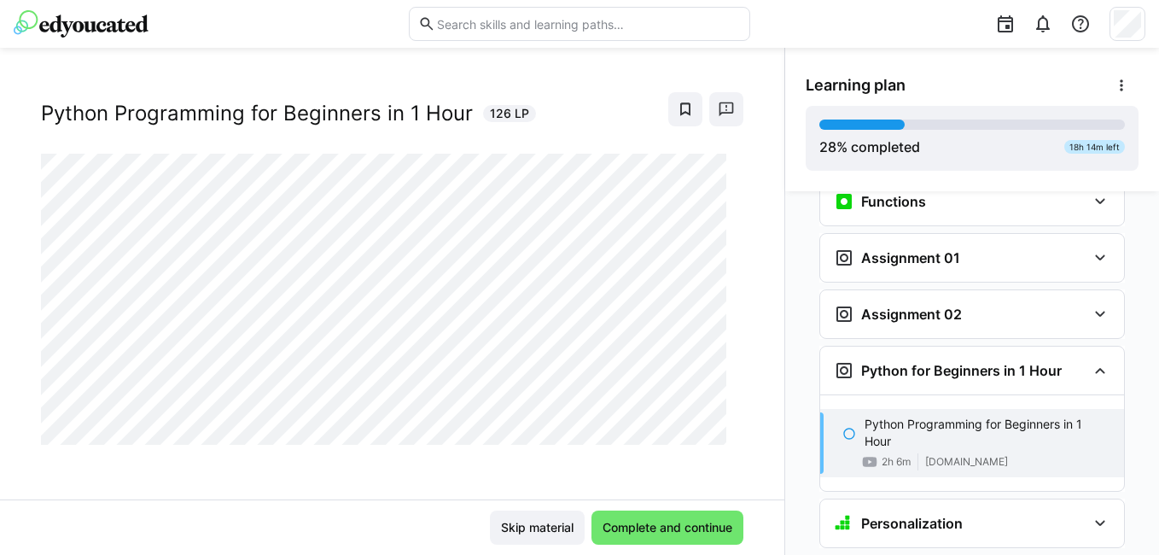
click at [355, 486] on div "AI-SEQ#2 Python Programming for Beginners in 1 Hour 126 LP" at bounding box center [392, 294] width 785 height 411
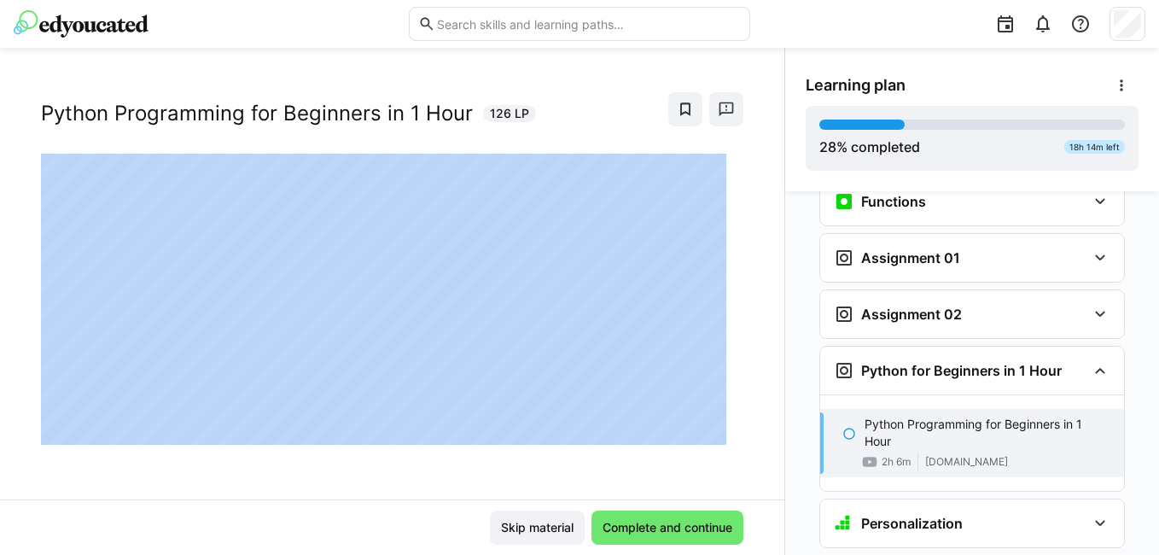
click at [355, 486] on div "AI-SEQ#2 Python Programming for Beginners in 1 Hour 126 LP" at bounding box center [392, 294] width 785 height 411
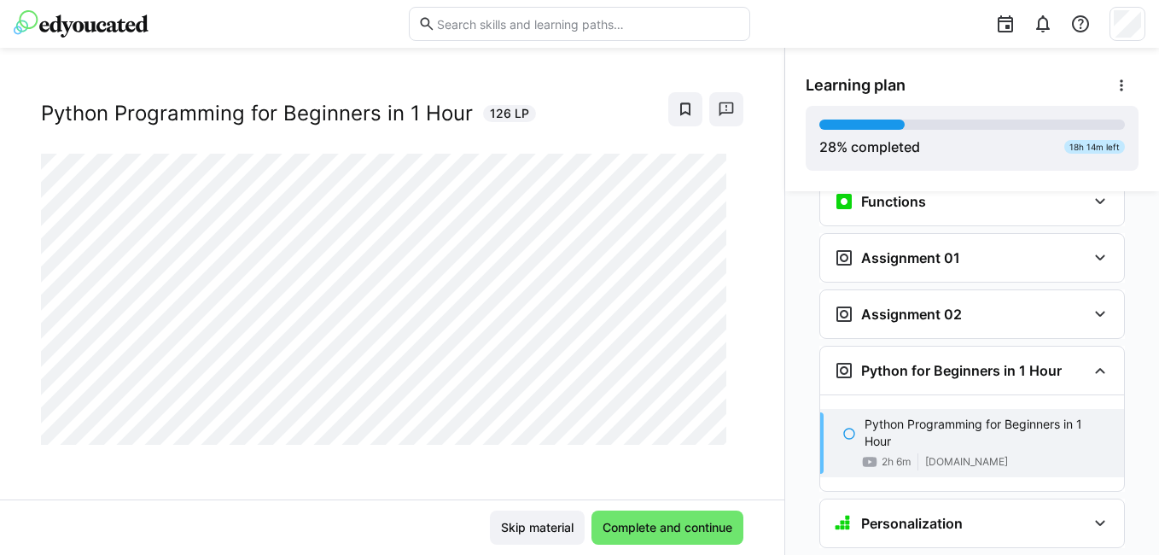
click at [355, 486] on div "AI-SEQ#2 Python Programming for Beginners in 1 Hour 126 LP" at bounding box center [392, 294] width 785 height 411
click at [353, 493] on div "AI-SEQ#2 Python Programming for Beginners in 1 Hour 126 LP" at bounding box center [392, 294] width 785 height 411
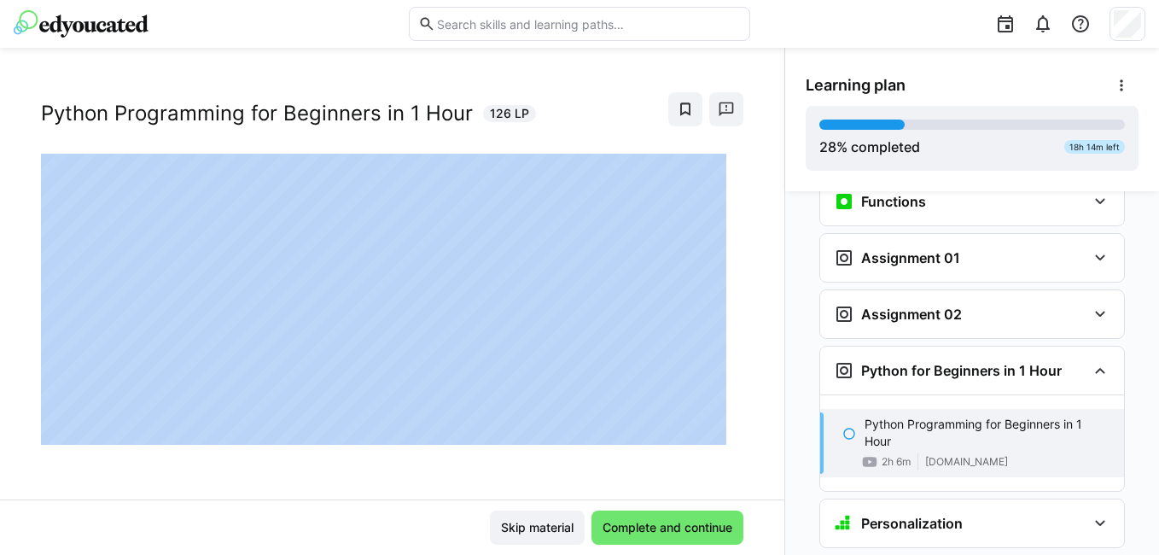
click at [353, 493] on div "AI-SEQ#2 Python Programming for Beginners in 1 Hour 126 LP" at bounding box center [392, 294] width 785 height 411
drag, startPoint x: 353, startPoint y: 493, endPoint x: 366, endPoint y: 484, distance: 16.1
click at [366, 484] on div "AI-SEQ#2 Python Programming for Beginners in 1 Hour 126 LP" at bounding box center [392, 294] width 785 height 411
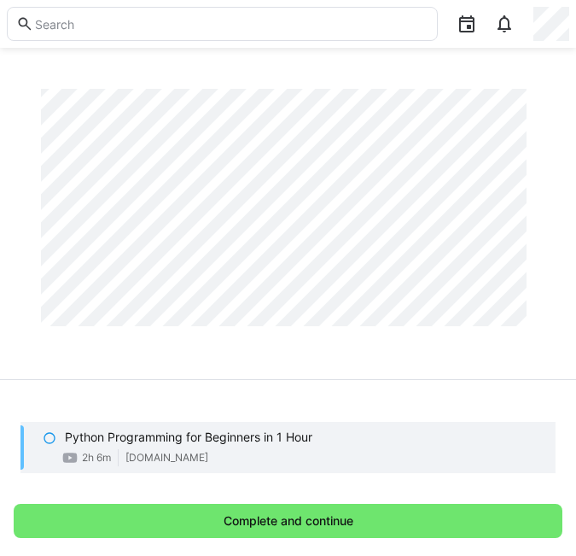
scroll to position [149, 0]
